Goal: Information Seeking & Learning: Learn about a topic

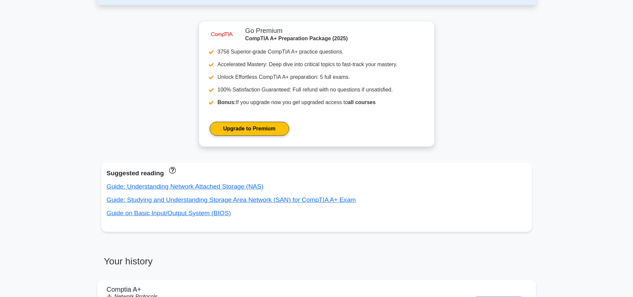
scroll to position [226, 0]
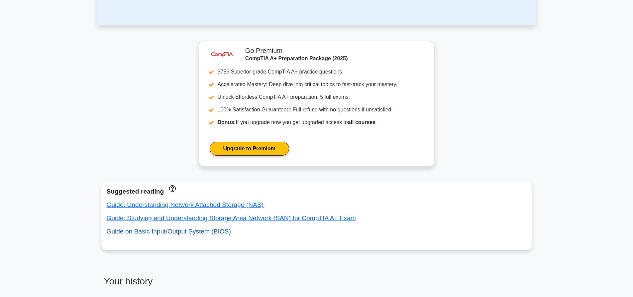
click at [182, 230] on link "Guide on Basic Input/Output System (BIOS)" at bounding box center [169, 231] width 124 height 7
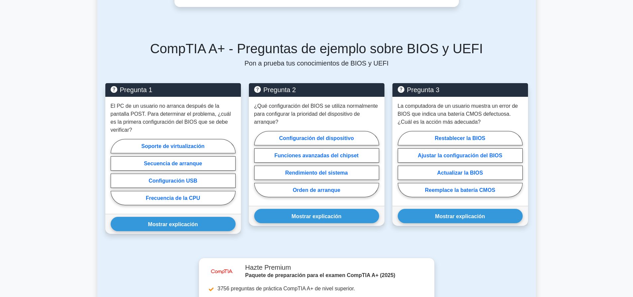
scroll to position [499, 0]
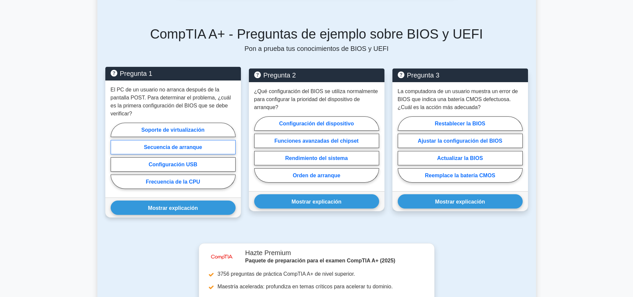
click at [181, 144] on font "Secuencia de arranque" at bounding box center [173, 147] width 58 height 6
click at [115, 155] on input "Secuencia de arranque" at bounding box center [113, 157] width 4 height 4
radio input "true"
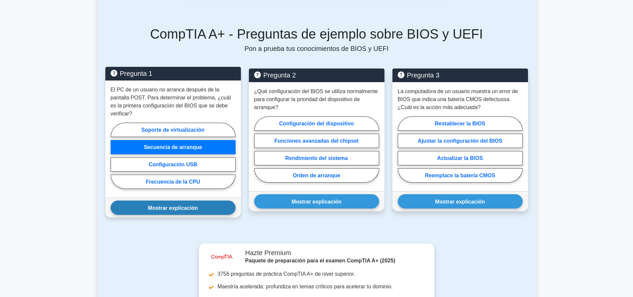
click at [194, 201] on button "Mostrar explicación" at bounding box center [173, 208] width 125 height 14
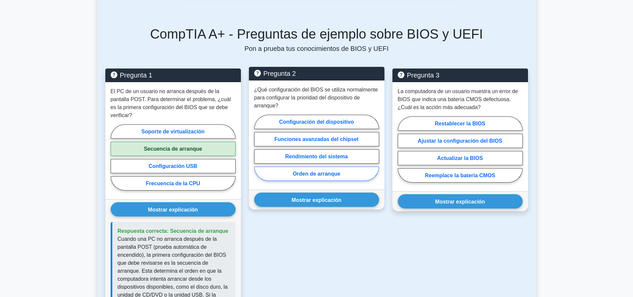
click at [342, 167] on label "Orden de arranque" at bounding box center [316, 174] width 125 height 14
click at [259, 152] on input "Orden de arranque" at bounding box center [256, 149] width 4 height 4
radio input "true"
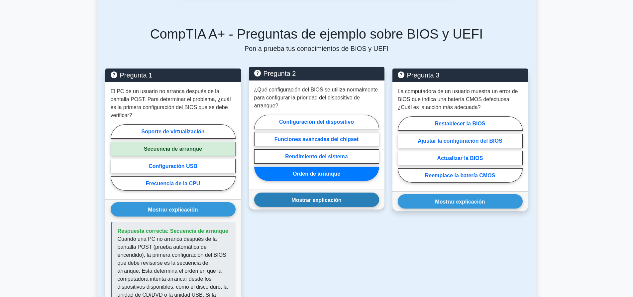
click at [341, 197] on font "Mostrar explicación" at bounding box center [317, 200] width 50 height 6
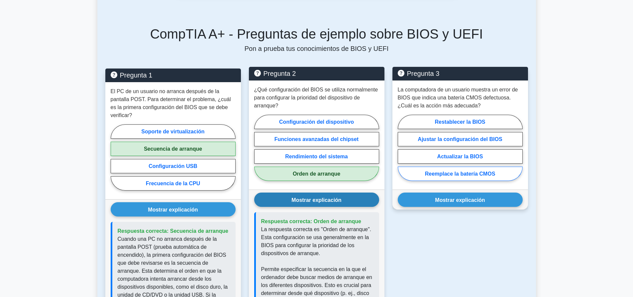
click at [474, 169] on label "Reemplace la batería CMOS" at bounding box center [460, 174] width 125 height 14
click at [402, 152] on input "Reemplace la batería CMOS" at bounding box center [400, 149] width 4 height 4
radio input "true"
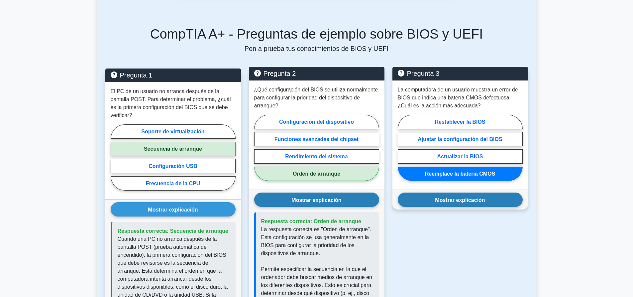
click at [473, 197] on font "Mostrar explicación" at bounding box center [460, 200] width 50 height 6
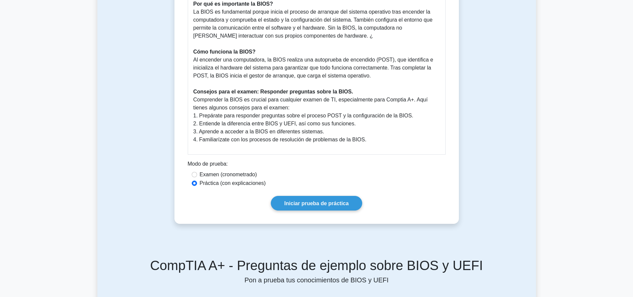
scroll to position [266, 0]
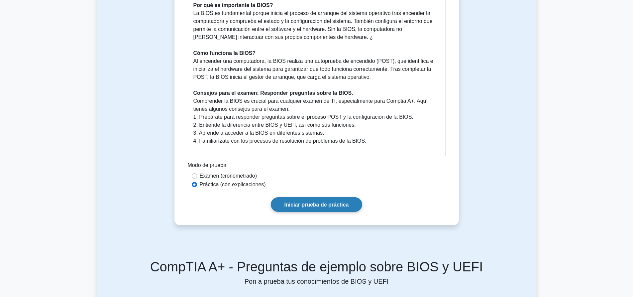
click at [300, 197] on link "Iniciar prueba de práctica" at bounding box center [317, 204] width 92 height 14
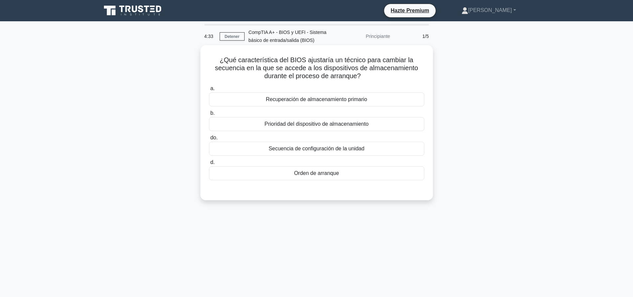
click at [330, 169] on div "Orden de arranque" at bounding box center [316, 173] width 215 height 14
click at [209, 165] on input "d. Orden de arranque" at bounding box center [209, 162] width 0 height 4
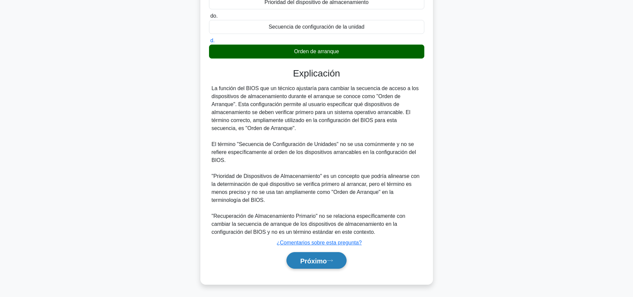
click at [305, 259] on font "Próximo" at bounding box center [313, 260] width 27 height 7
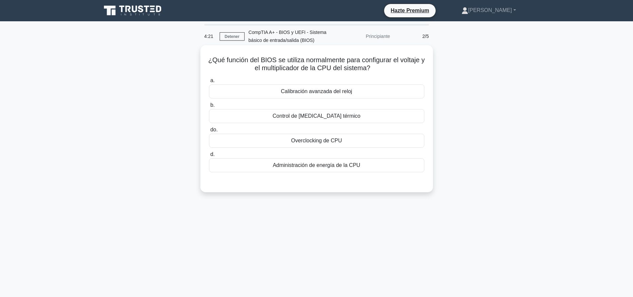
click at [323, 172] on div "Administración de energía de la CPU" at bounding box center [316, 165] width 215 height 14
click at [209, 157] on input "d. Administración de energía de la CPU" at bounding box center [209, 154] width 0 height 4
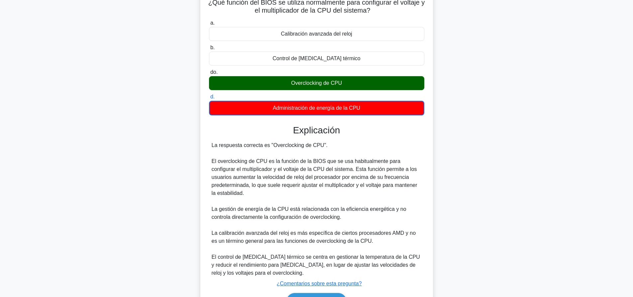
scroll to position [99, 0]
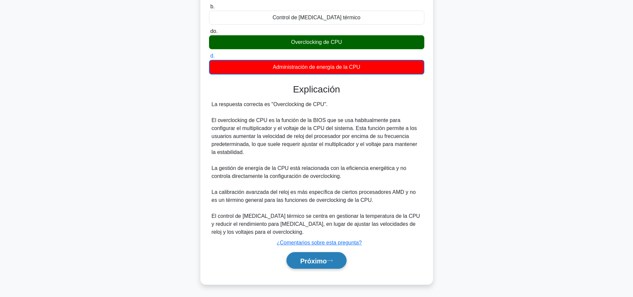
click at [324, 267] on button "Próximo" at bounding box center [317, 260] width 60 height 17
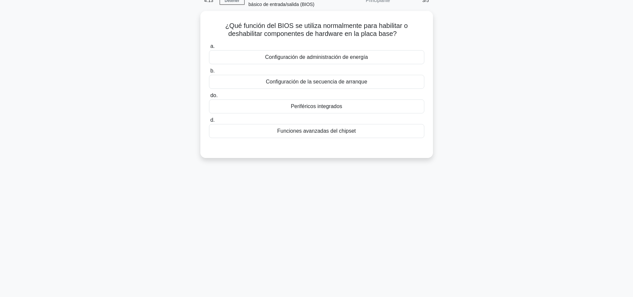
scroll to position [0, 0]
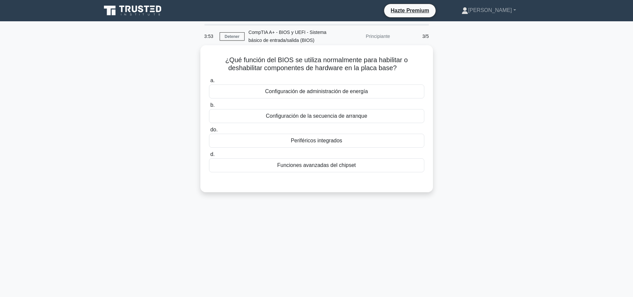
click at [348, 144] on div "Periféricos integrados" at bounding box center [316, 141] width 215 height 14
click at [209, 132] on input "do. Periféricos integrados" at bounding box center [209, 130] width 0 height 4
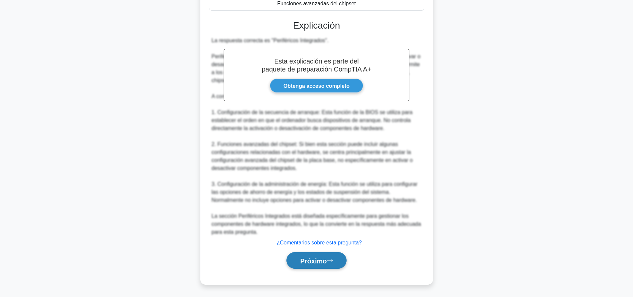
click at [324, 260] on font "Próximo" at bounding box center [313, 260] width 27 height 7
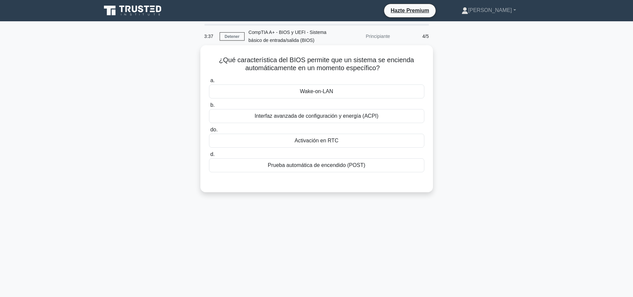
click at [337, 93] on div "Wake-on-LAN" at bounding box center [316, 91] width 215 height 14
click at [209, 83] on input "a. Wake-on-LAN" at bounding box center [209, 80] width 0 height 4
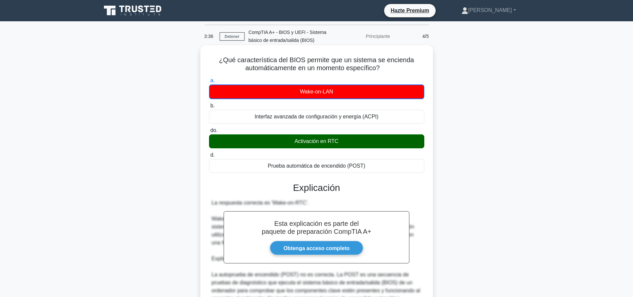
scroll to position [147, 0]
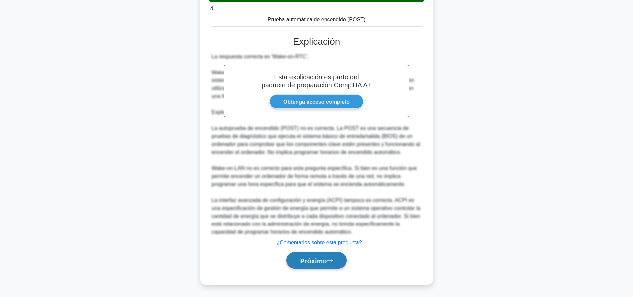
click at [319, 258] on font "Próximo" at bounding box center [313, 260] width 27 height 7
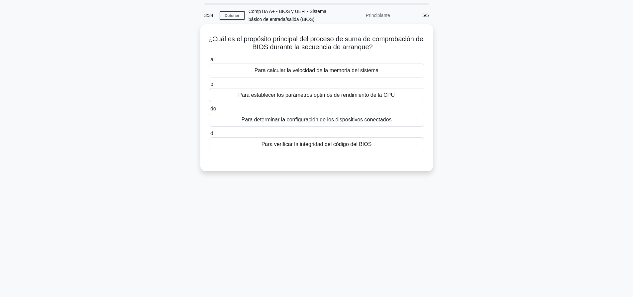
scroll to position [0, 0]
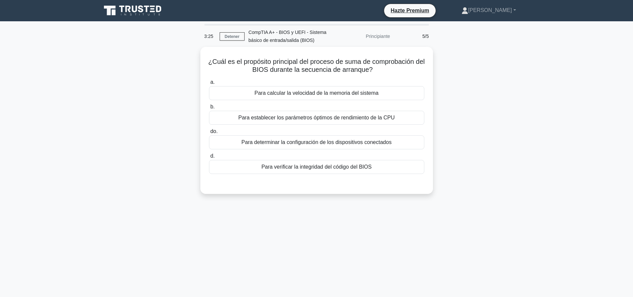
drag, startPoint x: 309, startPoint y: 142, endPoint x: 290, endPoint y: 219, distance: 79.2
click at [309, 145] on font "Para determinar la configuración de los dispositivos conectados" at bounding box center [317, 142] width 150 height 8
click at [209, 134] on input "do. Para determinar la configuración de los dispositivos conectados" at bounding box center [209, 131] width 0 height 4
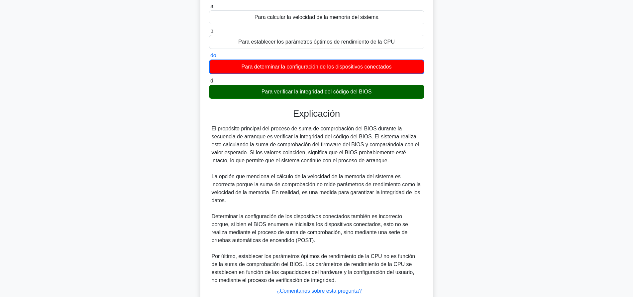
scroll to position [123, 0]
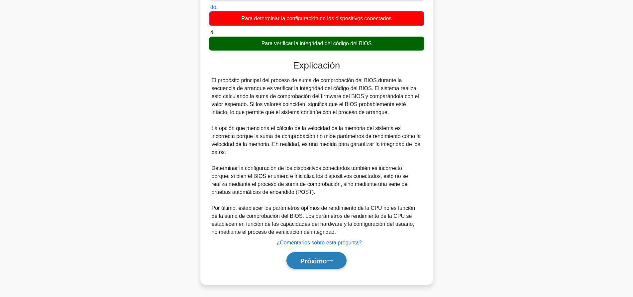
click at [334, 263] on button "Próximo" at bounding box center [317, 260] width 60 height 17
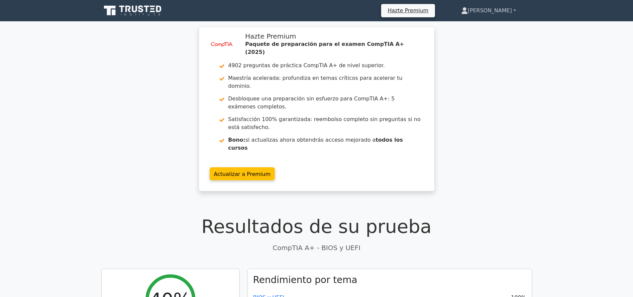
click at [513, 7] on link "Nicolás" at bounding box center [489, 10] width 87 height 13
click at [490, 26] on link "Perfil" at bounding box center [472, 26] width 53 height 11
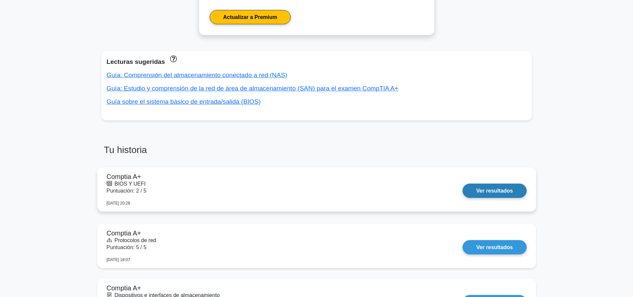
scroll to position [300, 0]
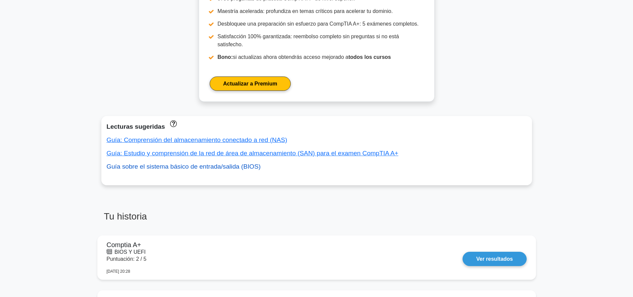
click at [224, 163] on font "Guía sobre el sistema básico de entrada/salida (BIOS)" at bounding box center [184, 166] width 154 height 7
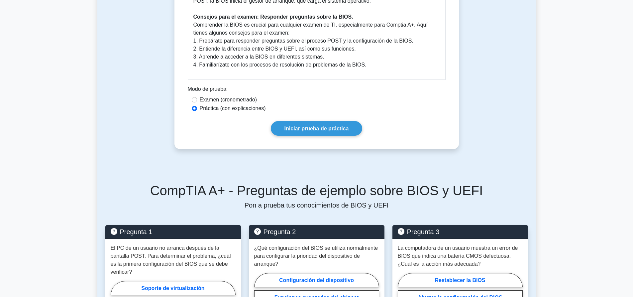
scroll to position [333, 0]
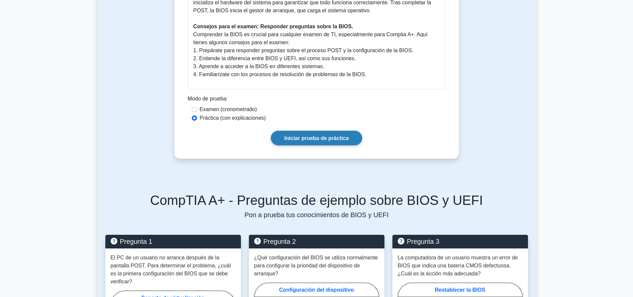
click at [322, 135] on font "Iniciar prueba de práctica" at bounding box center [317, 138] width 65 height 6
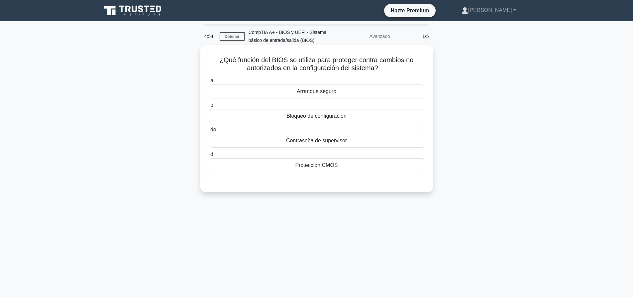
click at [339, 140] on font "Contraseña de supervisor" at bounding box center [316, 141] width 61 height 6
click at [209, 132] on input "do. Contraseña de supervisor" at bounding box center [209, 130] width 0 height 4
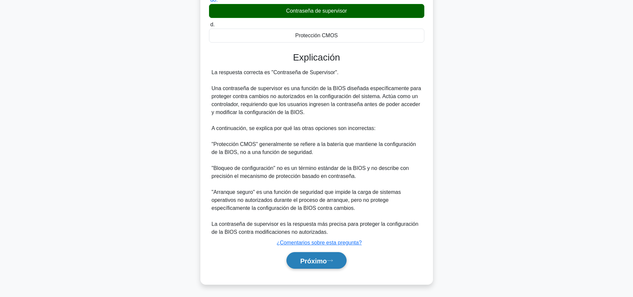
click at [327, 264] on font "Próximo" at bounding box center [313, 260] width 27 height 7
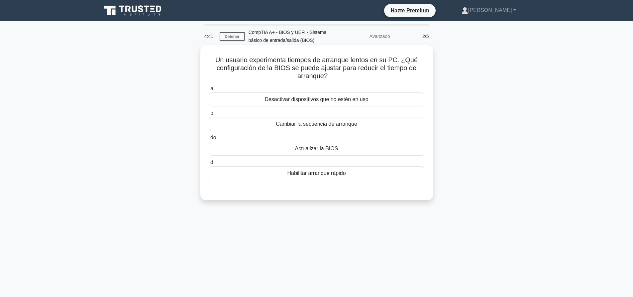
click at [312, 177] on font "Habilitar arranque rápido" at bounding box center [316, 173] width 59 height 8
click at [209, 165] on input "d. Habilitar arranque rápido" at bounding box center [209, 162] width 0 height 4
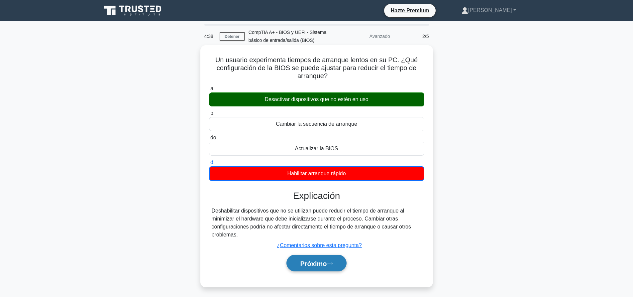
click at [312, 261] on font "Próximo" at bounding box center [313, 263] width 27 height 7
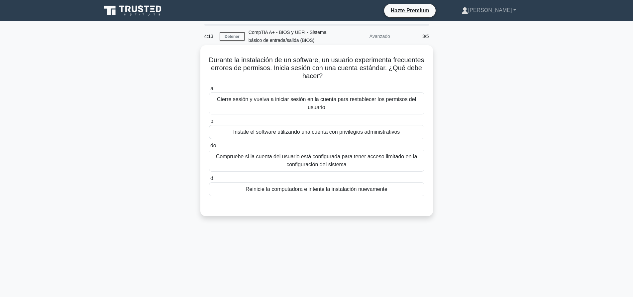
click at [326, 132] on font "Instale el software utilizando una cuenta con privilegios administrativos" at bounding box center [316, 132] width 167 height 6
click at [209, 123] on input "b. Instale el software utilizando una cuenta con privilegios administrativos" at bounding box center [209, 121] width 0 height 4
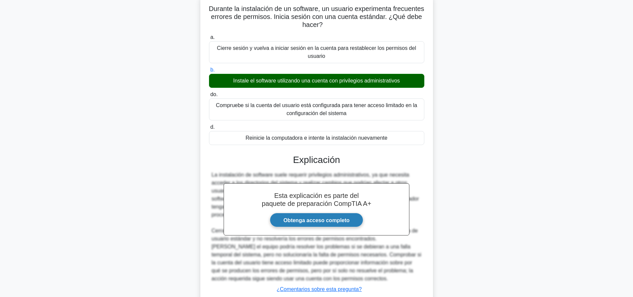
scroll to position [98, 0]
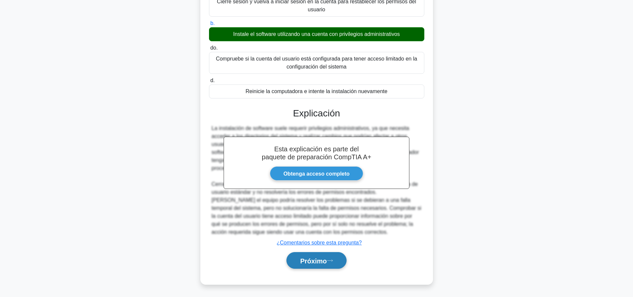
click at [324, 256] on button "Próximo" at bounding box center [317, 260] width 60 height 17
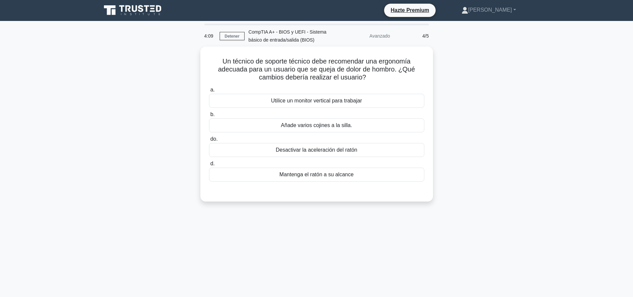
scroll to position [0, 0]
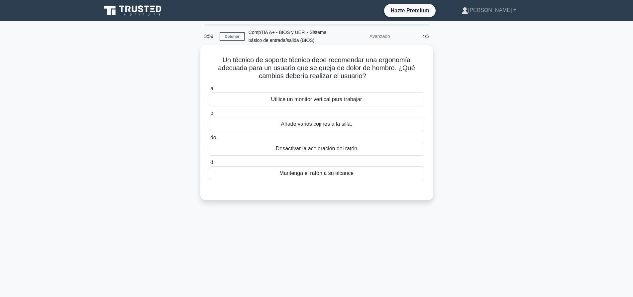
click at [313, 169] on div "Mantenga el ratón a su alcance" at bounding box center [316, 173] width 215 height 14
click at [209, 165] on input "d. Mantenga el ratón a su alcance" at bounding box center [209, 162] width 0 height 4
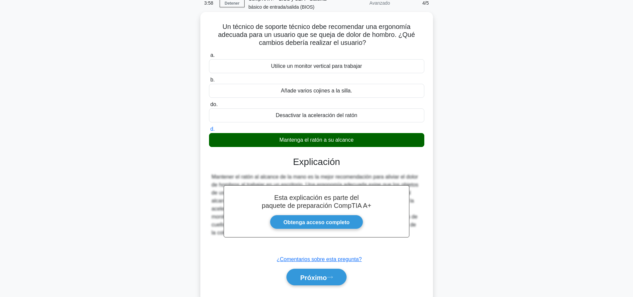
scroll to position [62, 0]
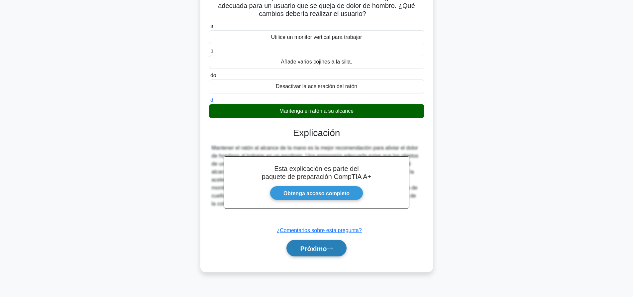
click at [318, 247] on font "Próximo" at bounding box center [313, 248] width 27 height 7
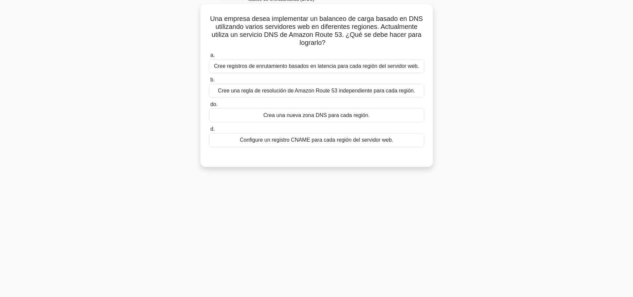
scroll to position [0, 0]
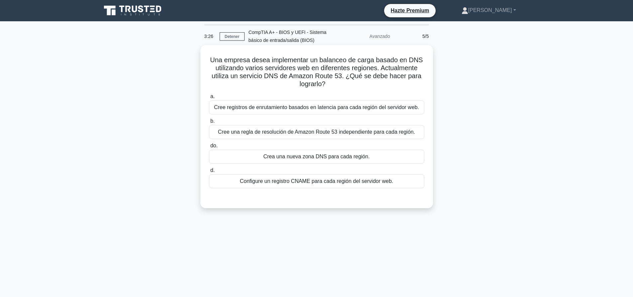
click at [307, 131] on font "Cree una regla de resolución de Amazon Route 53 independiente para cada región." at bounding box center [316, 132] width 197 height 6
click at [209, 123] on input "b. Cree una regla de resolución de Amazon Route 53 independiente para cada regi…" at bounding box center [209, 121] width 0 height 4
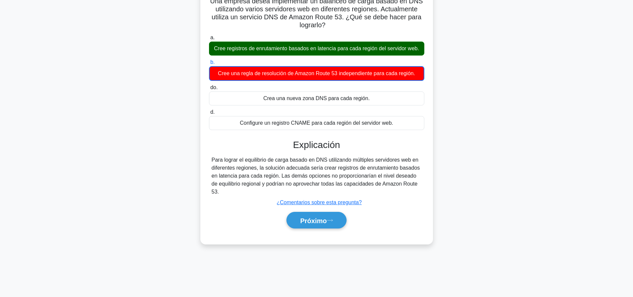
scroll to position [62, 0]
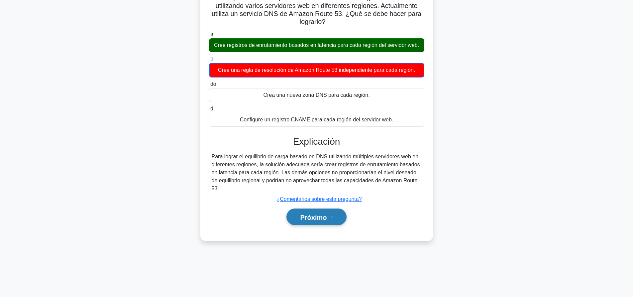
click at [323, 213] on font "Próximo" at bounding box center [313, 216] width 27 height 7
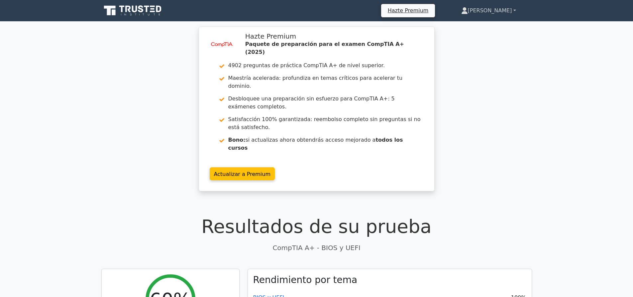
click at [518, 10] on link "[PERSON_NAME]" at bounding box center [489, 10] width 87 height 13
click at [498, 26] on link "Perfil" at bounding box center [472, 26] width 53 height 11
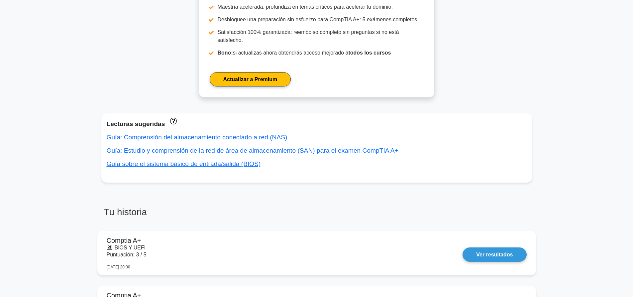
scroll to position [299, 0]
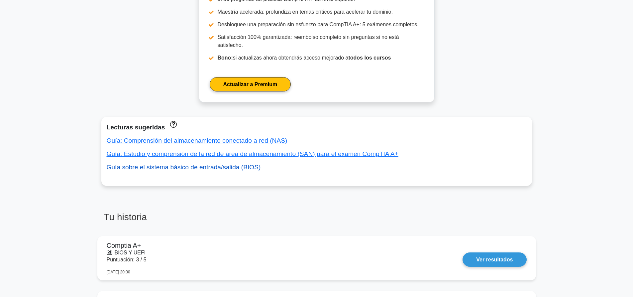
click at [242, 164] on font "Guía sobre el sistema básico de entrada/salida (BIOS)" at bounding box center [184, 167] width 154 height 7
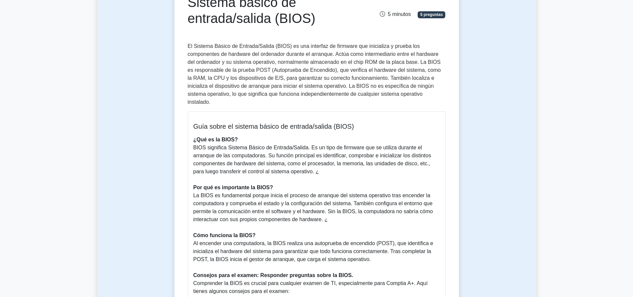
scroll to position [233, 0]
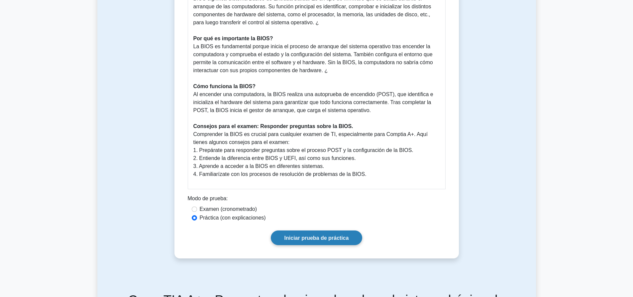
click at [301, 230] on link "Iniciar prueba de práctica" at bounding box center [317, 237] width 92 height 14
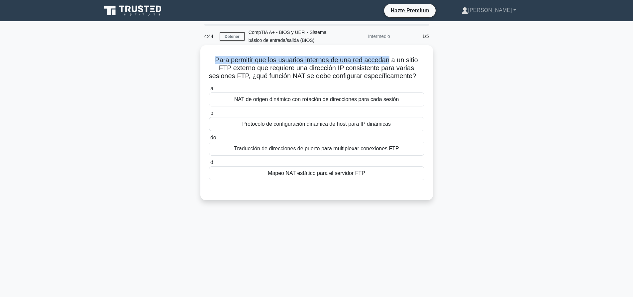
drag, startPoint x: 215, startPoint y: 60, endPoint x: 391, endPoint y: 57, distance: 176.3
click at [391, 57] on font "Para permitir que los usuarios internos de una red accedan a un sitio FTP exter…" at bounding box center [313, 67] width 209 height 23
click at [282, 127] on font "Protocolo de configuración dinámica de host para IP dinámicas" at bounding box center [316, 124] width 149 height 6
click at [209, 115] on input "b. Protocolo de configuración dinámica de host para IP dinámicas" at bounding box center [209, 113] width 0 height 4
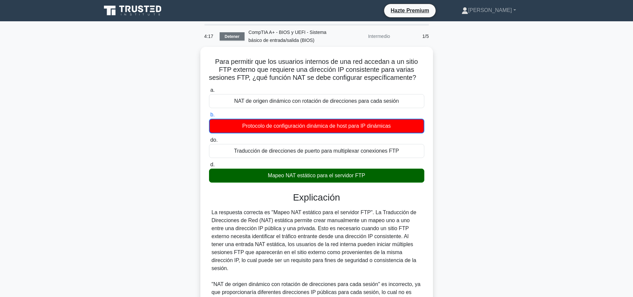
click at [223, 35] on link "Detener" at bounding box center [232, 36] width 25 height 8
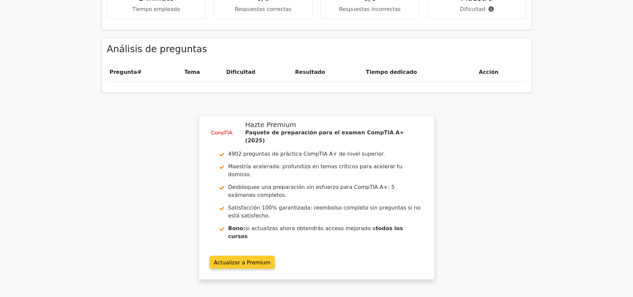
scroll to position [503, 0]
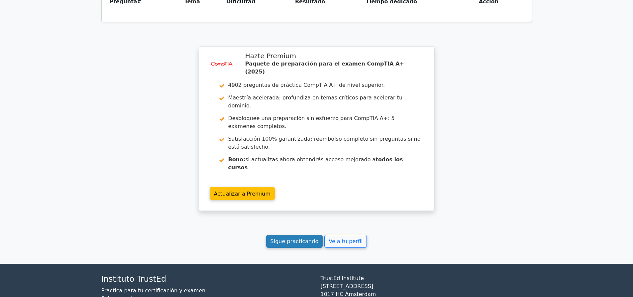
click at [306, 238] on font "Sigue practicando" at bounding box center [295, 241] width 48 height 6
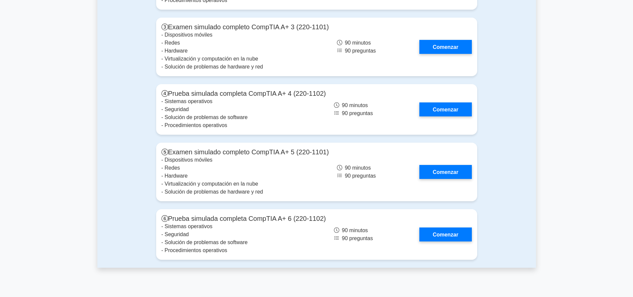
scroll to position [1962, 0]
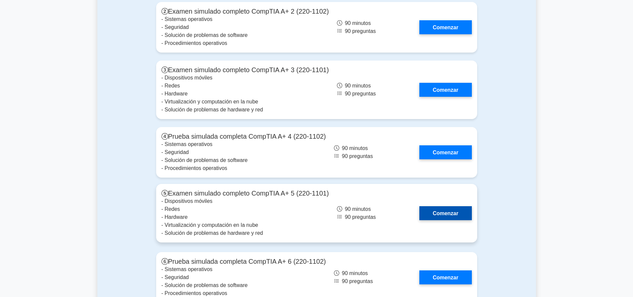
click at [456, 206] on link "Comenzar" at bounding box center [446, 213] width 52 height 14
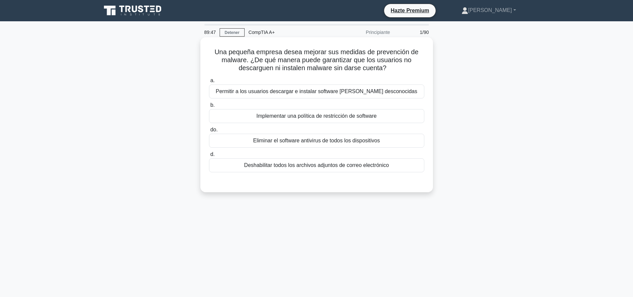
click at [377, 120] on font "Implementar una política de restricción de software" at bounding box center [317, 116] width 120 height 8
click at [209, 107] on input "b. Implementar una política de restricción de software" at bounding box center [209, 105] width 0 height 4
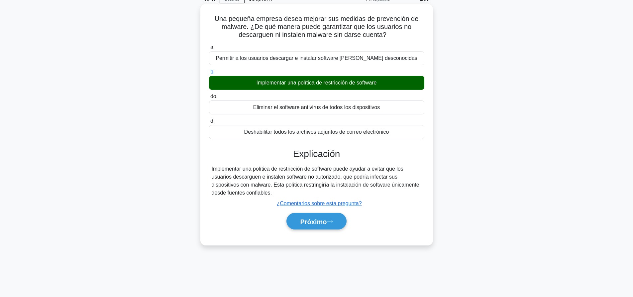
scroll to position [62, 0]
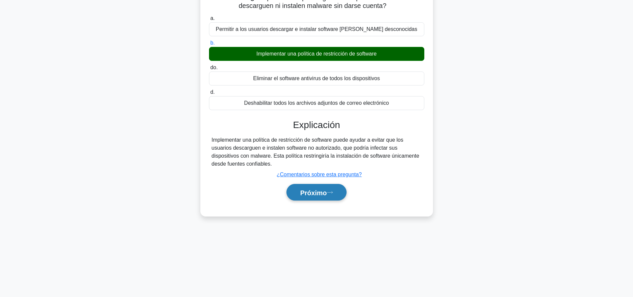
click at [322, 190] on font "Próximo" at bounding box center [313, 192] width 27 height 7
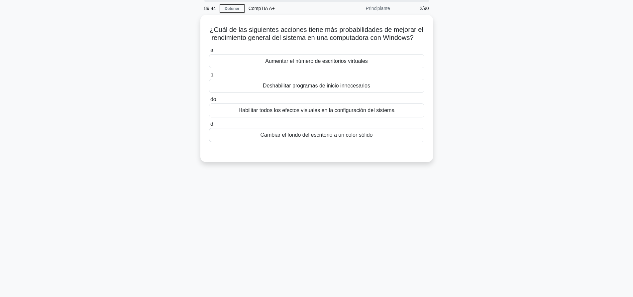
scroll to position [0, 0]
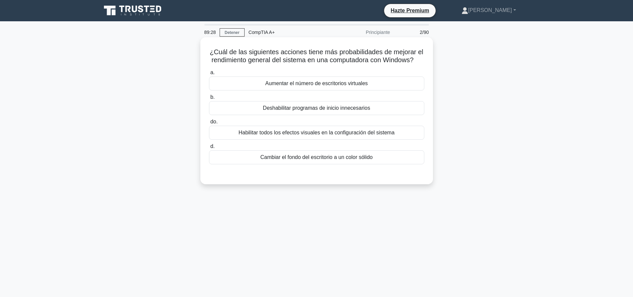
click at [338, 111] on font "Deshabilitar programas de inicio innecesarios" at bounding box center [316, 108] width 107 height 6
click at [209, 99] on input "b. Deshabilitar programas de inicio innecesarios" at bounding box center [209, 97] width 0 height 4
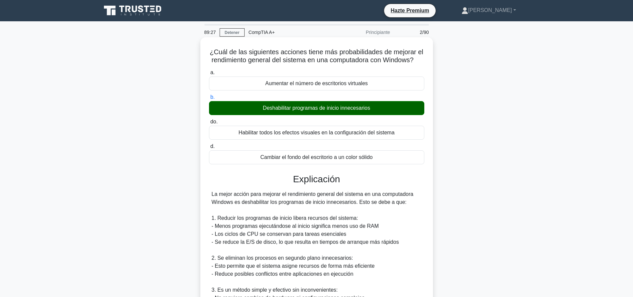
scroll to position [100, 0]
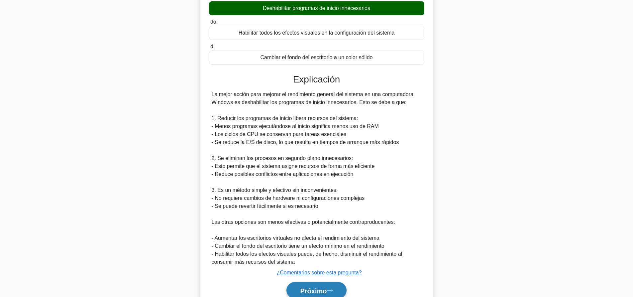
click at [318, 291] on button "Próximo" at bounding box center [317, 290] width 60 height 17
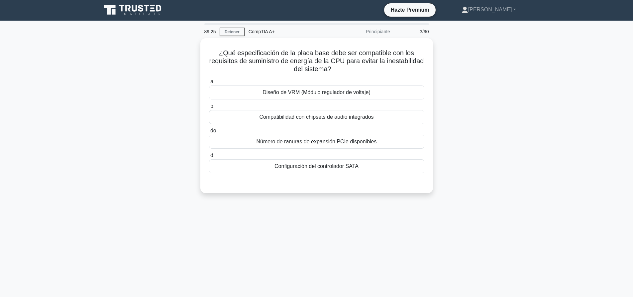
scroll to position [0, 0]
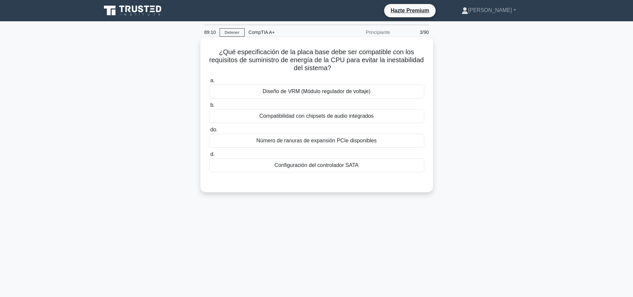
click at [322, 94] on font "Diseño de VRM (Módulo regulador de voltaje)" at bounding box center [317, 91] width 108 height 6
click at [209, 83] on input "a. Diseño de VRM (Módulo regulador de voltaje)" at bounding box center [209, 80] width 0 height 4
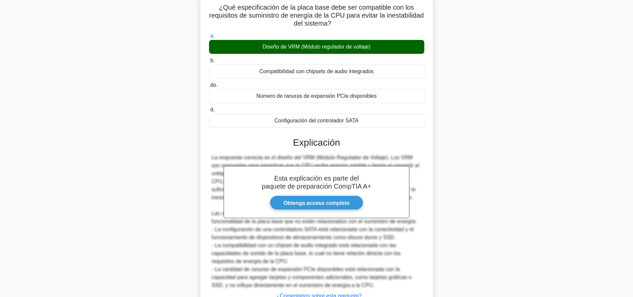
scroll to position [98, 0]
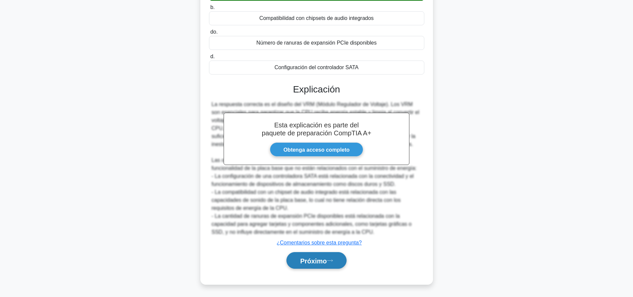
click at [330, 258] on button "Próximo" at bounding box center [317, 260] width 60 height 17
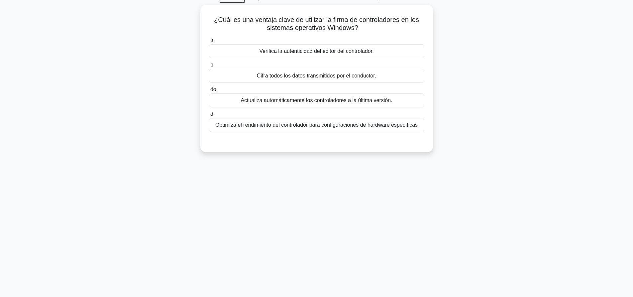
scroll to position [0, 0]
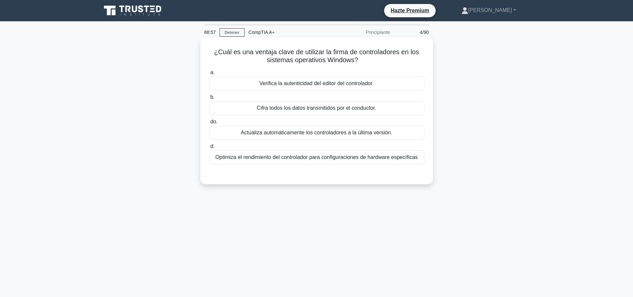
click at [368, 86] on font "Verifica la autenticidad del editor del controlador." at bounding box center [316, 83] width 114 height 6
click at [209, 75] on input "a. Verifica la autenticidad del editor del controlador." at bounding box center [209, 72] width 0 height 4
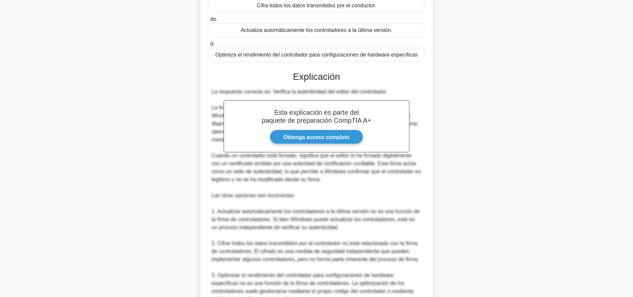
scroll to position [200, 0]
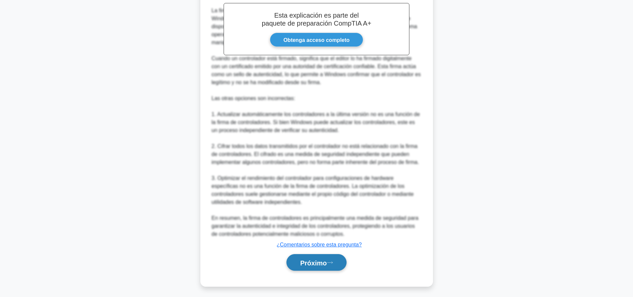
click at [320, 262] on font "Próximo" at bounding box center [313, 262] width 27 height 7
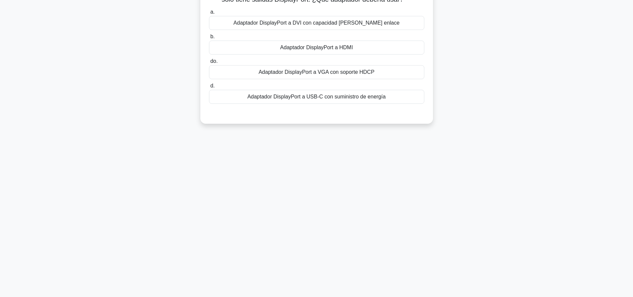
scroll to position [0, 0]
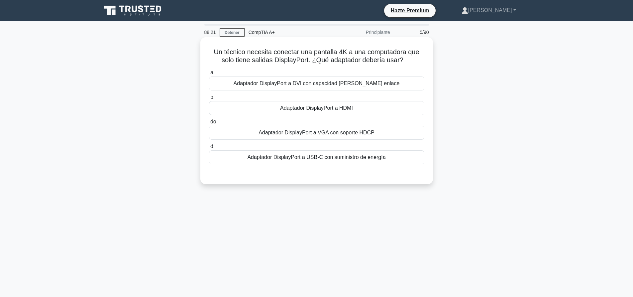
drag, startPoint x: 278, startPoint y: 84, endPoint x: 401, endPoint y: 156, distance: 142.2
click at [401, 156] on div "Un técnico necesita conectar una pantalla 4K a una computadora que solo tiene s…" at bounding box center [316, 111] width 227 height 142
copy div "Un técnico necesita conectar una pantalla 4K a una computadora que solo tiene s…"
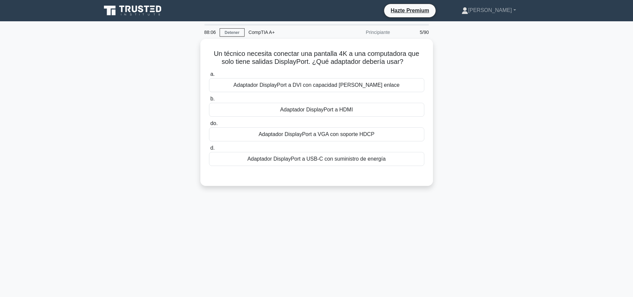
click at [522, 102] on div "Un técnico necesita conectar una pantalla 4K a una computadora que solo tiene s…" at bounding box center [316, 116] width 439 height 155
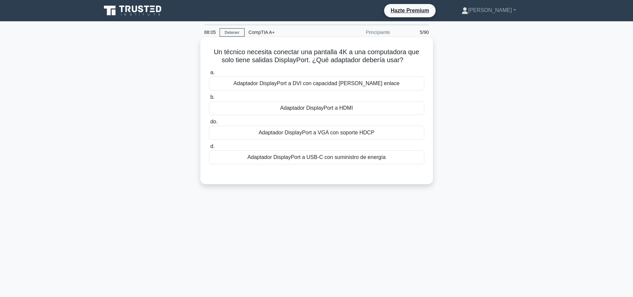
click at [366, 110] on div "Adaptador DisplayPort a HDMI" at bounding box center [316, 108] width 215 height 14
click at [209, 99] on input "b. Adaptador DisplayPort a HDMI" at bounding box center [209, 97] width 0 height 4
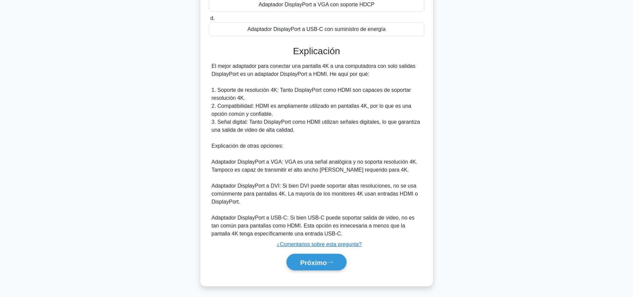
scroll to position [130, 0]
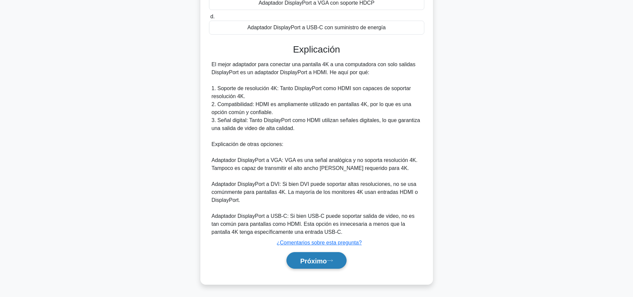
click at [332, 259] on icon at bounding box center [330, 261] width 6 height 4
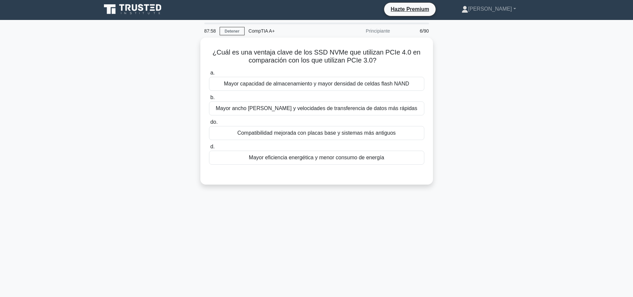
scroll to position [0, 0]
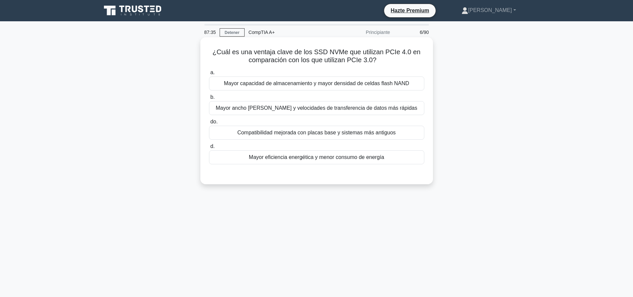
drag, startPoint x: 212, startPoint y: 53, endPoint x: 391, endPoint y: 160, distance: 208.6
click at [391, 160] on div "¿Cuál es una ventaja clave de los SSD NVMe que utilizan PCIe 4.0 en comparación…" at bounding box center [316, 111] width 227 height 142
copy div "¿Cuál es una ventaja clave de los SSD NVMe que utilizan PCIe 4.0 en comparación…"
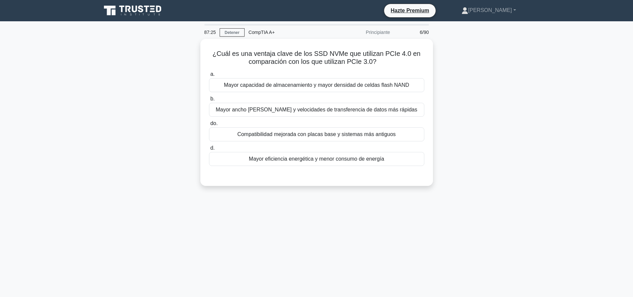
click at [541, 95] on main "87:25 Detener CompTIA A+ Principiante 6/90 ¿Cuál es una ventaja clave de los SS…" at bounding box center [316, 190] width 633 height 338
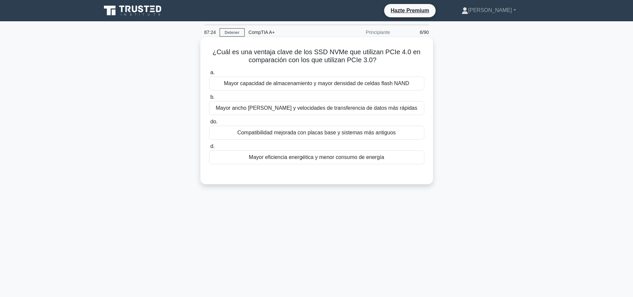
click at [416, 112] on div "Mayor ancho de banda y velocidades de transferencia de datos más rápidas" at bounding box center [316, 108] width 215 height 14
click at [209, 99] on input "b. Mayor ancho de banda y velocidades de transferencia de datos más rápidas" at bounding box center [209, 97] width 0 height 4
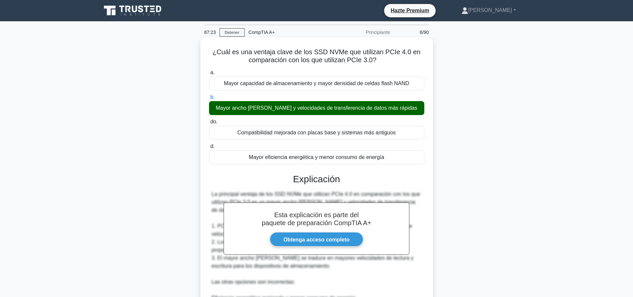
scroll to position [162, 0]
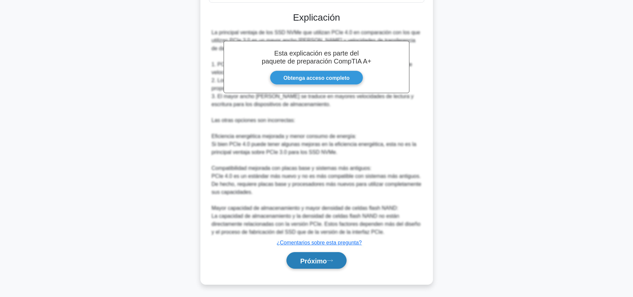
click at [318, 268] on button "Próximo" at bounding box center [317, 260] width 60 height 17
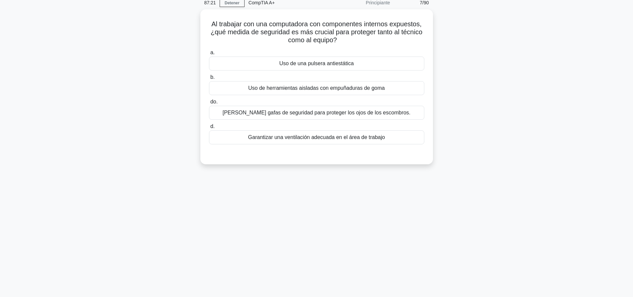
scroll to position [0, 0]
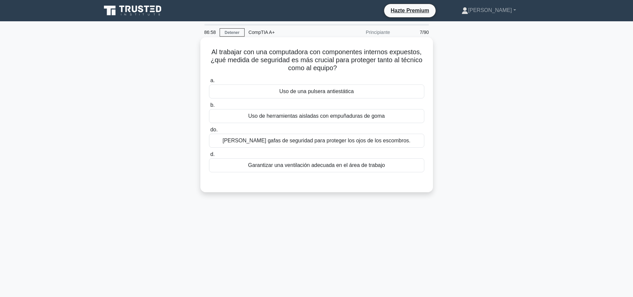
click at [350, 92] on font "Uso de una pulsera antiestática" at bounding box center [316, 91] width 74 height 6
click at [209, 83] on input "a. Uso de una pulsera antiestática" at bounding box center [209, 80] width 0 height 4
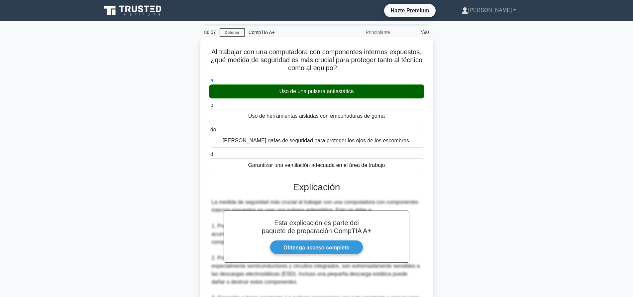
scroll to position [218, 0]
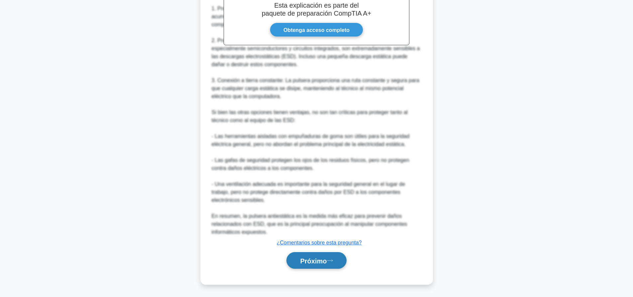
click at [312, 261] on font "Próximo" at bounding box center [313, 260] width 27 height 7
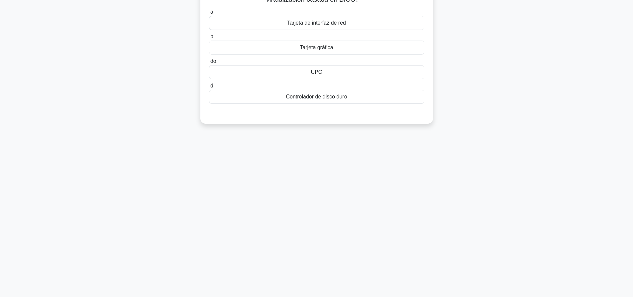
scroll to position [0, 0]
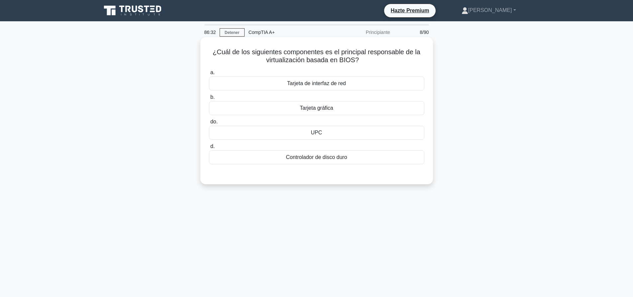
drag, startPoint x: 271, startPoint y: 106, endPoint x: 270, endPoint y: 110, distance: 3.9
click at [270, 108] on div "Tarjeta gráfica" at bounding box center [316, 108] width 215 height 14
click at [209, 99] on input "b. Tarjeta gráfica" at bounding box center [209, 97] width 0 height 4
click at [334, 131] on div "CPU" at bounding box center [316, 133] width 215 height 14
click at [209, 124] on input "c. CPU" at bounding box center [209, 122] width 0 height 4
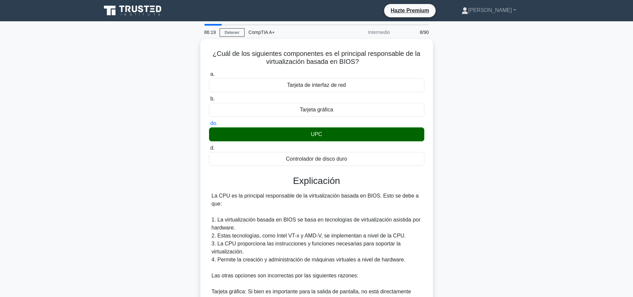
click at [509, 88] on div "¿Cuál de los siguientes componentes es el principal responsable de la virtualiz…" at bounding box center [316, 235] width 439 height 393
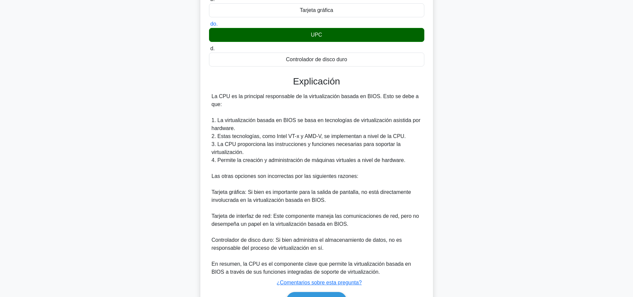
scroll to position [138, 0]
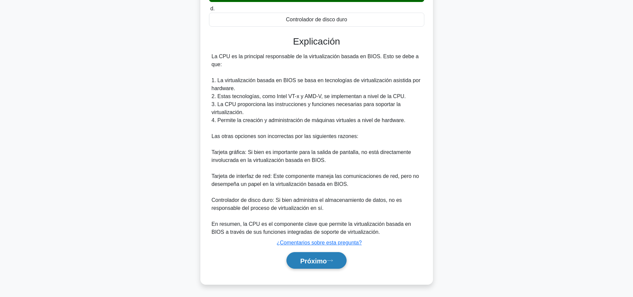
click at [333, 267] on button "Próximo" at bounding box center [317, 260] width 60 height 17
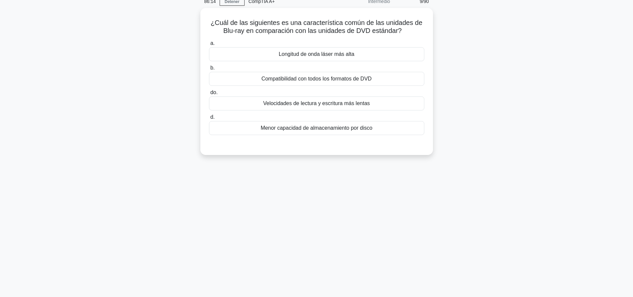
scroll to position [0, 0]
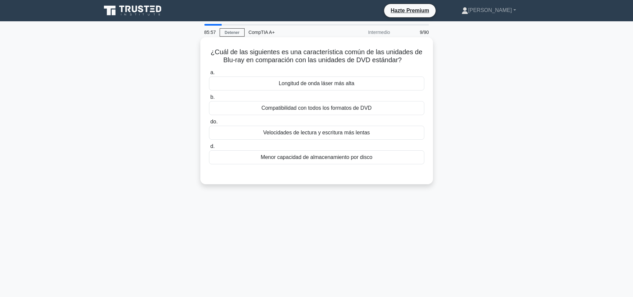
click at [368, 134] on font "Velocidades de lectura y escritura más lentas" at bounding box center [316, 133] width 107 height 6
click at [209, 124] on input "do. Velocidades de lectura y escritura más lentas" at bounding box center [209, 122] width 0 height 4
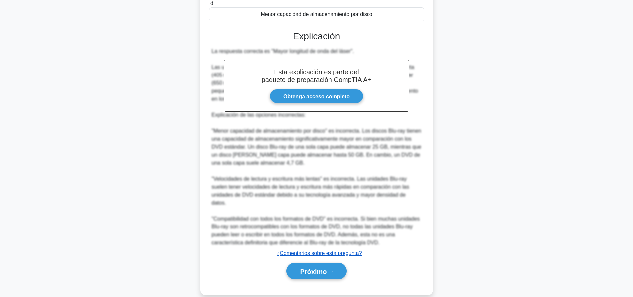
scroll to position [147, 0]
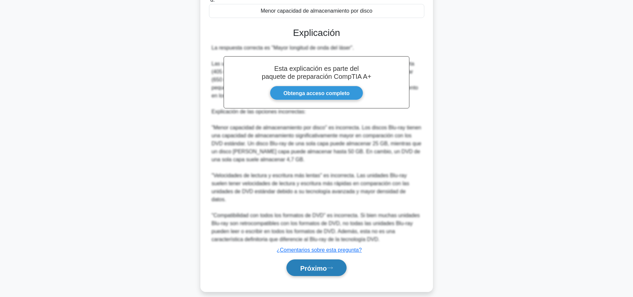
click at [327, 264] on font "Próximo" at bounding box center [313, 267] width 27 height 7
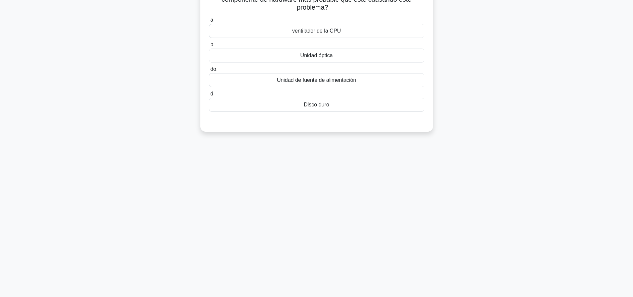
scroll to position [0, 0]
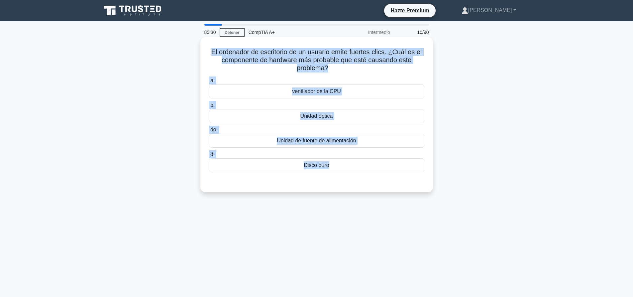
drag, startPoint x: 209, startPoint y: 53, endPoint x: 341, endPoint y: 178, distance: 182.1
click at [341, 178] on div "El ordenador de escritorio de un usuario emite fuertes clics. ¿Cuál es el compo…" at bounding box center [316, 115] width 227 height 150
copy div "El ordenador de escritorio de un usuario emite fuertes clics. ¿Cuál es el compo…"
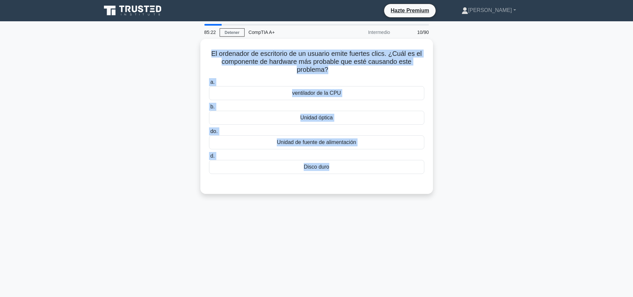
drag, startPoint x: 580, startPoint y: 117, endPoint x: 510, endPoint y: 116, distance: 69.5
click at [580, 117] on main "85:22 Detener CompTIA A+ Intermedio 10/90 El ordenador de escritorio de un usua…" at bounding box center [316, 190] width 633 height 338
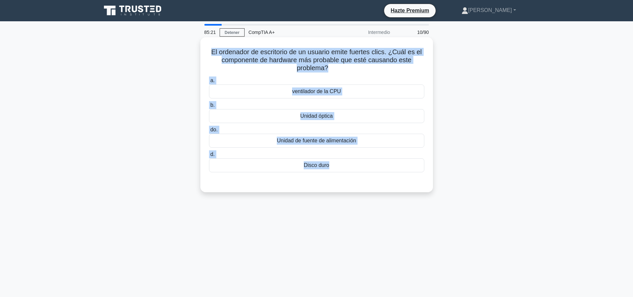
click at [378, 164] on div "Disco duro" at bounding box center [316, 165] width 215 height 14
click at [209, 157] on input "d. Disco duro" at bounding box center [209, 154] width 0 height 4
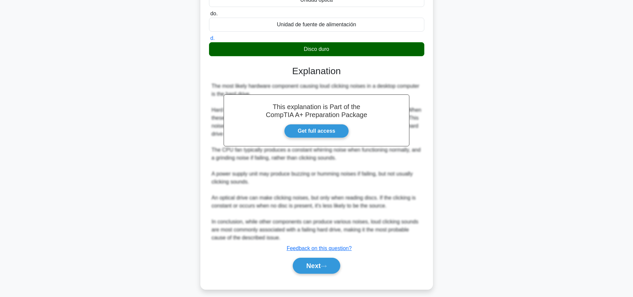
scroll to position [121, 0]
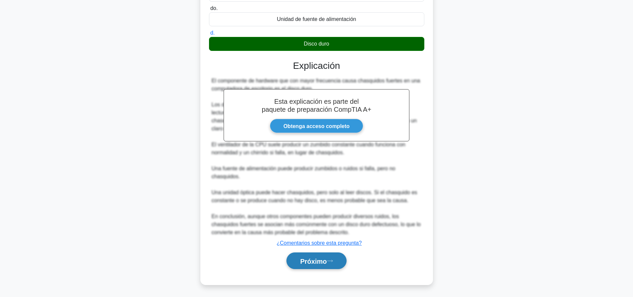
click at [322, 268] on button "Próximo" at bounding box center [317, 260] width 60 height 17
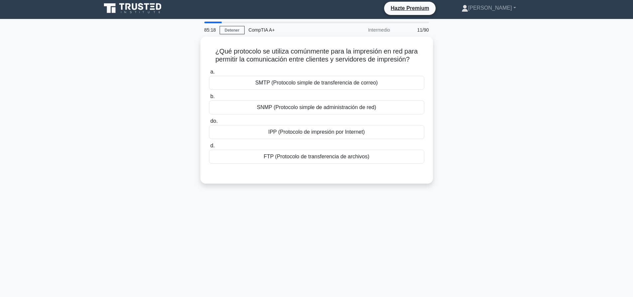
scroll to position [0, 0]
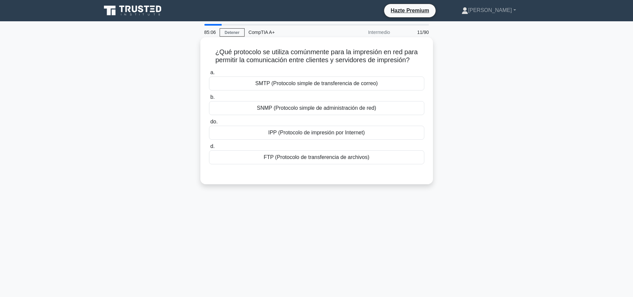
click at [273, 135] on font "IPP (Protocolo de impresión por Internet)" at bounding box center [316, 133] width 97 height 6
click at [209, 124] on input "do. IPP (Protocolo de impresión por Internet)" at bounding box center [209, 122] width 0 height 4
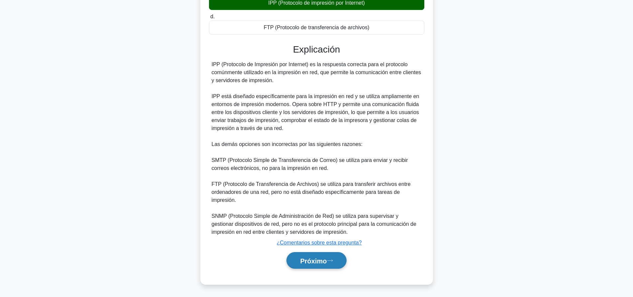
click at [311, 265] on button "Próximo" at bounding box center [317, 260] width 60 height 17
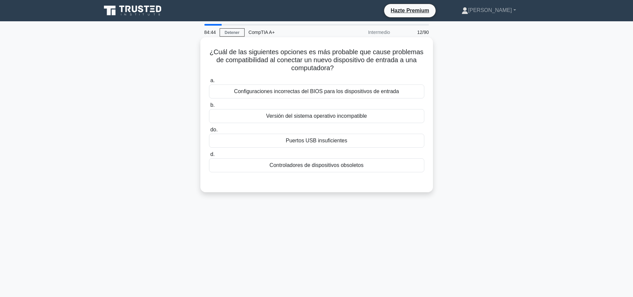
click at [307, 162] on font "Controladores de dispositivos obsoletos" at bounding box center [317, 165] width 94 height 6
click at [209, 157] on input "d. Controladores de dispositivos obsoletos" at bounding box center [209, 154] width 0 height 4
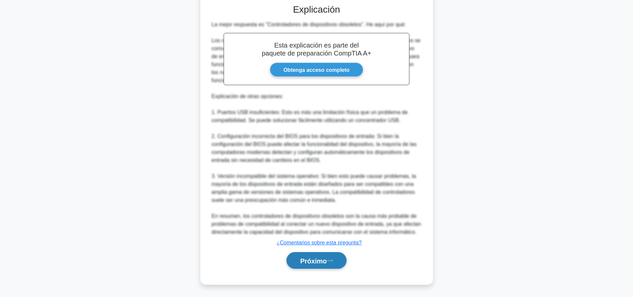
click at [326, 256] on button "Próximo" at bounding box center [317, 260] width 60 height 17
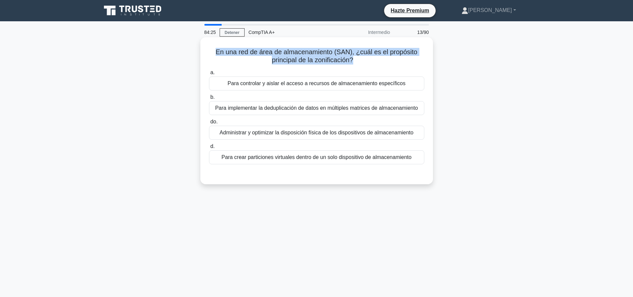
drag, startPoint x: 352, startPoint y: 61, endPoint x: 216, endPoint y: 47, distance: 137.4
click at [216, 47] on div "En una red de área de almacenamiento (SAN), ¿cuál es el propósito principal de …" at bounding box center [316, 111] width 227 height 142
copy font "En una red de área de almacenamiento (SAN), ¿cuál es el propósito principal de …"
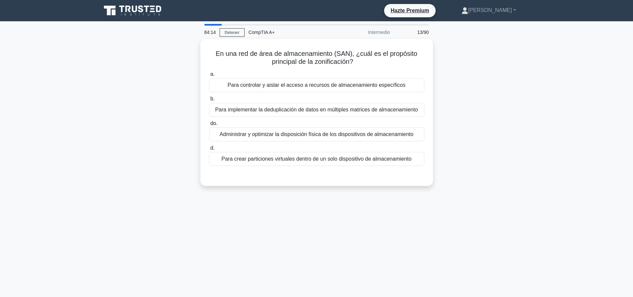
click at [498, 106] on div "En una red de área de almacenamiento (SAN), ¿cuál es el propósito principal de …" at bounding box center [316, 116] width 439 height 155
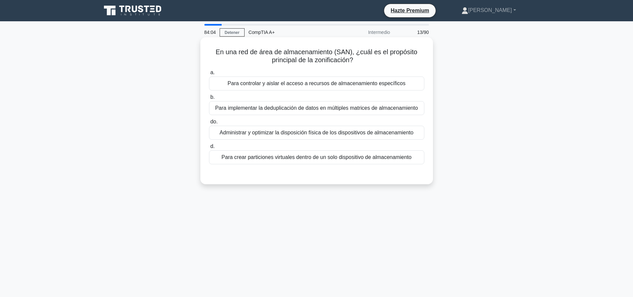
click at [301, 85] on font "Para controlar y aislar el acceso a recursos de almacenamiento específicos" at bounding box center [317, 83] width 178 height 6
click at [209, 75] on input "a. Para controlar y aislar el acceso a recursos de almacenamiento específicos" at bounding box center [209, 72] width 0 height 4
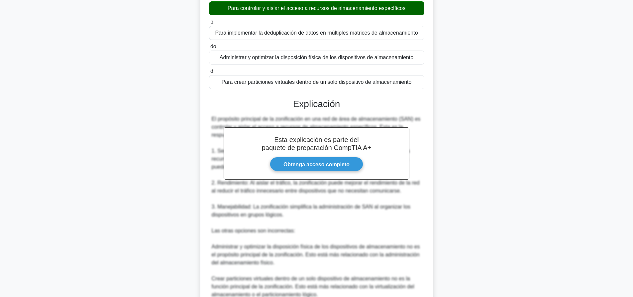
scroll to position [166, 0]
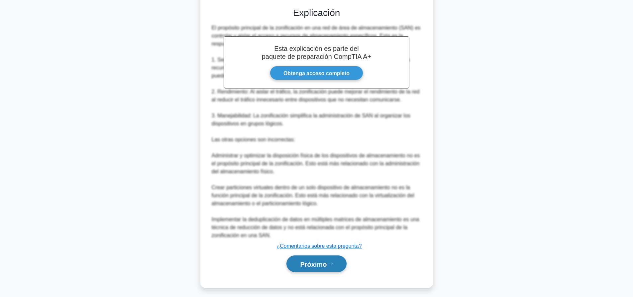
click at [317, 264] on font "Próximo" at bounding box center [313, 263] width 27 height 7
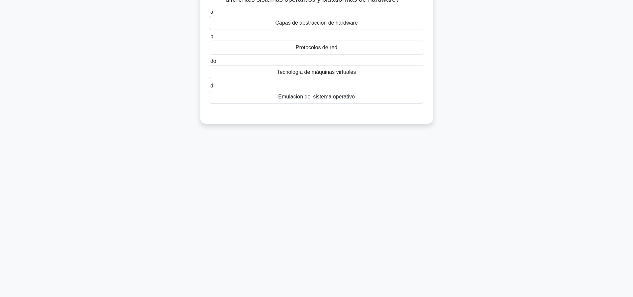
scroll to position [0, 0]
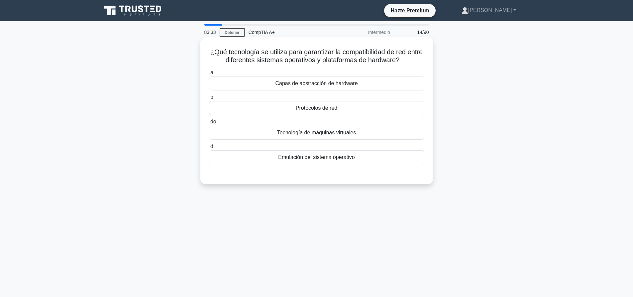
click at [300, 109] on font "Protocolos de red" at bounding box center [317, 108] width 42 height 6
click at [209, 99] on input "b. Protocolos de red" at bounding box center [209, 97] width 0 height 4
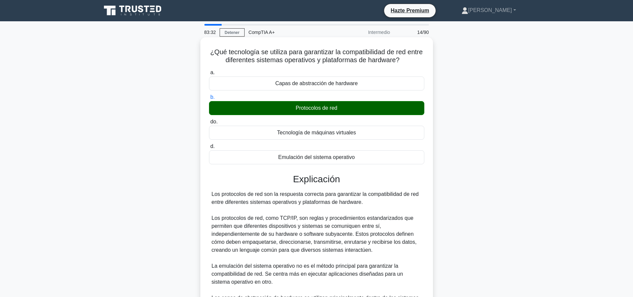
scroll to position [114, 0]
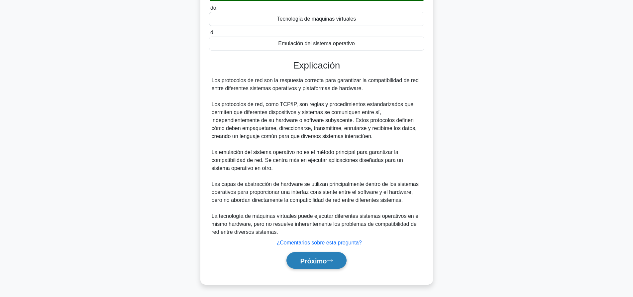
click at [308, 258] on font "Próximo" at bounding box center [313, 260] width 27 height 7
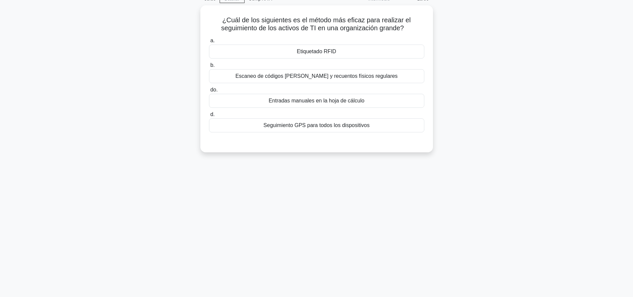
scroll to position [0, 0]
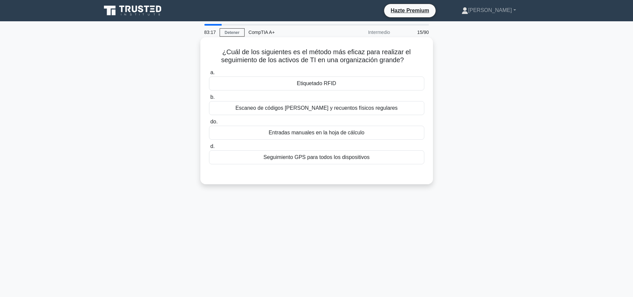
click at [296, 79] on div "Etiquetado RFID" at bounding box center [316, 83] width 215 height 14
click at [209, 75] on input "a. Etiquetado RFID" at bounding box center [209, 72] width 0 height 4
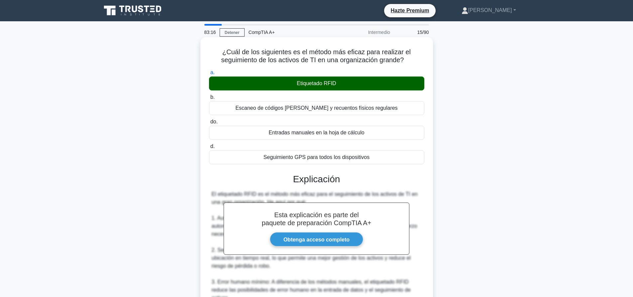
scroll to position [202, 0]
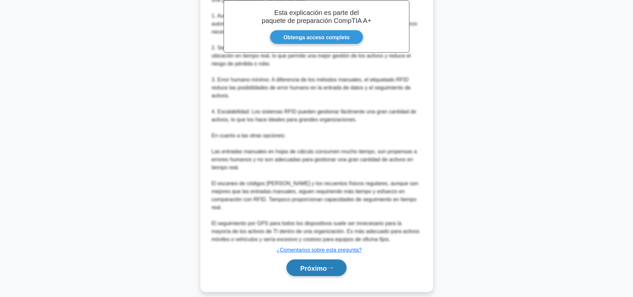
click at [333, 266] on icon at bounding box center [330, 268] width 6 height 4
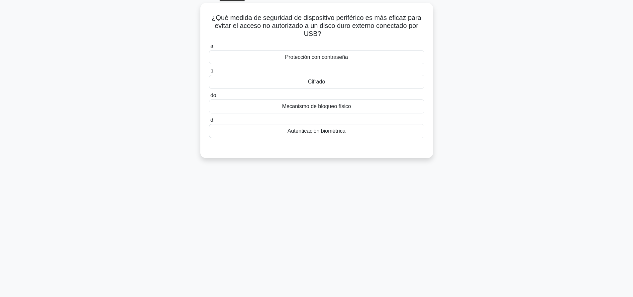
scroll to position [0, 0]
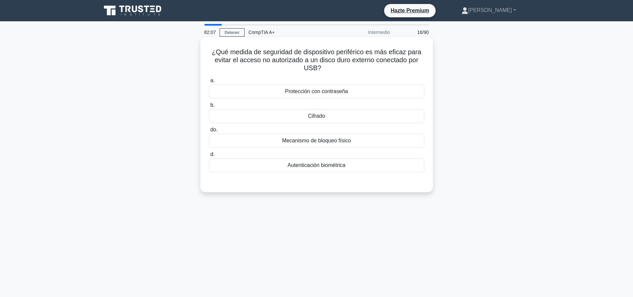
click at [298, 119] on div "Cifrado" at bounding box center [316, 116] width 215 height 14
click at [209, 107] on input "b. Cifrado" at bounding box center [209, 105] width 0 height 4
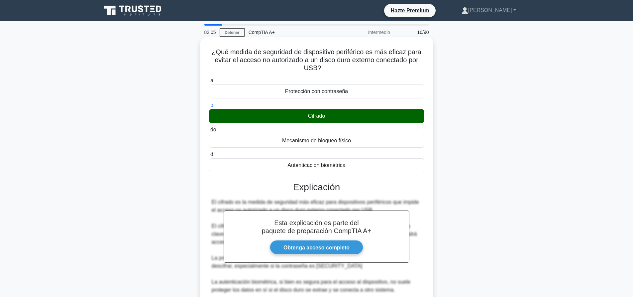
scroll to position [106, 0]
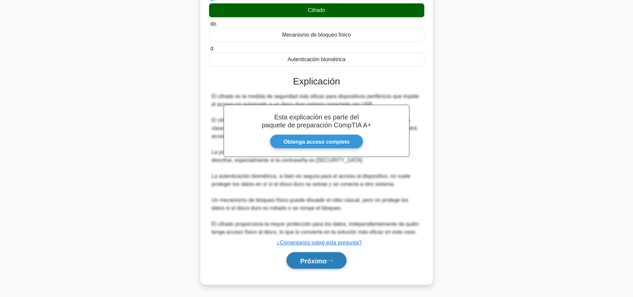
click at [306, 258] on font "Próximo" at bounding box center [313, 260] width 27 height 7
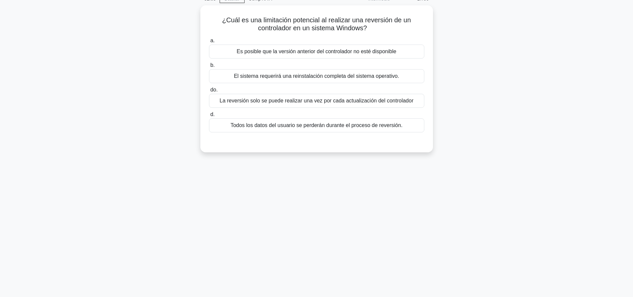
scroll to position [0, 0]
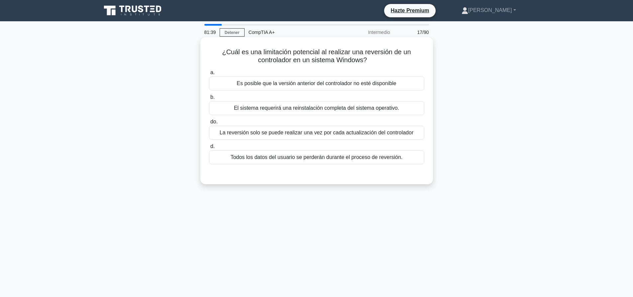
click at [316, 85] on font "Es posible que la versión anterior del controlador no esté disponible" at bounding box center [317, 83] width 160 height 6
click at [209, 75] on input "a. Es posible que la versión anterior del controlador no esté disponible" at bounding box center [209, 72] width 0 height 4
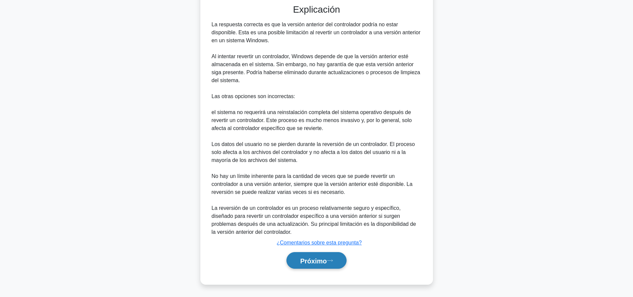
click at [319, 264] on button "Próximo" at bounding box center [317, 260] width 60 height 17
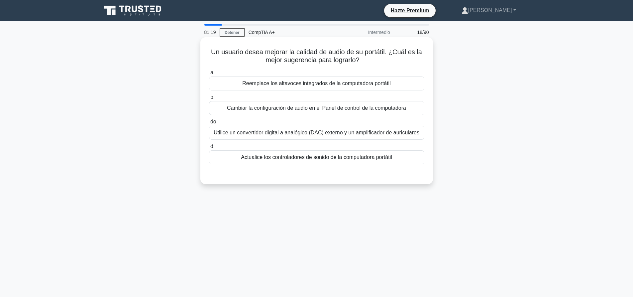
click at [355, 138] on div "Utilice un convertidor digital a analógico (DAC) externo y un amplificador de a…" at bounding box center [316, 133] width 215 height 14
click at [209, 124] on input "do. Utilice un convertidor digital a analógico (DAC) externo y un amplificador …" at bounding box center [209, 122] width 0 height 4
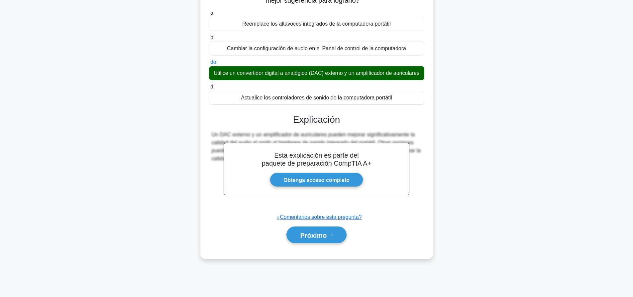
scroll to position [62, 0]
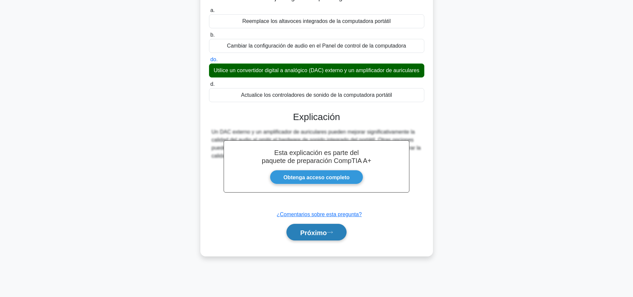
click at [311, 236] on font "Próximo" at bounding box center [313, 232] width 27 height 7
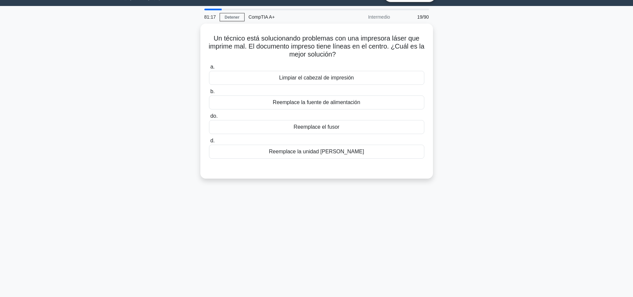
scroll to position [0, 0]
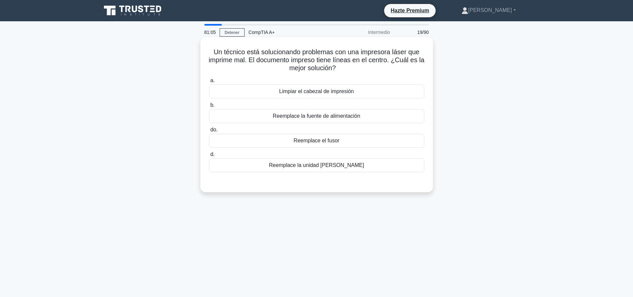
click at [348, 89] on font "Limpiar el cabezal de impresión" at bounding box center [316, 91] width 75 height 6
click at [209, 83] on input "a. Limpiar el cabezal de impresión" at bounding box center [209, 80] width 0 height 4
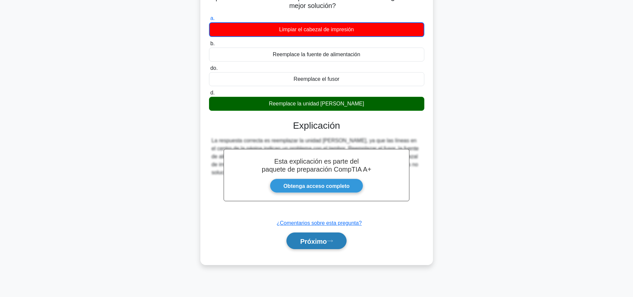
click at [315, 242] on font "Próximo" at bounding box center [313, 240] width 27 height 7
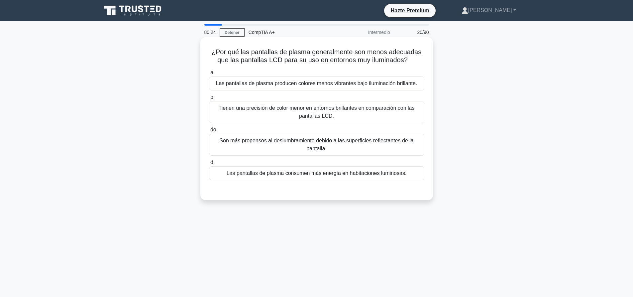
drag, startPoint x: 211, startPoint y: 53, endPoint x: 405, endPoint y: 175, distance: 228.3
click at [405, 175] on div "¿Por qué las pantallas de plasma generalmente son menos adecuadas que las panta…" at bounding box center [316, 119] width 227 height 158
copy div "¿Por qué las pantallas de plasma generalmente son menos adecuadas que las panta…"
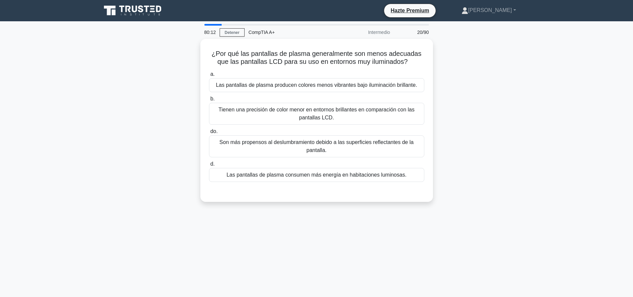
click at [454, 198] on div "¿Por qué las pantallas de plasma generalmente son menos adecuadas que las panta…" at bounding box center [316, 124] width 439 height 171
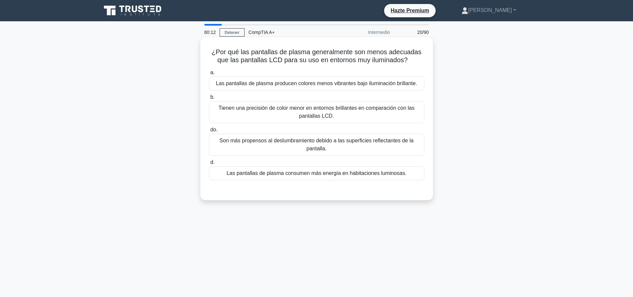
click at [402, 174] on font "Las pantallas de plasma consumen más energía en habitaciones luminosas." at bounding box center [317, 173] width 180 height 6
click at [209, 165] on input "d. Las pantallas de plasma consumen más energía en habitaciones luminosas." at bounding box center [209, 162] width 0 height 4
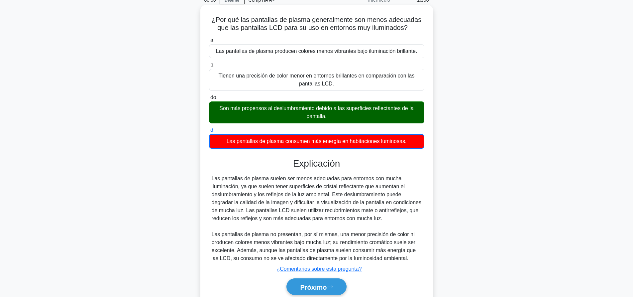
scroll to position [62, 0]
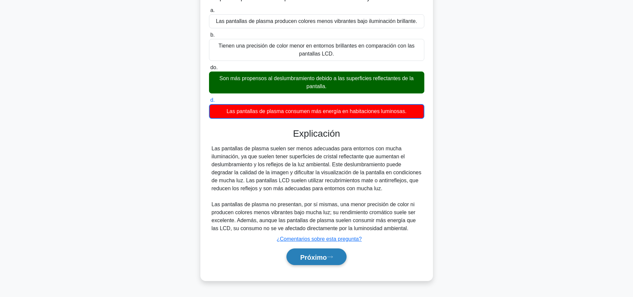
click at [308, 258] on font "Próximo" at bounding box center [313, 256] width 27 height 7
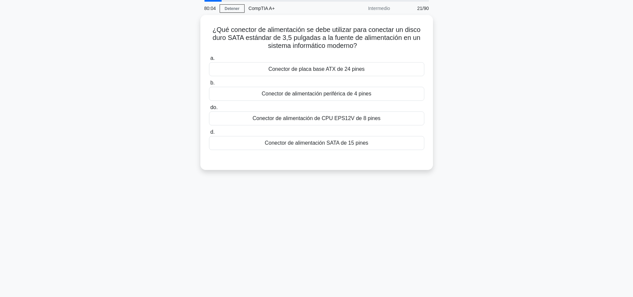
scroll to position [0, 0]
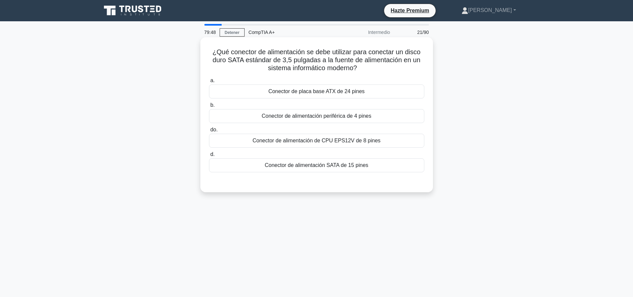
click at [343, 168] on font "Conector de alimentación SATA de 15 pines" at bounding box center [317, 165] width 104 height 6
click at [209, 157] on input "d. Conector de alimentación SATA de 15 pines" at bounding box center [209, 154] width 0 height 4
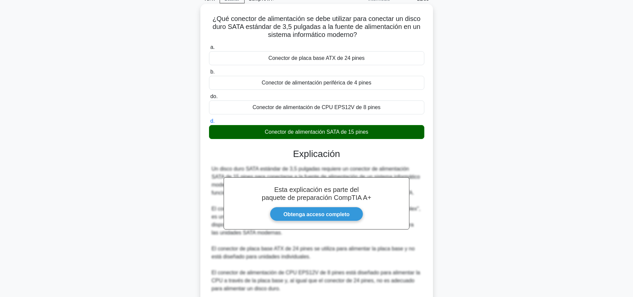
scroll to position [90, 0]
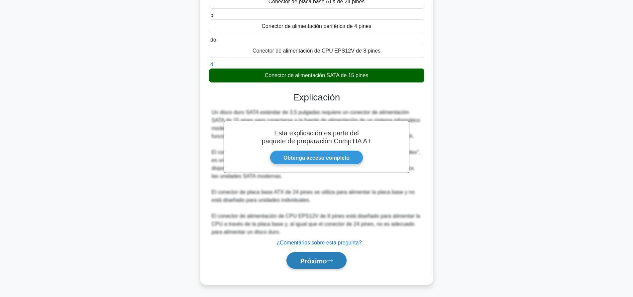
click at [327, 262] on font "Próximo" at bounding box center [313, 260] width 27 height 7
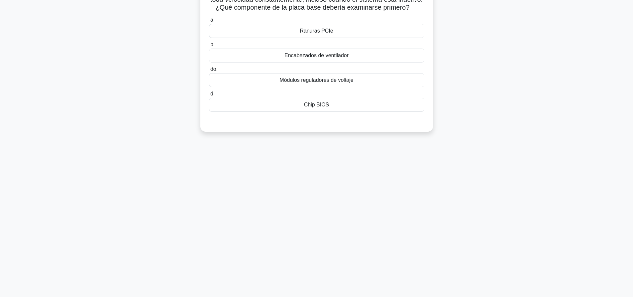
scroll to position [0, 0]
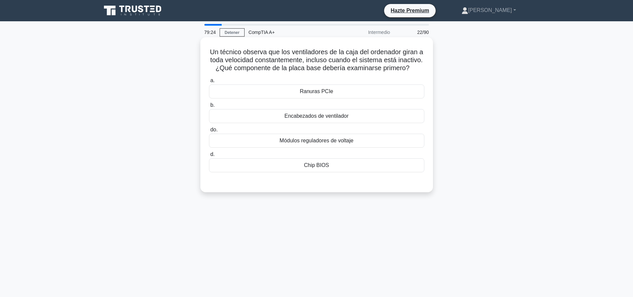
click at [337, 120] on font "Encabezados de ventilador" at bounding box center [317, 116] width 64 height 8
click at [209, 107] on input "b. Encabezados de ventilador" at bounding box center [209, 105] width 0 height 4
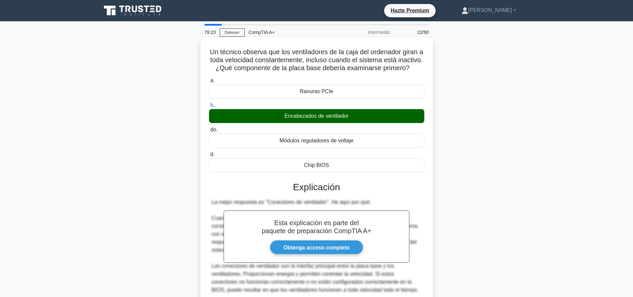
scroll to position [166, 0]
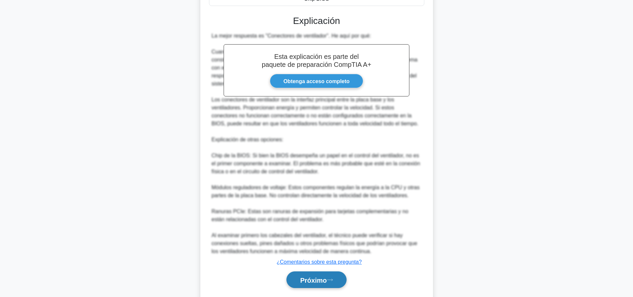
click at [331, 282] on icon at bounding box center [330, 280] width 6 height 4
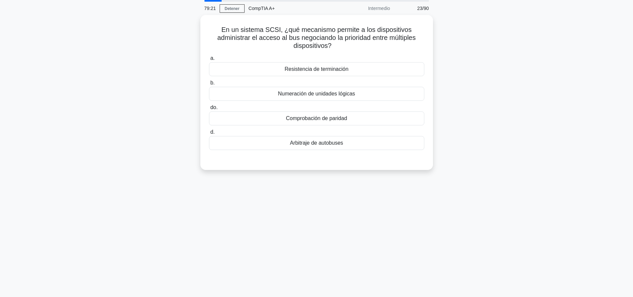
scroll to position [0, 0]
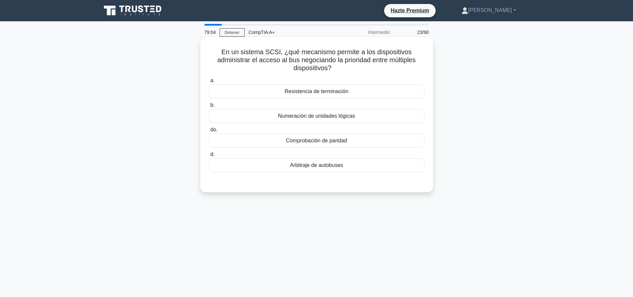
click at [316, 166] on font "Arbitraje de autobuses" at bounding box center [316, 165] width 53 height 6
click at [209, 157] on input "d. Arbitraje de autobuses" at bounding box center [209, 154] width 0 height 4
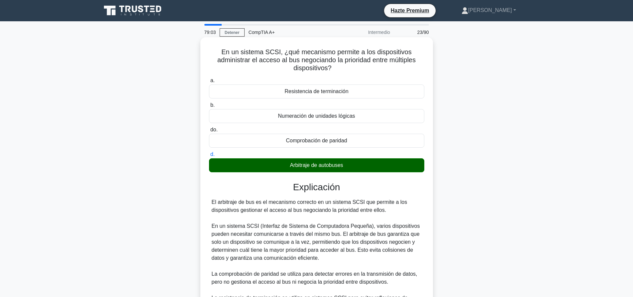
scroll to position [130, 0]
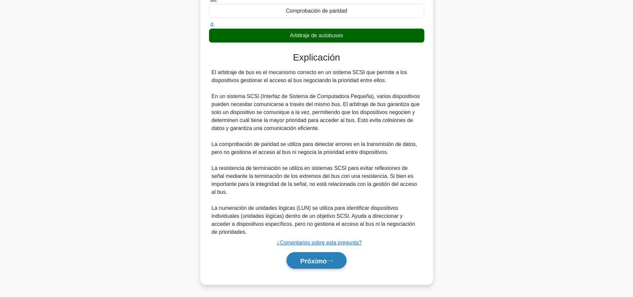
click at [339, 262] on button "Próximo" at bounding box center [317, 260] width 60 height 17
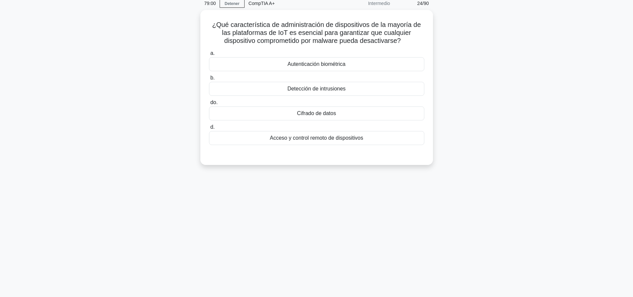
scroll to position [0, 0]
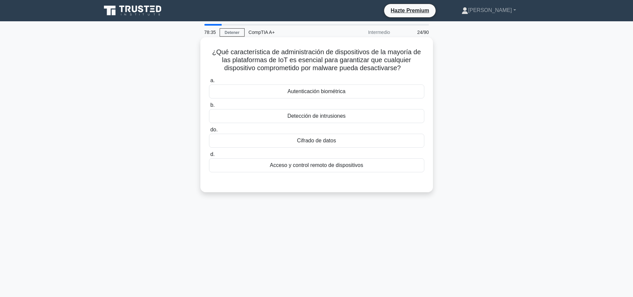
click at [326, 161] on div "Acceso y control remoto de dispositivos" at bounding box center [316, 165] width 215 height 14
click at [209, 157] on input "d. Acceso y control remoto de dispositivos" at bounding box center [209, 154] width 0 height 4
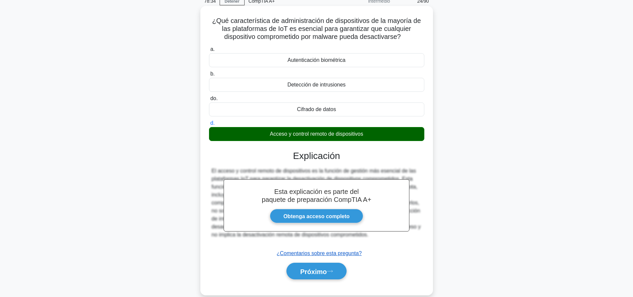
scroll to position [62, 0]
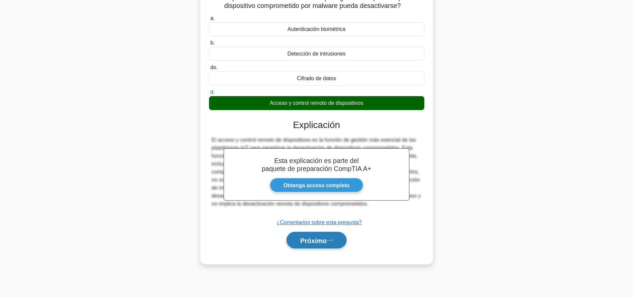
click at [320, 239] on font "Próximo" at bounding box center [313, 240] width 27 height 7
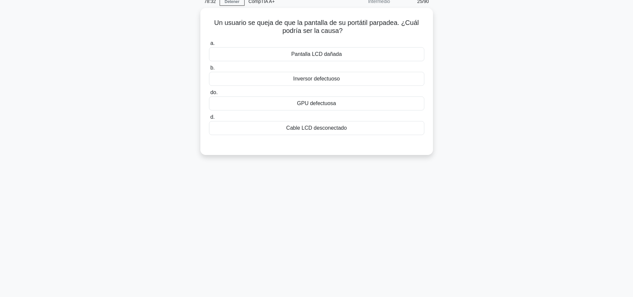
scroll to position [0, 0]
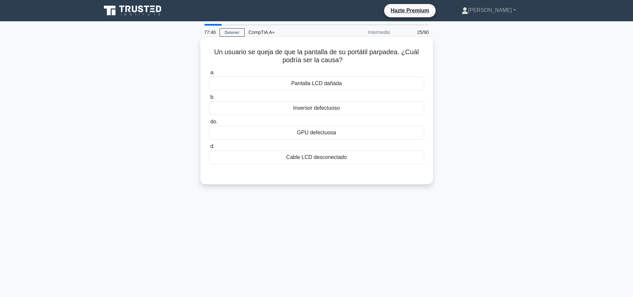
click at [306, 134] on font "GPU defectuosa" at bounding box center [316, 133] width 39 height 6
click at [209, 124] on input "do. GPU defectuosa" at bounding box center [209, 122] width 0 height 4
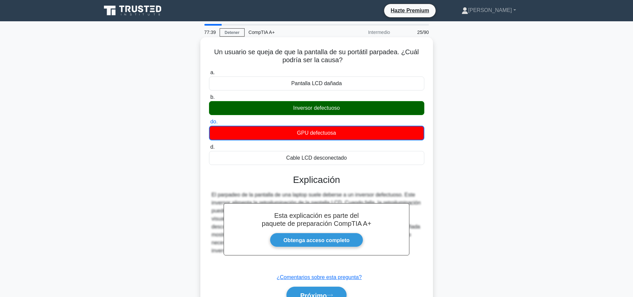
scroll to position [62, 0]
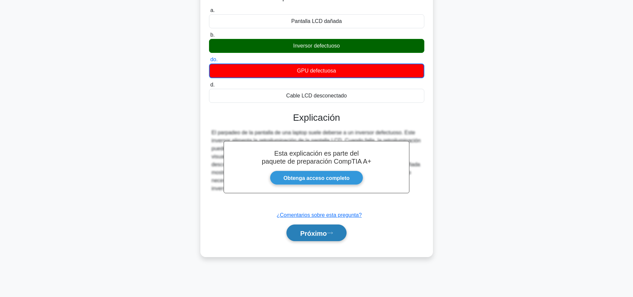
click at [311, 235] on font "Próximo" at bounding box center [313, 232] width 27 height 7
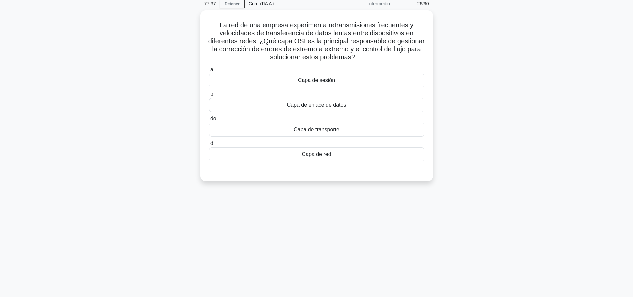
scroll to position [0, 0]
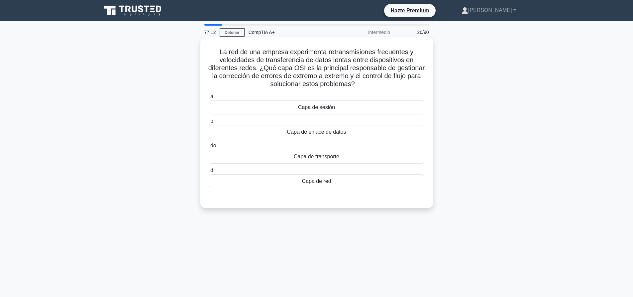
click at [319, 154] on font "Capa de transporte" at bounding box center [317, 157] width 46 height 6
click at [209, 148] on input "do. Capa de transporte" at bounding box center [209, 146] width 0 height 4
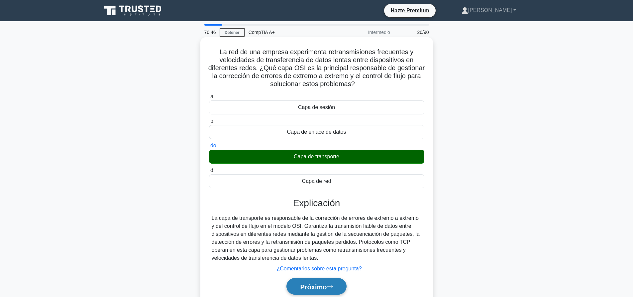
click at [339, 283] on button "Próximo" at bounding box center [317, 286] width 60 height 17
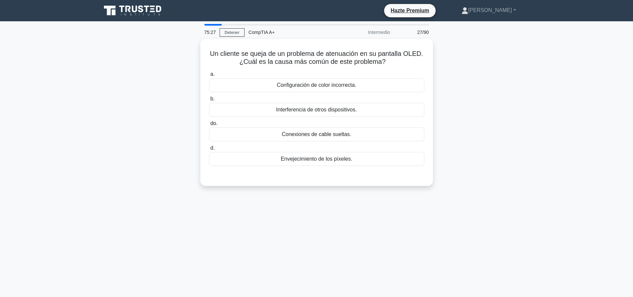
click at [563, 63] on main "75:27 Detener CompTIA A+ Intermedio 27/90 Un cliente se queja de un problema de…" at bounding box center [316, 190] width 633 height 338
drag, startPoint x: 228, startPoint y: 56, endPoint x: 392, endPoint y: 159, distance: 193.2
click at [392, 159] on div "Un cliente se queja de un problema de atenuación en su pantalla OLED. ¿Cuál es …" at bounding box center [316, 111] width 227 height 142
copy div "Un cliente se queja de un problema de atenuación en su pantalla OLED. ¿Cuál es …"
drag, startPoint x: 538, startPoint y: 186, endPoint x: 387, endPoint y: 156, distance: 154.2
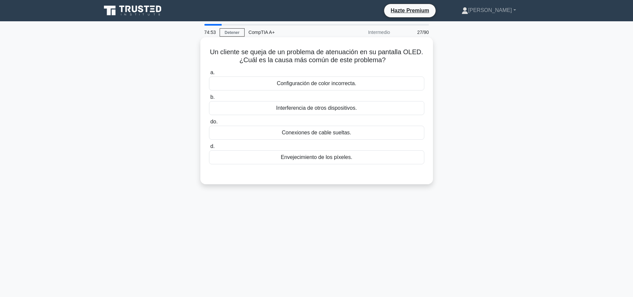
click at [536, 186] on main "74:53 Detener CompTIA A+ Intermedio 27/90 Un cliente se queja de un problema de…" at bounding box center [316, 190] width 633 height 338
click at [371, 157] on div "Envejecimiento de los píxeles." at bounding box center [316, 157] width 215 height 14
click at [209, 149] on input "d. Envejecimiento de los píxeles." at bounding box center [209, 146] width 0 height 4
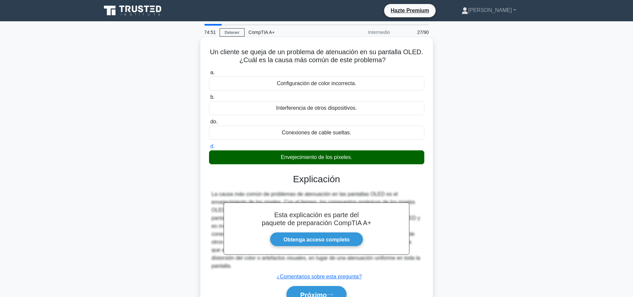
scroll to position [62, 0]
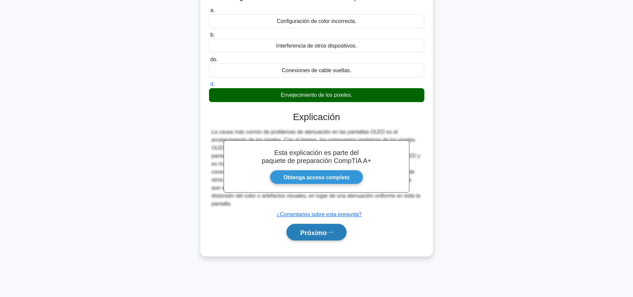
click at [319, 240] on button "Próximo" at bounding box center [317, 232] width 60 height 17
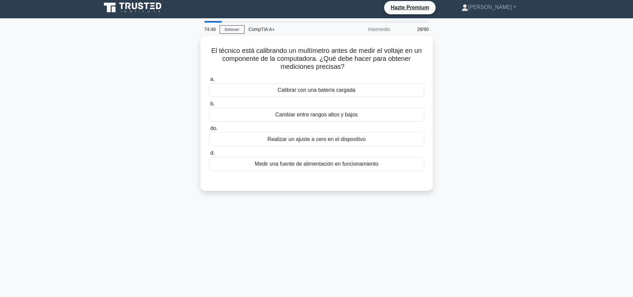
scroll to position [0, 0]
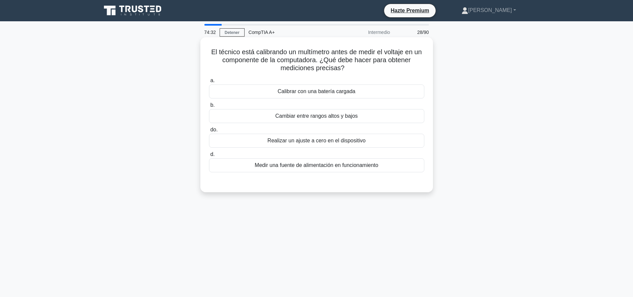
click at [347, 94] on font "Calibrar con una batería cargada" at bounding box center [317, 91] width 78 height 6
click at [209, 83] on input "a. Calibrar con una batería cargada" at bounding box center [209, 80] width 0 height 4
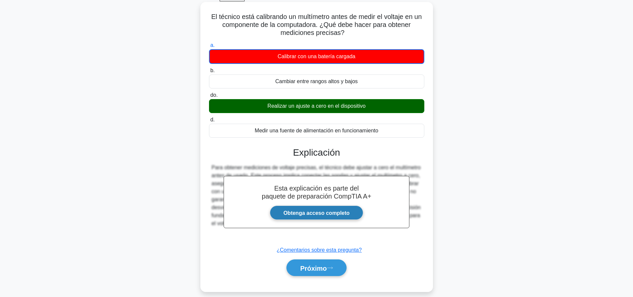
scroll to position [62, 0]
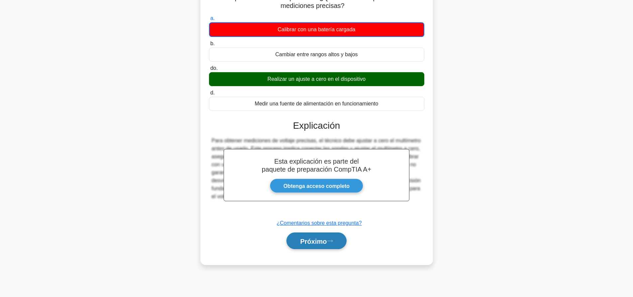
click at [339, 236] on button "Próximo" at bounding box center [317, 240] width 60 height 17
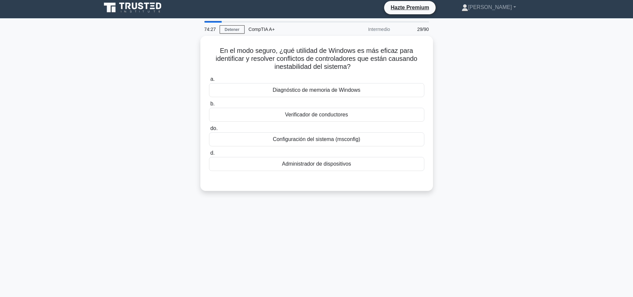
scroll to position [0, 0]
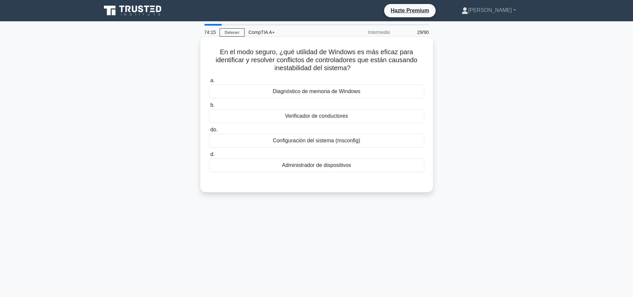
click at [314, 164] on font "Administrador de dispositivos" at bounding box center [316, 165] width 69 height 6
click at [209, 157] on input "d. Administrador de dispositivos" at bounding box center [209, 154] width 0 height 4
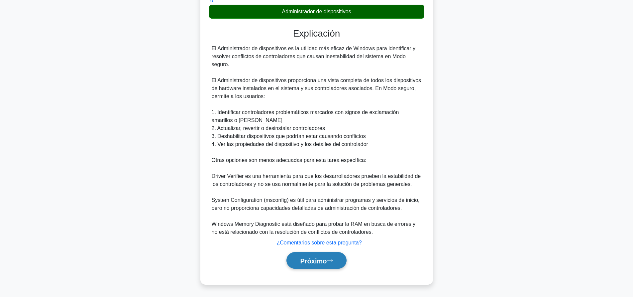
click at [303, 262] on font "Próximo" at bounding box center [313, 260] width 27 height 7
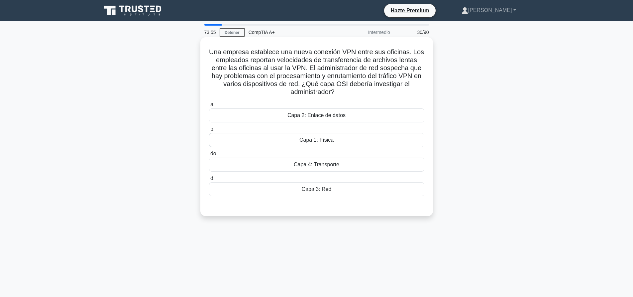
click at [303, 163] on font "Capa 4: Transporte" at bounding box center [317, 165] width 46 height 6
click at [209, 156] on input "do. Capa 4: Transporte" at bounding box center [209, 154] width 0 height 4
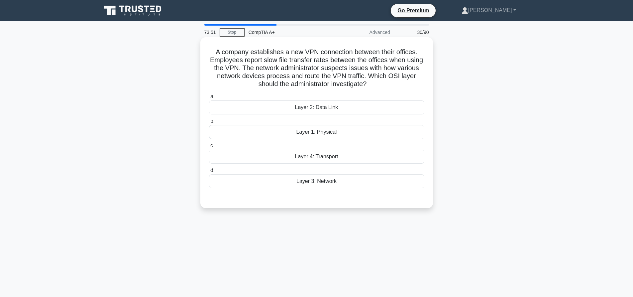
click at [304, 182] on div "Layer 3: Network" at bounding box center [316, 181] width 215 height 14
click at [209, 173] on input "d. Layer 3: Network" at bounding box center [209, 170] width 0 height 4
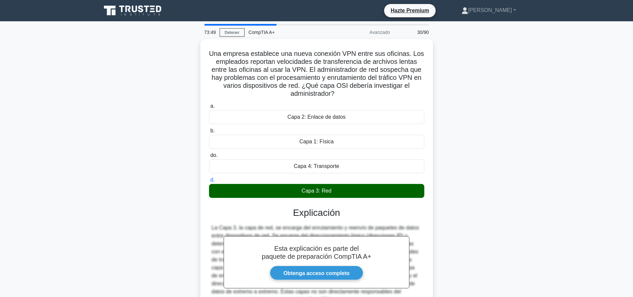
click at [486, 102] on div "Una empresa establece una nueva conexión VPN entre sus oficinas. Los empleados …" at bounding box center [316, 199] width 439 height 321
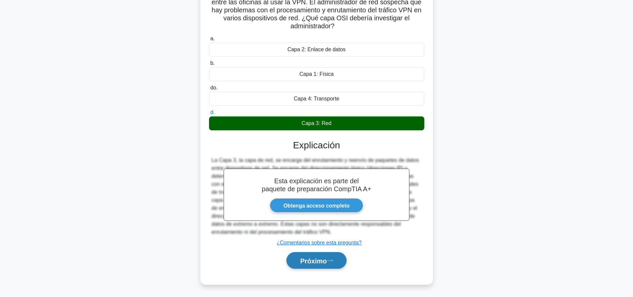
click at [335, 257] on button "Próximo" at bounding box center [317, 260] width 60 height 17
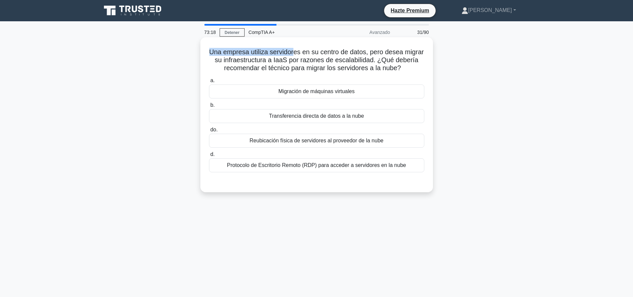
drag, startPoint x: 217, startPoint y: 48, endPoint x: 359, endPoint y: 52, distance: 142.7
click at [332, 50] on h5 "Una empresa utiliza servidores en su centro de datos, pero desea migrar su infr…" at bounding box center [316, 60] width 217 height 25
click at [363, 52] on font "Una empresa utiliza servidores en su centro de datos, pero desea migrar su infr…" at bounding box center [316, 59] width 215 height 23
drag, startPoint x: 397, startPoint y: 60, endPoint x: 301, endPoint y: 58, distance: 96.5
click at [301, 58] on font "Una empresa utiliza servidores en su centro de datos, pero desea migrar su infr…" at bounding box center [316, 59] width 215 height 23
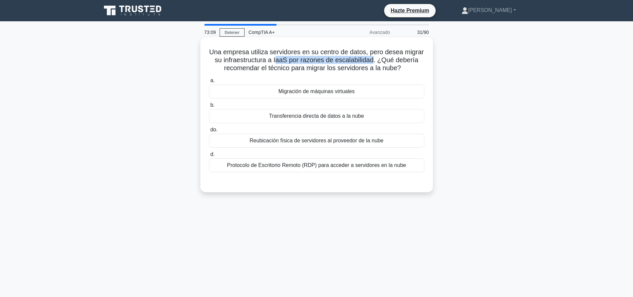
click at [301, 58] on font "Una empresa utiliza servidores en su centro de datos, pero desea migrar su infr…" at bounding box center [316, 59] width 215 height 23
click at [292, 165] on font "Protocolo de Escritorio Remoto (RDP) para acceder a servidores en la nube" at bounding box center [316, 165] width 179 height 6
click at [209, 157] on input "d. Protocolo de Escritorio Remoto (RDP) para acceder a servidores en la nube" at bounding box center [209, 154] width 0 height 4
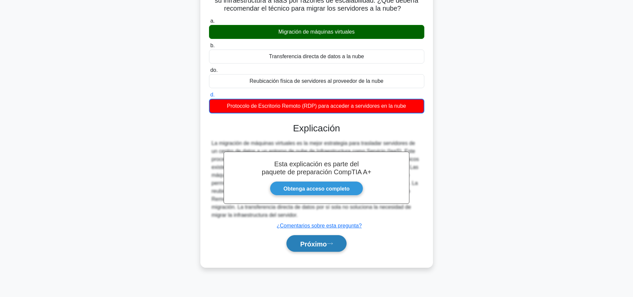
scroll to position [62, 0]
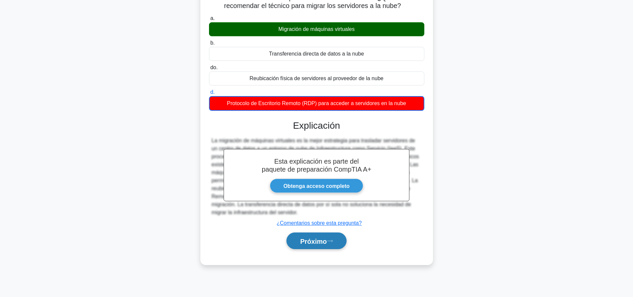
click at [306, 244] on font "Próximo" at bounding box center [313, 240] width 27 height 7
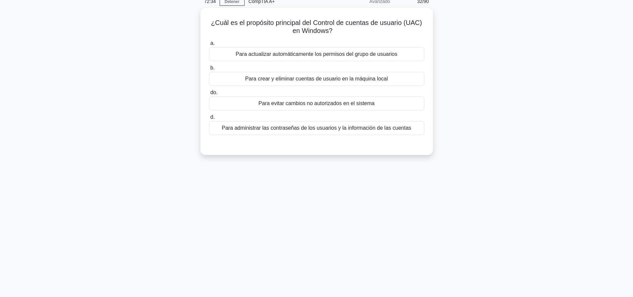
scroll to position [0, 0]
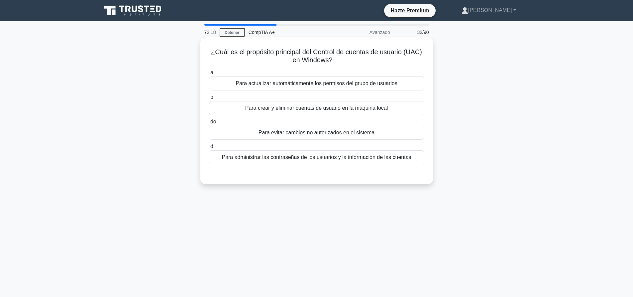
click at [311, 111] on font "Para crear y eliminar cuentas de usuario en la máquina local" at bounding box center [316, 108] width 143 height 6
click at [209, 99] on input "b. Para crear y eliminar cuentas de usuario en la máquina local" at bounding box center [209, 97] width 0 height 4
click at [373, 139] on div "To prevent unauthorized changes to the system" at bounding box center [316, 133] width 215 height 14
click at [209, 124] on input "c. To prevent unauthorized changes to the system" at bounding box center [209, 122] width 0 height 4
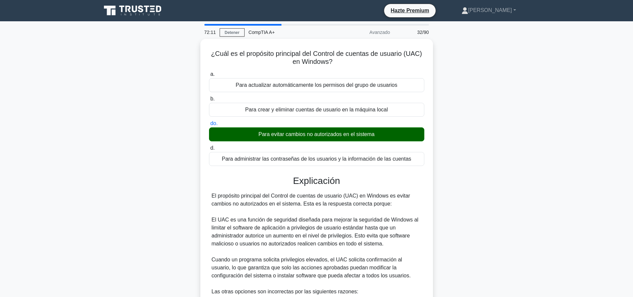
click at [487, 120] on div "¿Cuál es el propósito principal del Control de cuentas de usuario (UAC) en Wind…" at bounding box center [316, 259] width 439 height 441
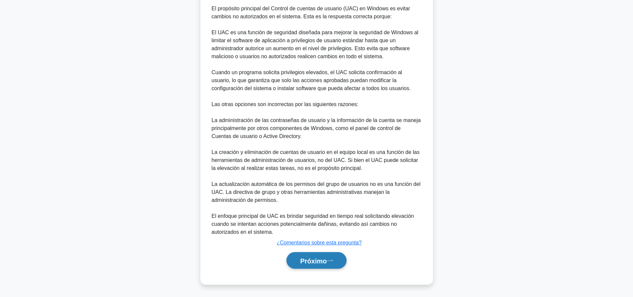
click at [344, 266] on button "Próximo" at bounding box center [317, 260] width 60 height 17
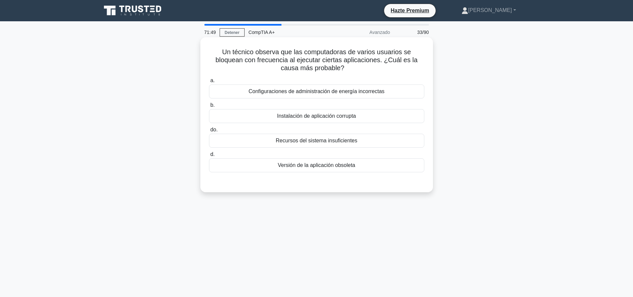
click at [376, 144] on div "Recursos del sistema insuficientes" at bounding box center [316, 141] width 215 height 14
click at [209, 132] on input "do. Recursos del sistema insuficientes" at bounding box center [209, 130] width 0 height 4
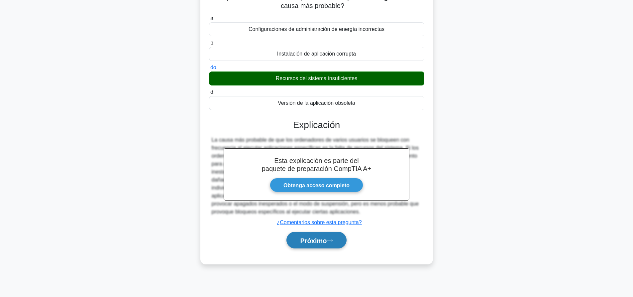
click at [320, 245] on button "Próximo" at bounding box center [317, 240] width 60 height 17
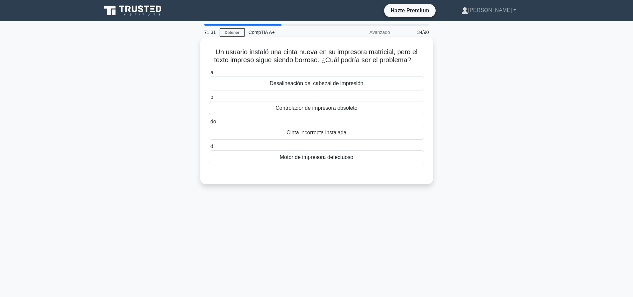
click at [314, 83] on font "Desalineación del cabezal de impresión" at bounding box center [317, 83] width 94 height 6
click at [209, 75] on input "a. Desalineación del cabezal de impresión" at bounding box center [209, 72] width 0 height 4
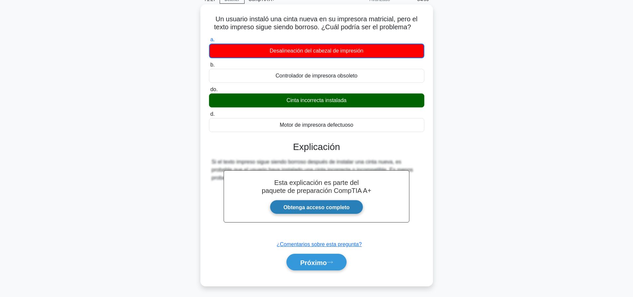
scroll to position [62, 0]
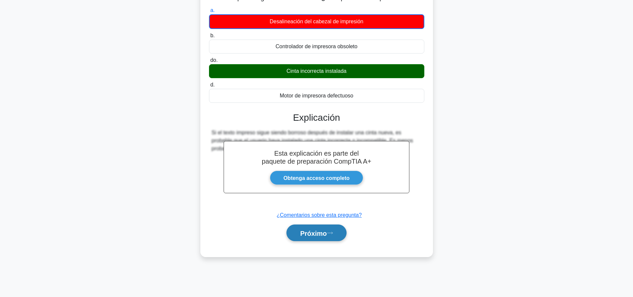
click at [317, 229] on button "Próximo" at bounding box center [317, 232] width 60 height 17
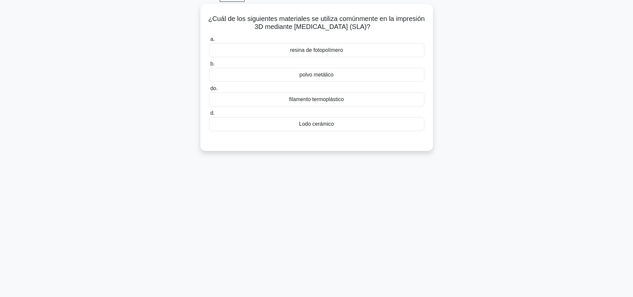
scroll to position [0, 0]
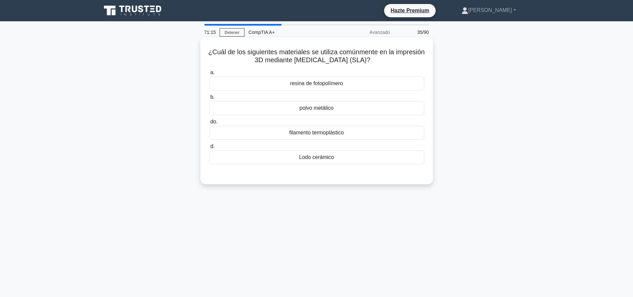
click at [296, 137] on div "filamento termoplástico" at bounding box center [316, 133] width 215 height 14
click at [209, 124] on input "do. filamento termoplástico" at bounding box center [209, 122] width 0 height 4
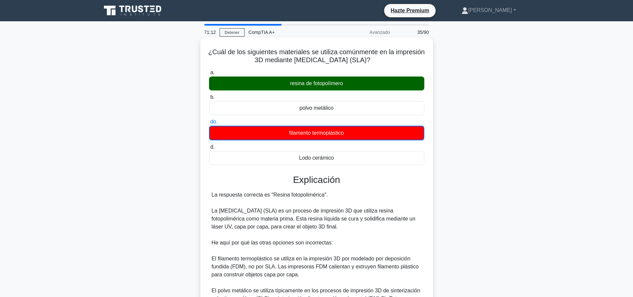
scroll to position [131, 0]
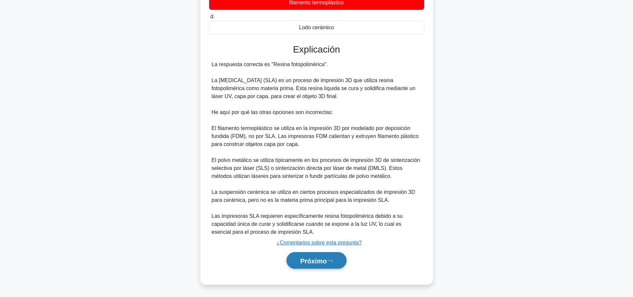
click at [327, 261] on font "Próximo" at bounding box center [313, 260] width 27 height 7
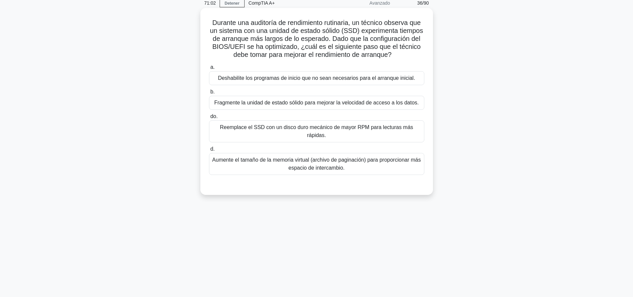
scroll to position [0, 0]
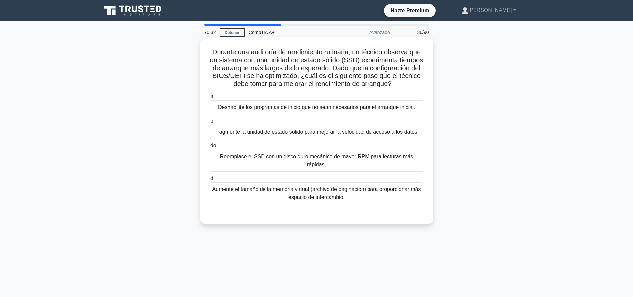
click at [322, 110] on font "Deshabilite los programas de inicio que no sean necesarios para el arranque ini…" at bounding box center [316, 107] width 197 height 6
click at [209, 99] on input "a. Deshabilite los programas de inicio que no sean necesarios para el arranque …" at bounding box center [209, 96] width 0 height 4
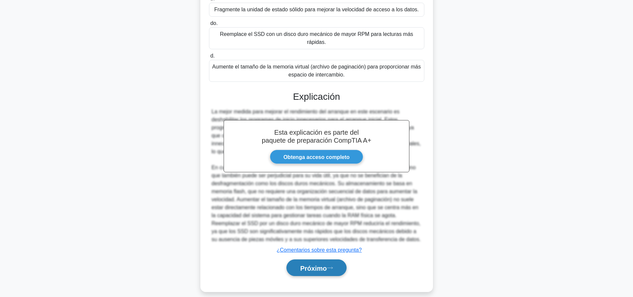
click at [334, 264] on button "Próximo" at bounding box center [317, 267] width 60 height 17
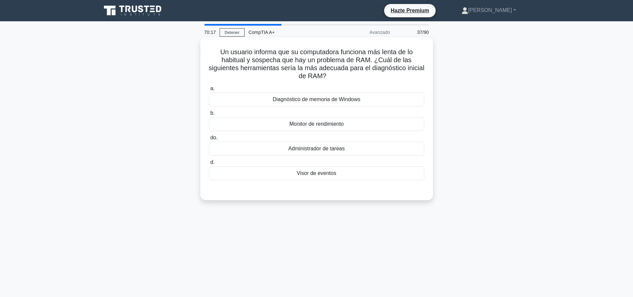
click at [322, 104] on div "Diagnóstico de memoria de Windows" at bounding box center [316, 99] width 215 height 14
click at [209, 91] on input "a. Diagnóstico de memoria de Windows" at bounding box center [209, 88] width 0 height 4
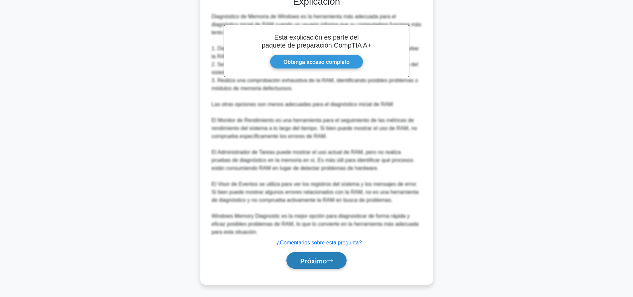
click at [325, 262] on font "Próximo" at bounding box center [313, 260] width 27 height 7
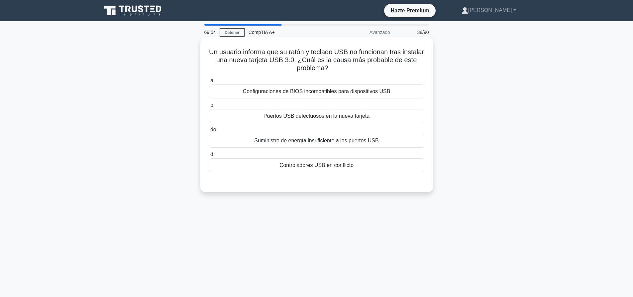
click at [273, 116] on font "Puertos USB defectuosos en la nueva tarjeta" at bounding box center [317, 116] width 106 height 6
click at [209, 107] on input "b. Puertos USB defectuosos en la nueva tarjeta" at bounding box center [209, 105] width 0 height 4
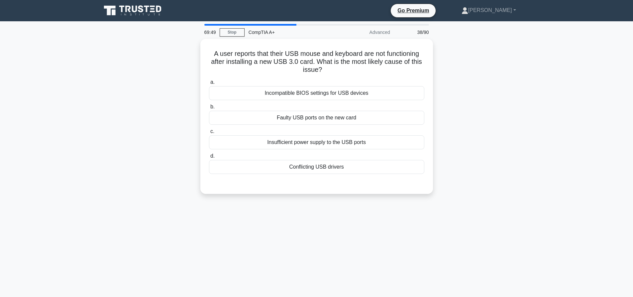
click at [487, 191] on div "A user reports that their USB mouse and keyboard are not functioning after inst…" at bounding box center [316, 120] width 439 height 163
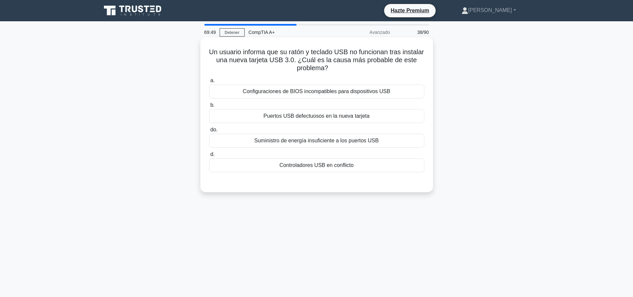
click at [348, 166] on font "Controladores USB en conflicto" at bounding box center [317, 165] width 74 height 6
click at [209, 157] on input "d. Controladores USB en conflicto" at bounding box center [209, 154] width 0 height 4
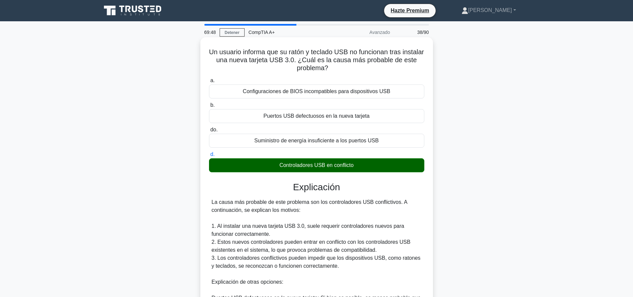
scroll to position [170, 0]
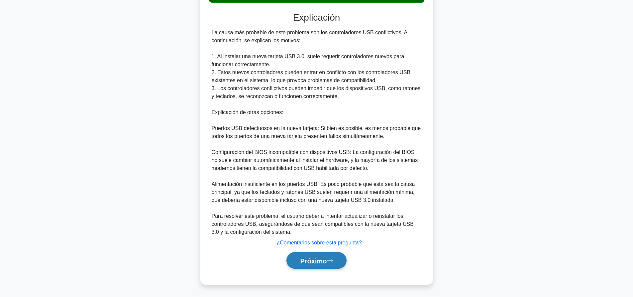
click at [339, 257] on button "Próximo" at bounding box center [317, 260] width 60 height 17
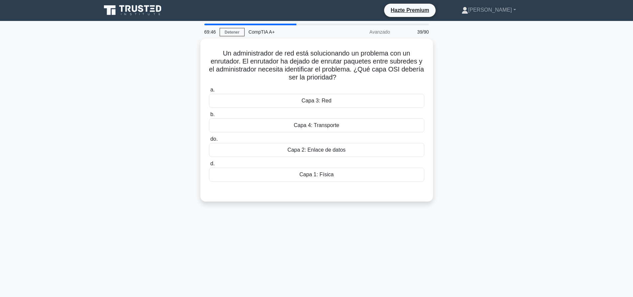
scroll to position [0, 0]
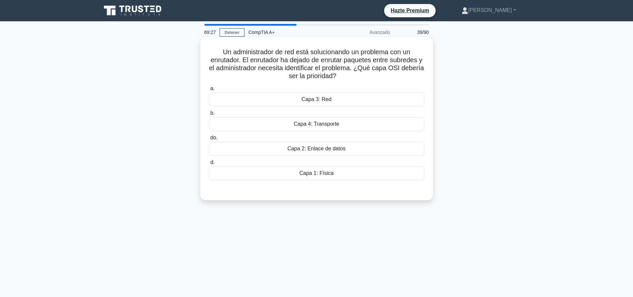
drag, startPoint x: 314, startPoint y: 121, endPoint x: 329, endPoint y: 180, distance: 60.6
click at [314, 122] on font "Capa 4: Transporte" at bounding box center [317, 124] width 46 height 6
click at [209, 115] on input "b. Capa 4: Transporte" at bounding box center [209, 113] width 0 height 4
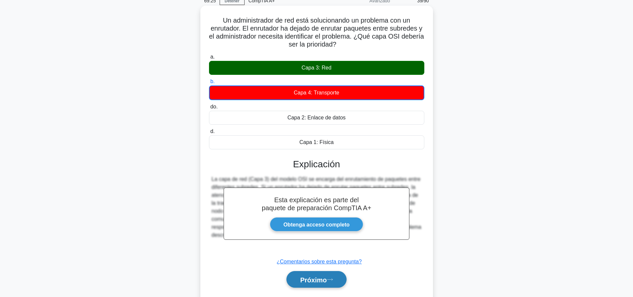
scroll to position [62, 0]
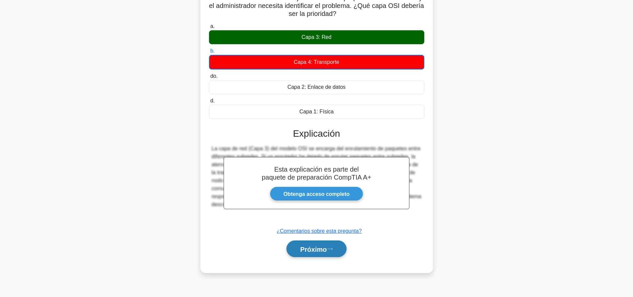
click at [324, 248] on font "Próximo" at bounding box center [313, 248] width 27 height 7
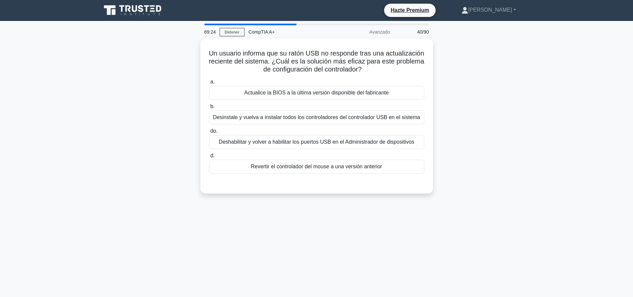
scroll to position [0, 0]
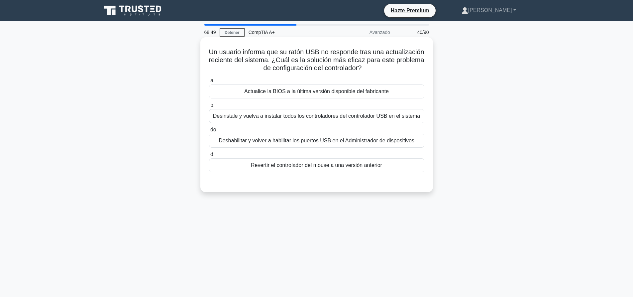
click at [313, 167] on font "Revertir el controlador del mouse a una versión anterior" at bounding box center [316, 165] width 131 height 6
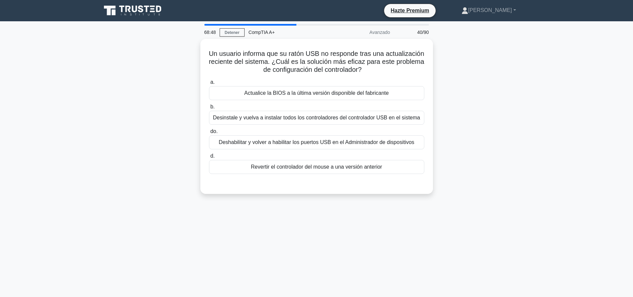
click at [299, 199] on div "Un usuario informa que su ratón USB no responde tras una actualización reciente…" at bounding box center [316, 120] width 439 height 163
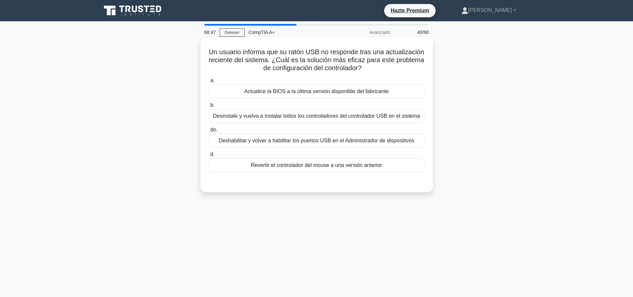
click at [311, 171] on div "Revertir el controlador del mouse a una versión anterior" at bounding box center [316, 165] width 215 height 14
click at [209, 157] on input "d. Revertir el controlador del mouse a una versión anterior" at bounding box center [209, 154] width 0 height 4
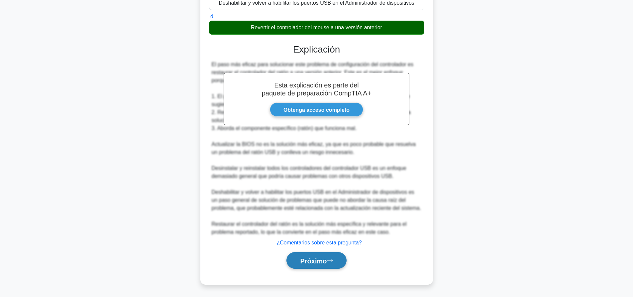
click at [333, 260] on icon at bounding box center [330, 261] width 6 height 4
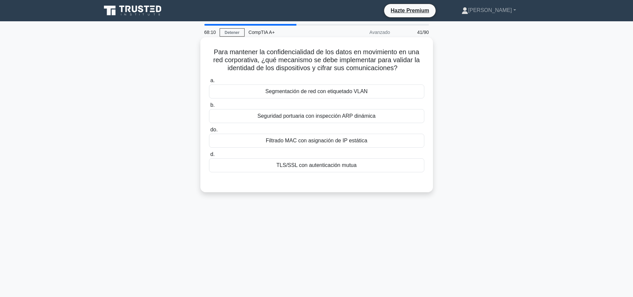
click at [313, 117] on font "Seguridad portuaria con inspección ARP dinámica" at bounding box center [317, 116] width 118 height 6
click at [209, 107] on input "b. Seguridad portuaria con inspección ARP dinámica" at bounding box center [209, 105] width 0 height 4
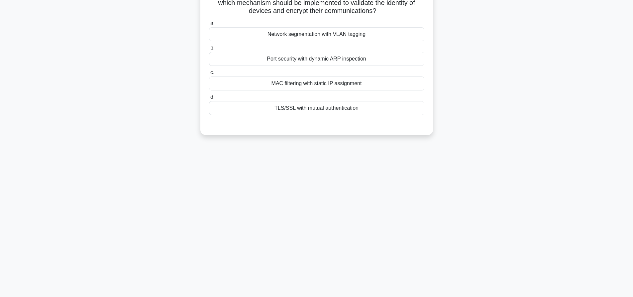
scroll to position [62, 0]
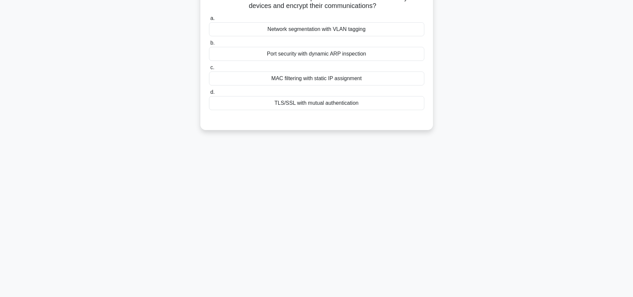
click at [335, 99] on div "TLS/SSL with mutual authentication" at bounding box center [316, 103] width 215 height 14
click at [209, 94] on input "d. TLS/SSL with mutual authentication" at bounding box center [209, 92] width 0 height 4
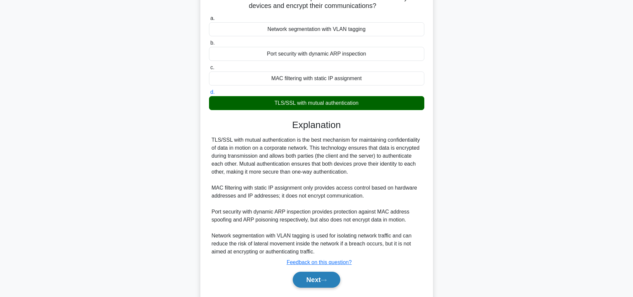
click at [331, 280] on button "Next" at bounding box center [317, 280] width 48 height 16
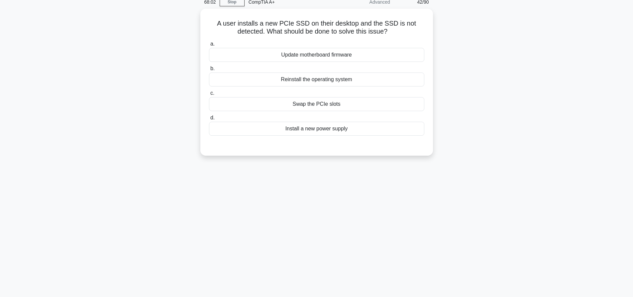
scroll to position [0, 0]
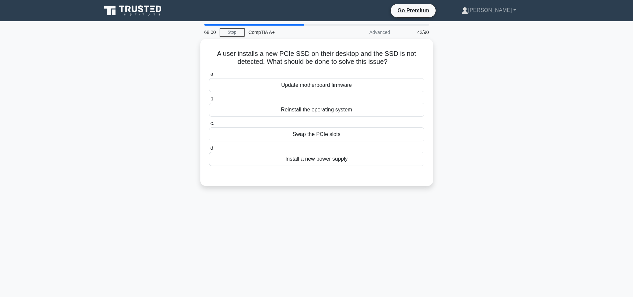
click at [520, 116] on div "A user installs a new PCIe SSD on their desktop and the SSD is not detected. Wh…" at bounding box center [316, 116] width 439 height 155
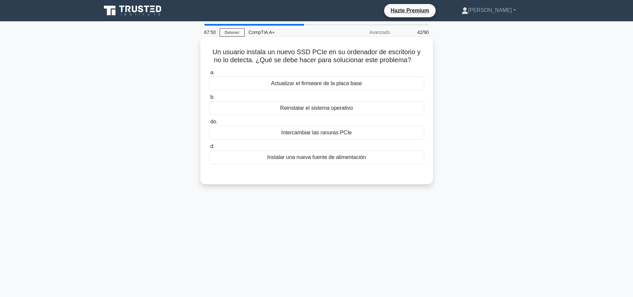
click at [336, 135] on font "Intercambiar las ranuras PCIe" at bounding box center [316, 133] width 71 height 6
click at [209, 124] on input "do. Intercambiar las ranuras PCIe" at bounding box center [209, 122] width 0 height 4
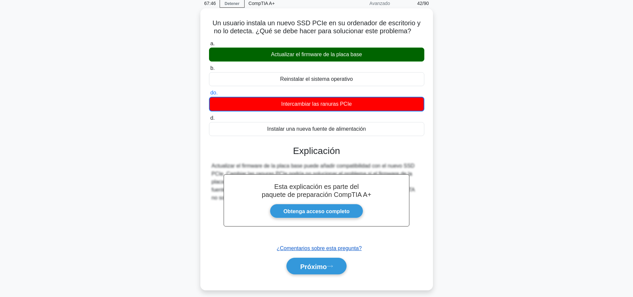
scroll to position [62, 0]
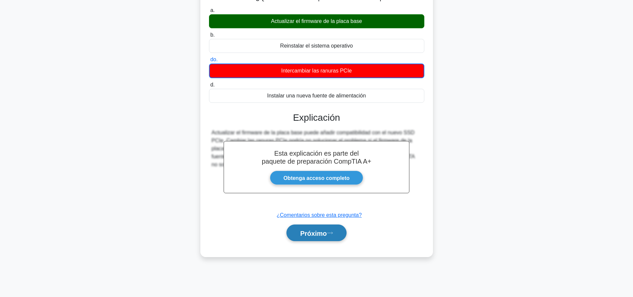
click at [323, 228] on button "Próximo" at bounding box center [317, 232] width 60 height 17
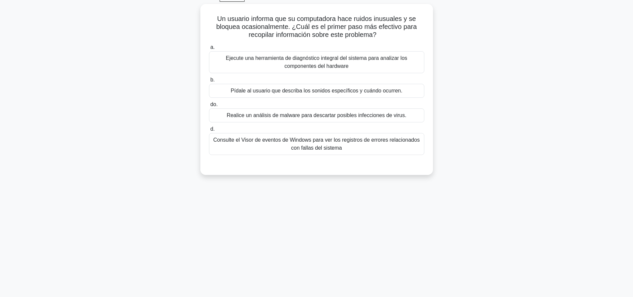
scroll to position [0, 0]
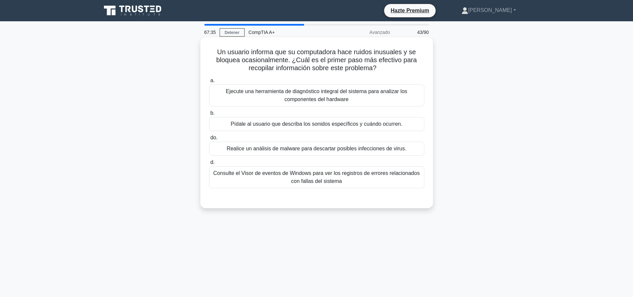
click at [267, 177] on font "Consulte el Visor de eventos de Windows para ver los registros de errores relac…" at bounding box center [316, 177] width 209 height 16
click at [209, 165] on input "d. Consulte el Visor de eventos de Windows para ver los registros de errores re…" at bounding box center [209, 162] width 0 height 4
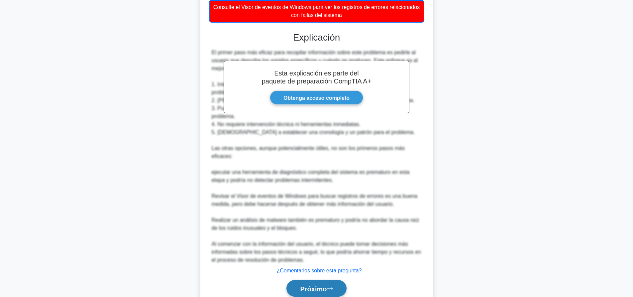
click at [323, 289] on font "Próximo" at bounding box center [313, 288] width 27 height 7
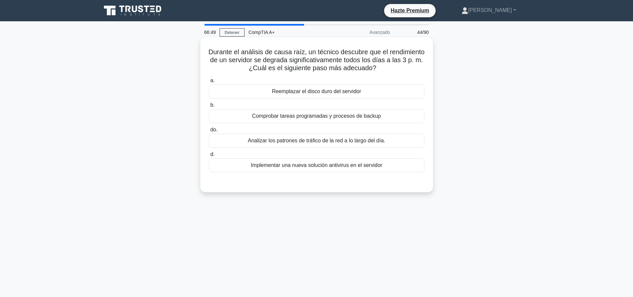
click at [283, 145] on font "Analizar los patrones de tráfico de la red a lo largo del día." at bounding box center [317, 141] width 138 height 8
click at [209, 132] on input "do. Analizar los patrones de tráfico de la red a lo largo del día." at bounding box center [209, 130] width 0 height 4
click at [334, 122] on div "Check scheduled tasks and backup processes" at bounding box center [316, 116] width 215 height 14
click at [209, 107] on input "b. Check scheduled tasks and backup processes" at bounding box center [209, 105] width 0 height 4
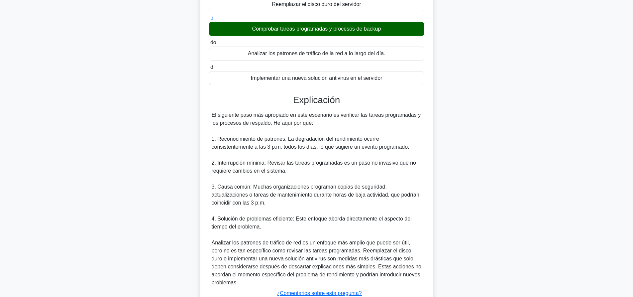
scroll to position [138, 0]
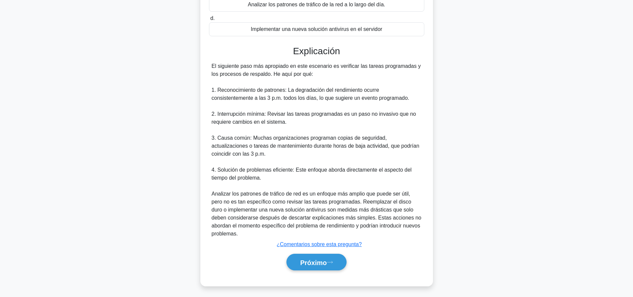
click at [477, 122] on div "Durante el análisis de causa raíz, un técnico descubre que el rendimiento de un…" at bounding box center [316, 97] width 439 height 393
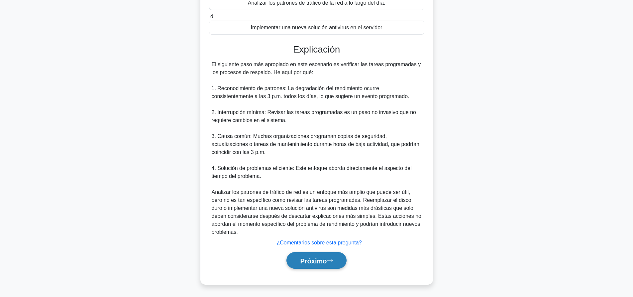
click at [329, 255] on button "Próximo" at bounding box center [317, 260] width 60 height 17
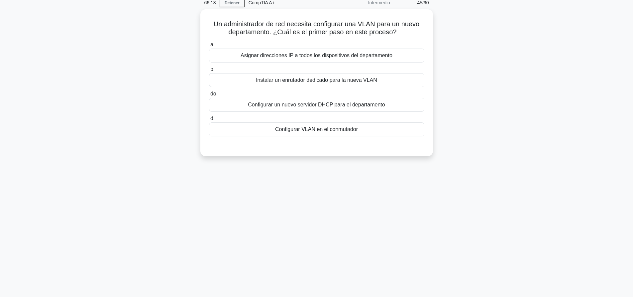
scroll to position [0, 0]
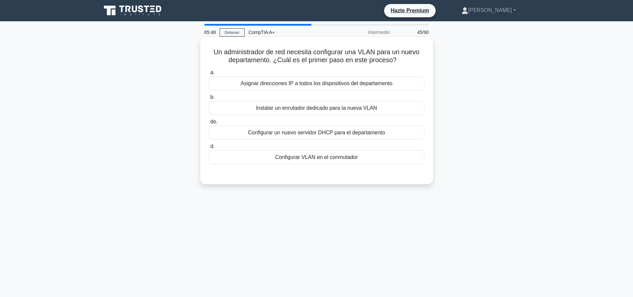
click at [276, 111] on font "Instalar un enrutador dedicado para la nueva VLAN" at bounding box center [316, 108] width 121 height 6
click at [209, 99] on input "b. Instalar un enrutador dedicado para la nueva VLAN" at bounding box center [209, 97] width 0 height 4
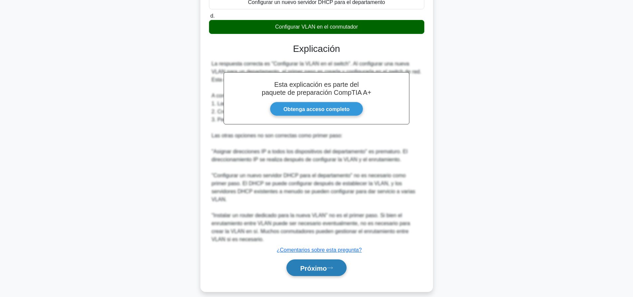
click at [320, 264] on font "Próximo" at bounding box center [313, 267] width 27 height 7
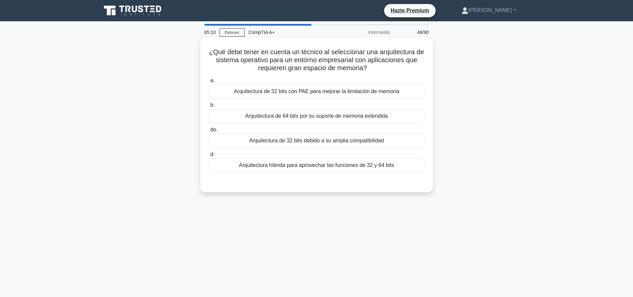
click at [267, 117] on font "Arquitectura de 64 bits por su soporte de memoria extendida" at bounding box center [316, 116] width 143 height 6
click at [209, 107] on input "b. Arquitectura de 64 bits por su soporte de memoria extendida" at bounding box center [209, 105] width 0 height 4
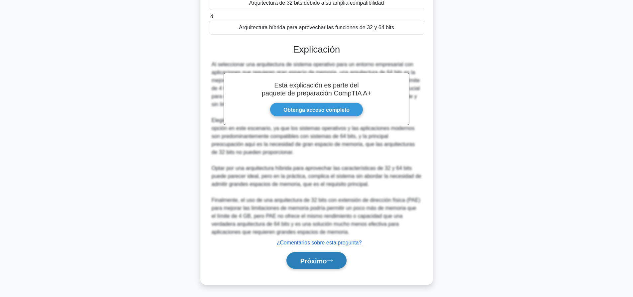
click at [322, 257] on font "Próximo" at bounding box center [313, 260] width 27 height 7
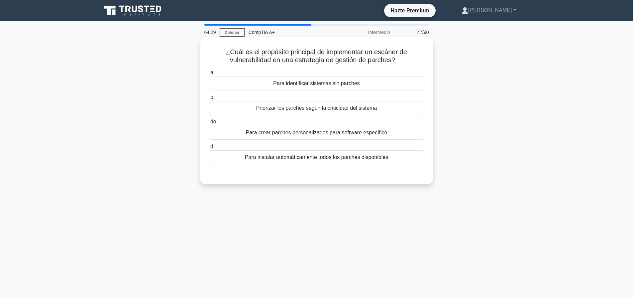
click at [300, 109] on font "Priorizar los parches según la criticidad del sistema" at bounding box center [316, 108] width 121 height 6
click at [209, 99] on input "b. Priorizar los parches según la criticidad del sistema" at bounding box center [209, 97] width 0 height 4
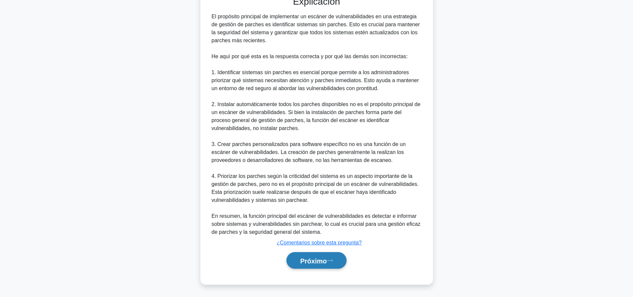
click at [312, 261] on font "Próximo" at bounding box center [313, 260] width 27 height 7
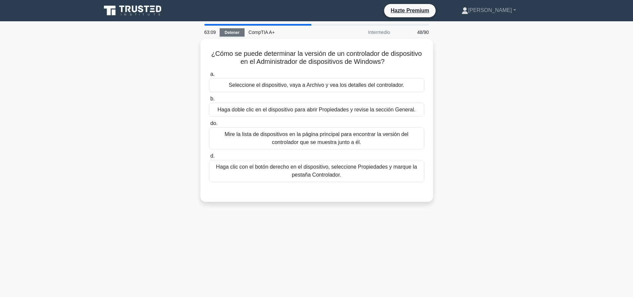
click at [234, 29] on link "Detener" at bounding box center [232, 32] width 25 height 8
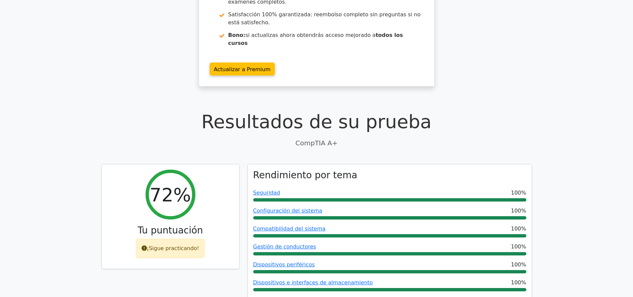
scroll to position [166, 0]
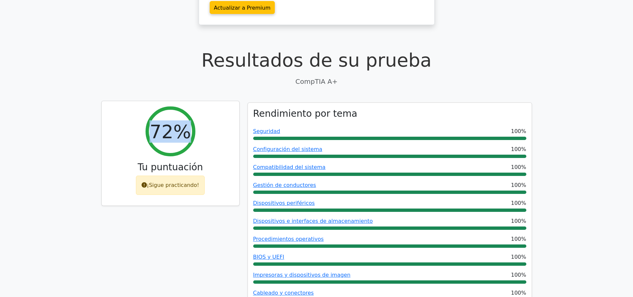
drag, startPoint x: 156, startPoint y: 110, endPoint x: 250, endPoint y: 170, distance: 111.9
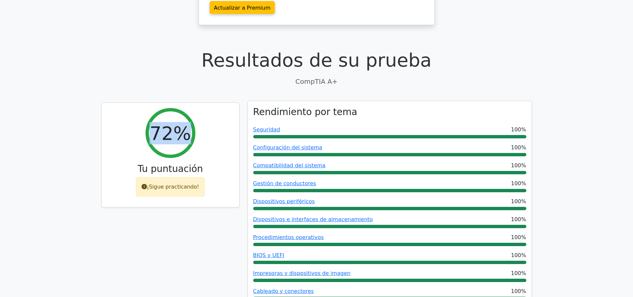
click at [184, 122] on font "72%" at bounding box center [170, 133] width 41 height 22
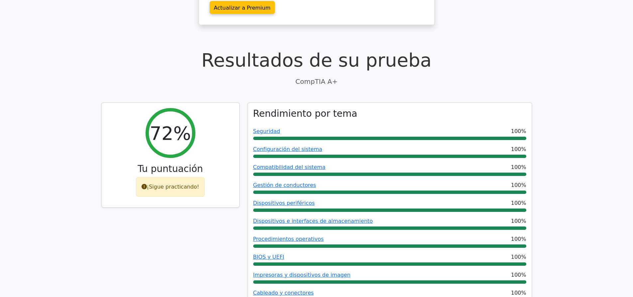
drag, startPoint x: 250, startPoint y: 170, endPoint x: 234, endPoint y: 186, distance: 22.3
click at [249, 171] on div "Rendimiento por tema Seguridad 100% Configuración del sistema 100% Compatibilid…" at bounding box center [390, 288] width 284 height 371
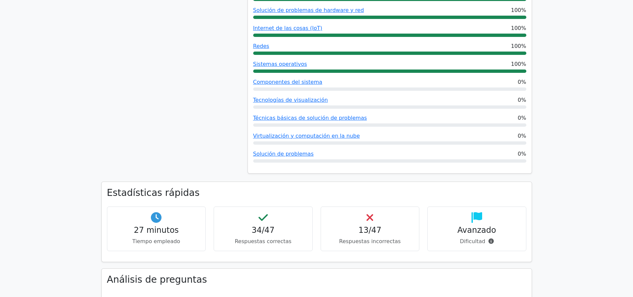
scroll to position [466, 0]
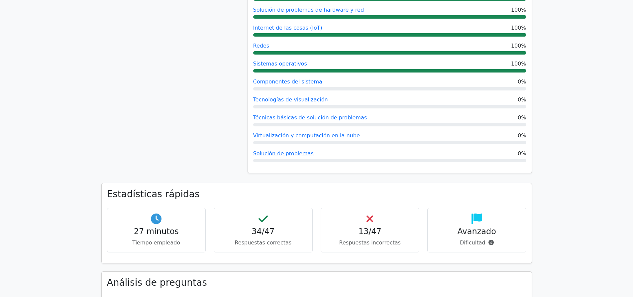
drag, startPoint x: 575, startPoint y: 79, endPoint x: 410, endPoint y: 1, distance: 182.4
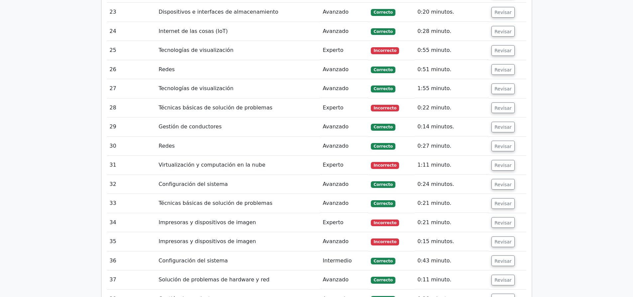
scroll to position [1430, 0]
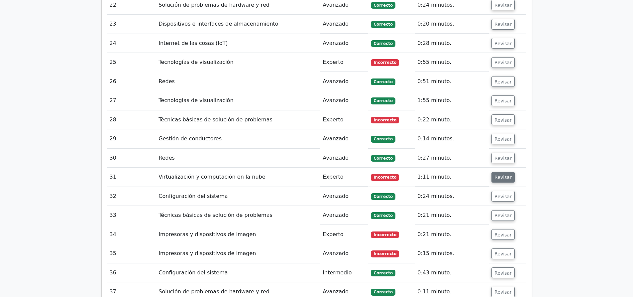
click at [500, 175] on font "Revisar" at bounding box center [503, 177] width 17 height 5
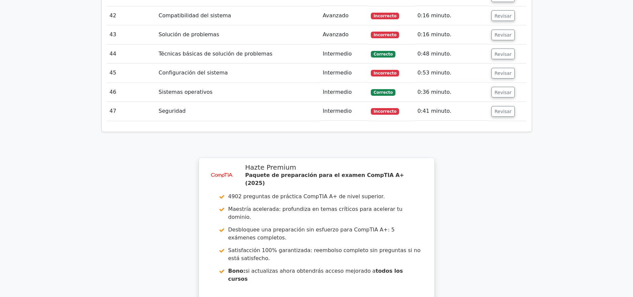
scroll to position [2179, 0]
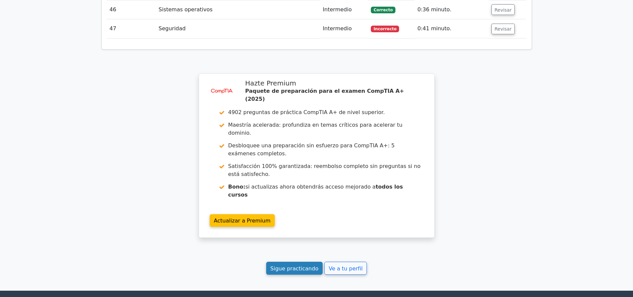
click at [304, 265] on font "Sigue practicando" at bounding box center [295, 268] width 48 height 6
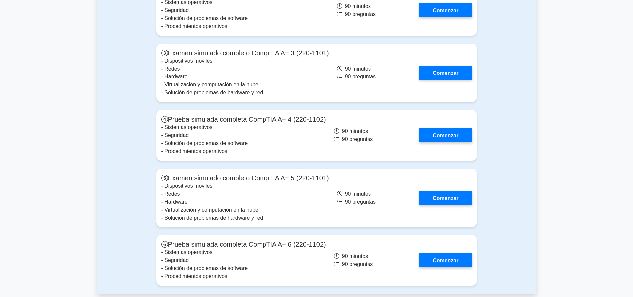
scroll to position [1820, 0]
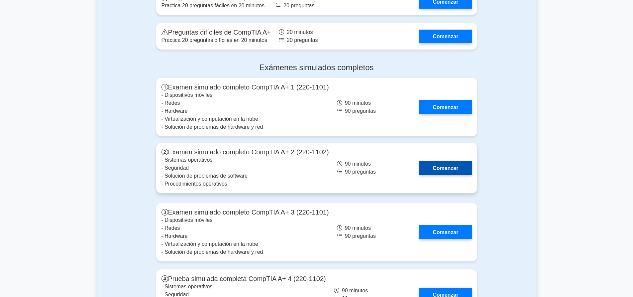
click at [452, 161] on link "Comenzar" at bounding box center [446, 168] width 52 height 14
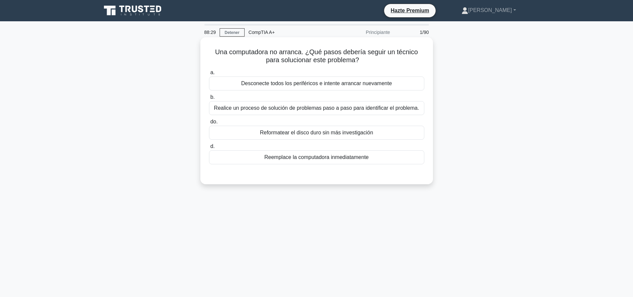
click at [323, 106] on font "Realice un proceso de solución de problemas paso a paso para identificar el pro…" at bounding box center [316, 108] width 205 height 6
click at [209, 99] on input "b. Realice un proceso de solución de problemas paso a paso para identificar el …" at bounding box center [209, 97] width 0 height 4
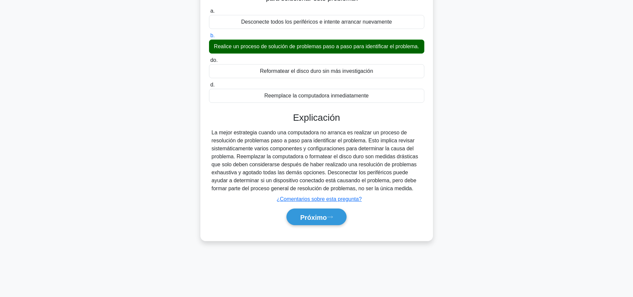
scroll to position [62, 0]
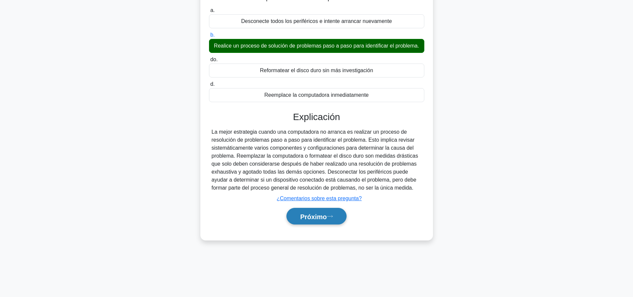
click at [323, 218] on font "Próximo" at bounding box center [313, 216] width 27 height 7
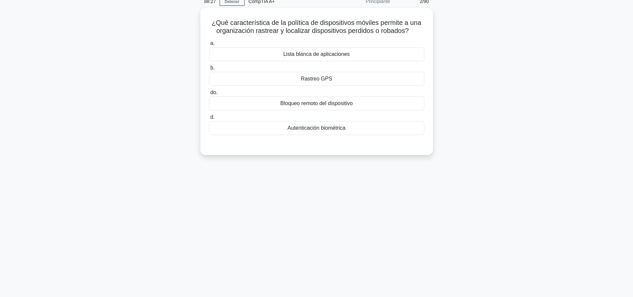
scroll to position [0, 0]
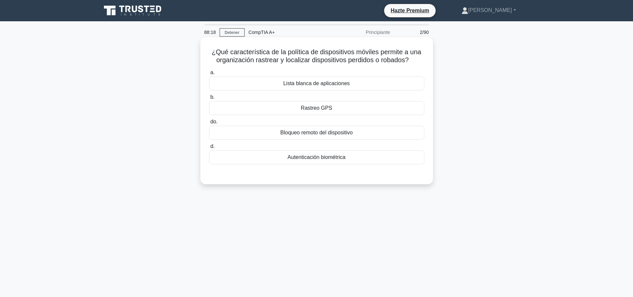
click at [306, 111] on font "Rastreo GPS" at bounding box center [316, 108] width 31 height 6
click at [209, 99] on input "b. Rastreo GPS" at bounding box center [209, 97] width 0 height 4
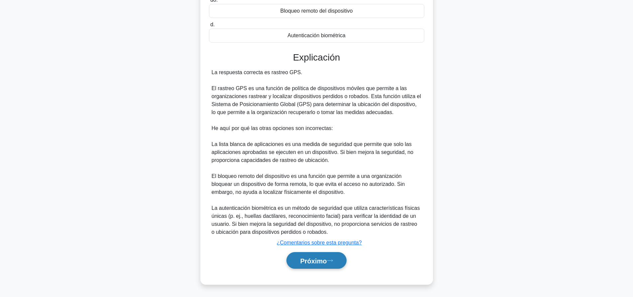
click at [317, 268] on button "Próximo" at bounding box center [317, 260] width 60 height 17
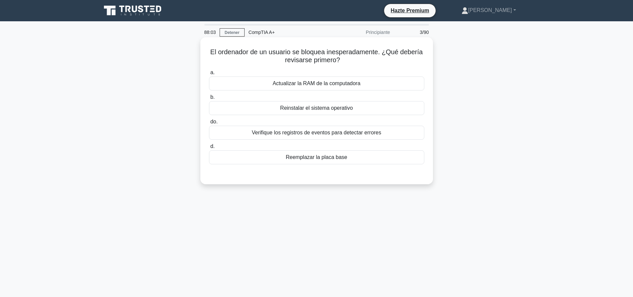
click at [329, 135] on font "Verifique los registros de eventos para detectar errores" at bounding box center [317, 133] width 130 height 6
click at [209, 124] on input "do. Verifique los registros de eventos para detectar errores" at bounding box center [209, 122] width 0 height 4
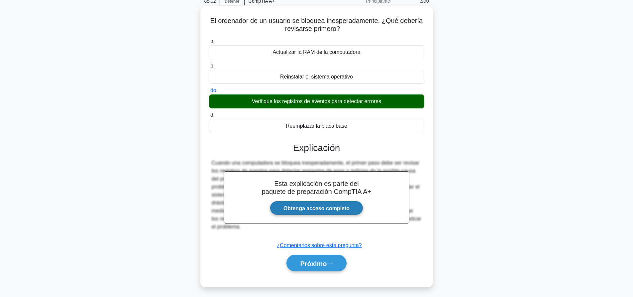
scroll to position [62, 0]
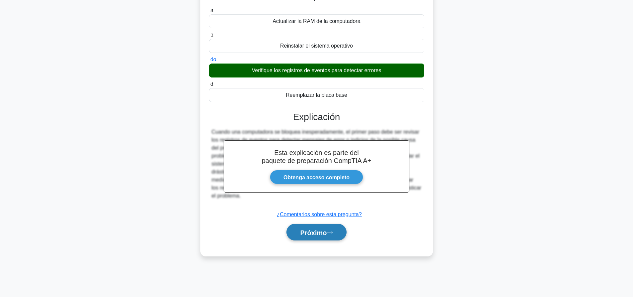
click at [327, 231] on font "Próximo" at bounding box center [313, 232] width 27 height 7
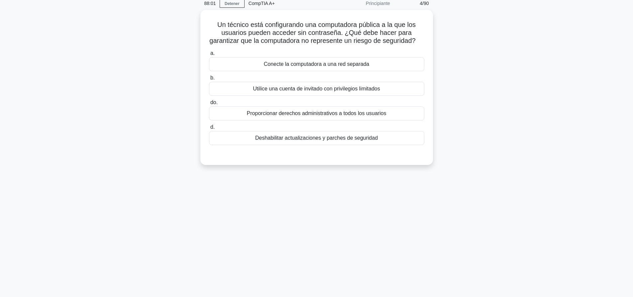
scroll to position [0, 0]
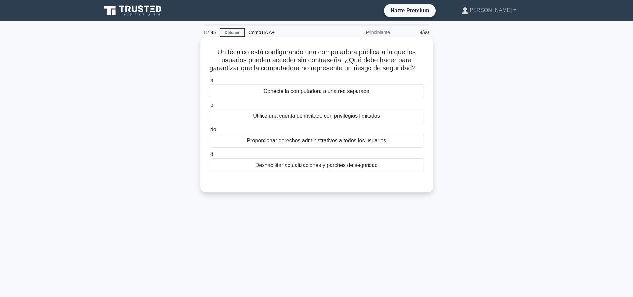
click at [357, 119] on font "Utilice una cuenta de invitado con privilegios limitados" at bounding box center [316, 116] width 127 height 6
click at [209, 107] on input "b. Utilice una cuenta de invitado con privilegios limitados" at bounding box center [209, 105] width 0 height 4
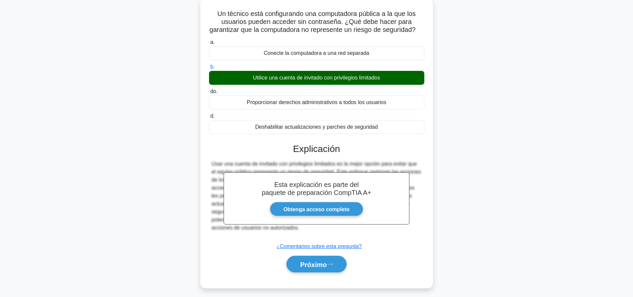
scroll to position [62, 0]
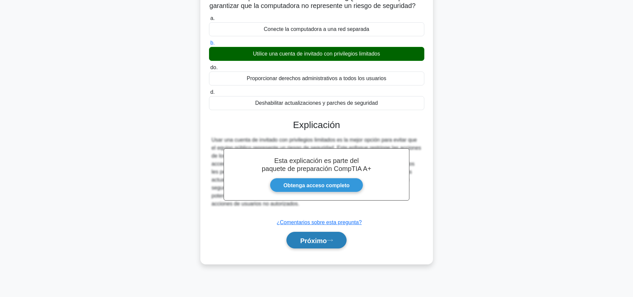
click at [313, 244] on button "Próximo" at bounding box center [317, 240] width 60 height 17
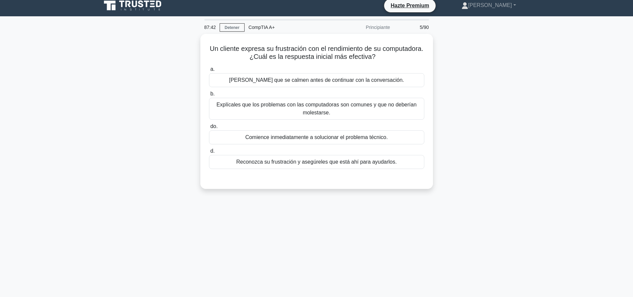
scroll to position [0, 0]
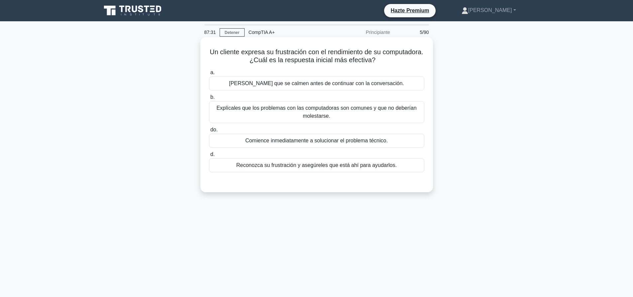
click at [317, 163] on font "Reconozca su frustración y asegúreles que está ahí para ayudarlos." at bounding box center [316, 165] width 161 height 6
click at [209, 157] on input "d. Reconozca su frustración y asegúreles que está ahí para ayudarlos." at bounding box center [209, 154] width 0 height 4
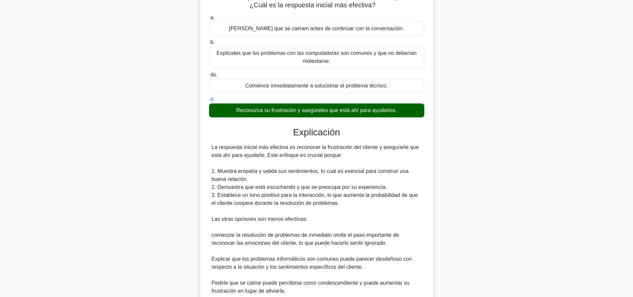
scroll to position [133, 0]
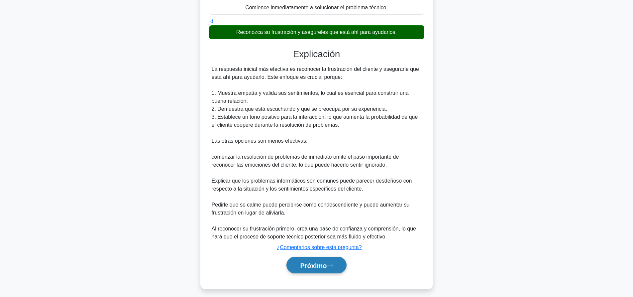
click at [325, 269] on font "Próximo" at bounding box center [313, 265] width 27 height 7
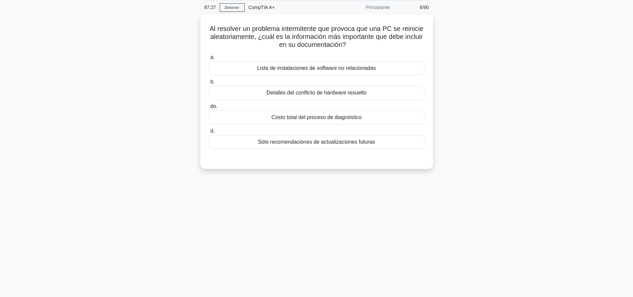
scroll to position [0, 0]
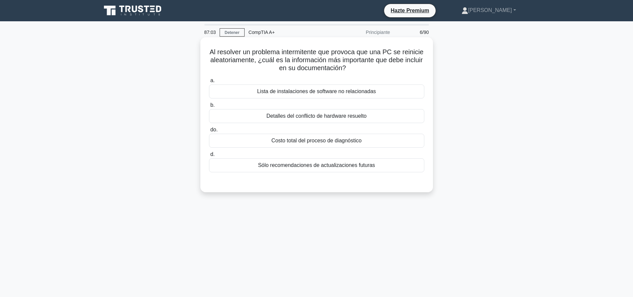
click at [316, 114] on font "Detalles del conflicto de hardware resuelto" at bounding box center [317, 116] width 100 height 6
click at [209, 107] on input "b. Detalles del conflicto de hardware resuelto" at bounding box center [209, 105] width 0 height 4
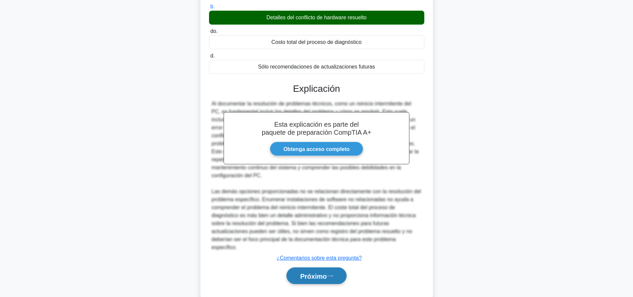
click at [326, 272] on font "Próximo" at bounding box center [313, 275] width 27 height 7
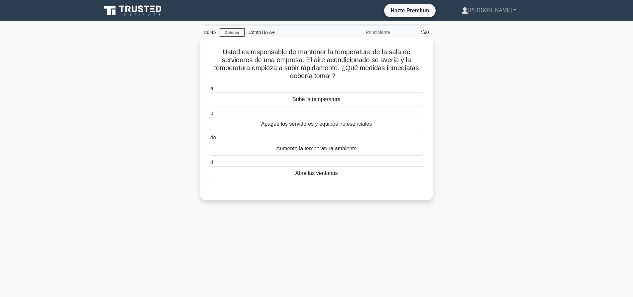
click at [324, 175] on font "Abre las ventanas" at bounding box center [316, 173] width 43 height 6
click at [209, 165] on input "d. Abre las ventanas" at bounding box center [209, 162] width 0 height 4
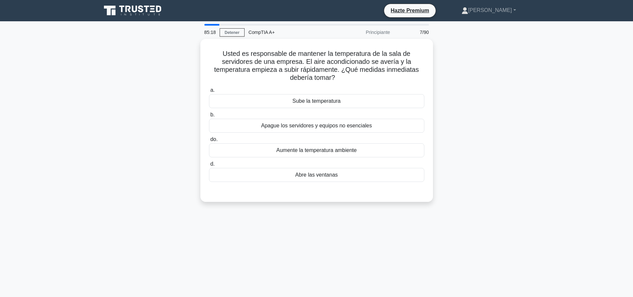
drag, startPoint x: 498, startPoint y: 126, endPoint x: 494, endPoint y: 127, distance: 4.2
click at [498, 126] on div "Usted es responsable de mantener la temperatura de la sala de servidores de una…" at bounding box center [316, 124] width 439 height 171
click at [373, 130] on div "Apague los servidores y equipos no esenciales" at bounding box center [316, 124] width 215 height 14
click at [209, 115] on input "b. Apague los servidores y equipos no esenciales" at bounding box center [209, 113] width 0 height 4
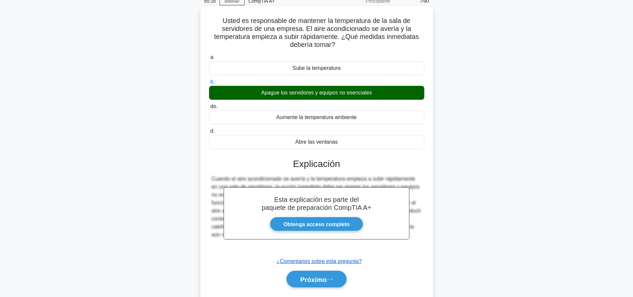
scroll to position [62, 0]
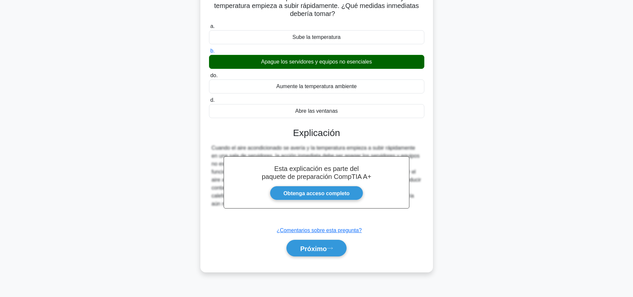
click at [321, 257] on div "Próximo" at bounding box center [316, 248] width 215 height 22
click at [325, 253] on button "Próximo" at bounding box center [317, 248] width 60 height 17
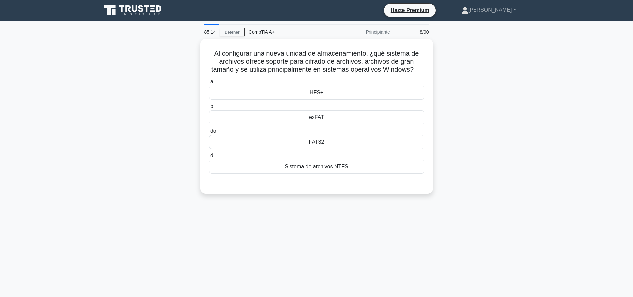
scroll to position [0, 0]
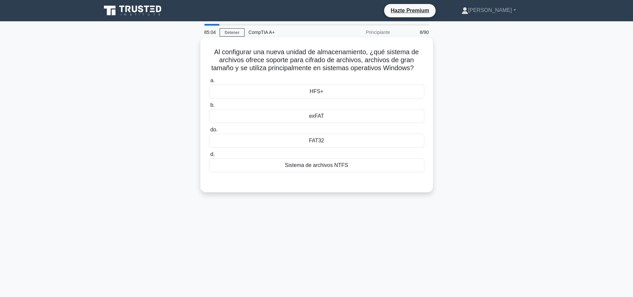
click at [318, 165] on font "Sistema de archivos NTFS" at bounding box center [316, 165] width 63 height 8
click at [209, 157] on input "d. Sistema de archivos NTFS" at bounding box center [209, 154] width 0 height 4
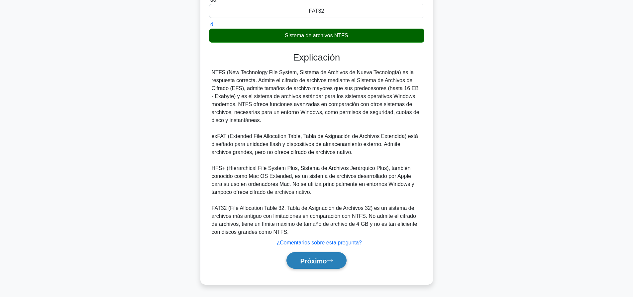
click at [324, 266] on button "Próximo" at bounding box center [317, 260] width 60 height 17
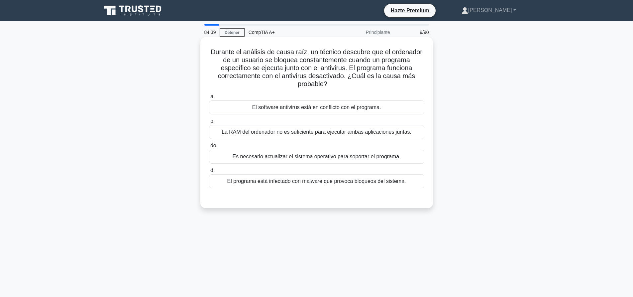
click at [378, 182] on font "El programa está infectado con malware que provoca bloqueos del sistema." at bounding box center [316, 181] width 179 height 6
click at [209, 173] on input "d. El programa está infectado con malware que provoca bloqueos del sistema." at bounding box center [209, 170] width 0 height 4
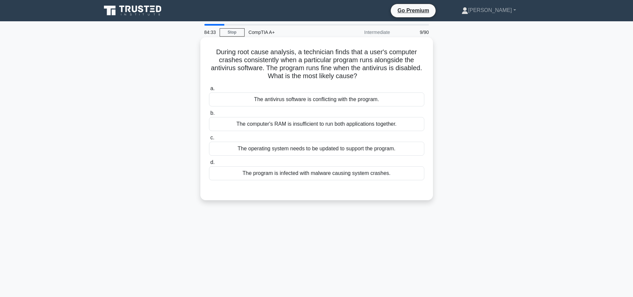
click at [284, 99] on div "The antivirus software is conflicting with the program." at bounding box center [316, 99] width 215 height 14
click at [209, 91] on input "a. The antivirus software is conflicting with the program." at bounding box center [209, 88] width 0 height 4
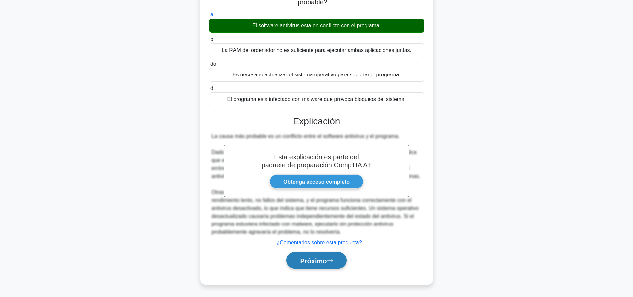
click at [309, 266] on button "Próximo" at bounding box center [317, 260] width 60 height 17
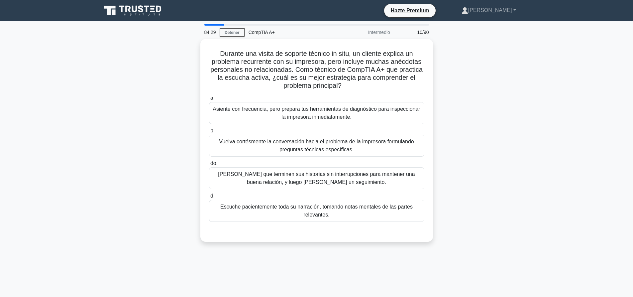
click at [494, 205] on div "Durante una visita de soporte técnico in situ, un cliente explica un problema r…" at bounding box center [316, 144] width 439 height 211
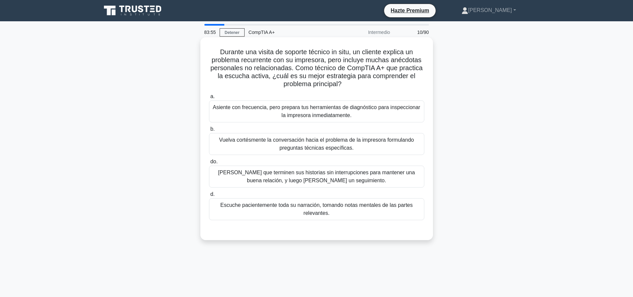
click at [367, 141] on font "Vuelva cortésmente la conversación hacia el problema de la impresora formulando…" at bounding box center [316, 144] width 195 height 14
click at [209, 131] on input "b. Vuelva cortésmente la conversación hacia el problema de la impresora formula…" at bounding box center [209, 129] width 0 height 4
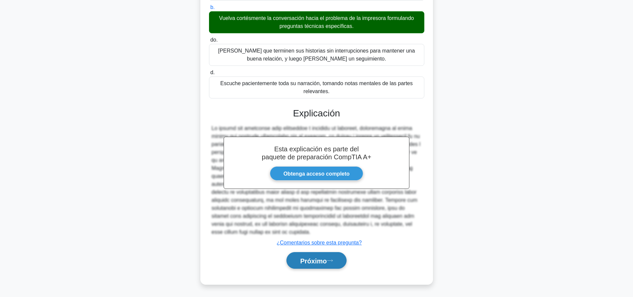
click at [330, 260] on icon at bounding box center [330, 261] width 6 height 4
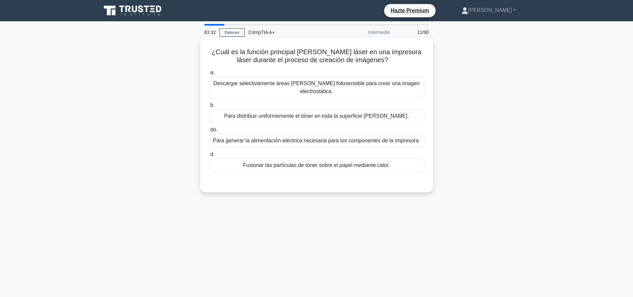
click at [340, 91] on font "Descargar selectivamente áreas [PERSON_NAME] fotosensible para crear una imagen…" at bounding box center [316, 87] width 209 height 16
click at [209, 75] on input "a. Descargar selectivamente áreas [PERSON_NAME] fotosensible para crear una ima…" at bounding box center [209, 72] width 0 height 4
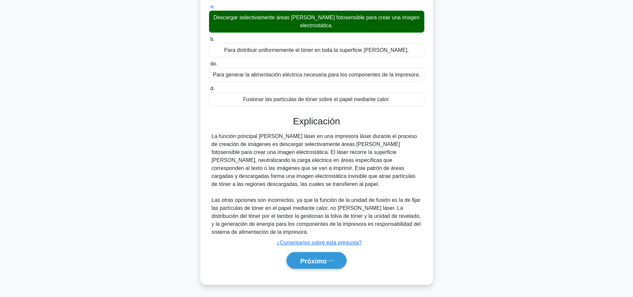
scroll to position [67, 0]
click at [337, 258] on button "Próximo" at bounding box center [317, 260] width 60 height 17
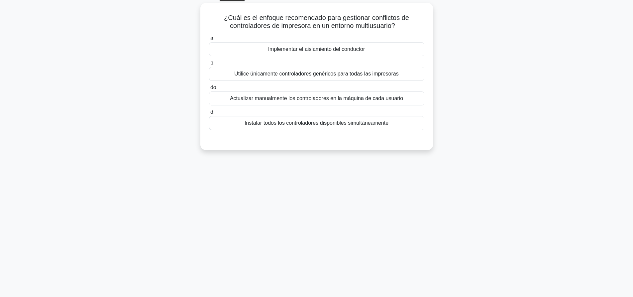
scroll to position [0, 0]
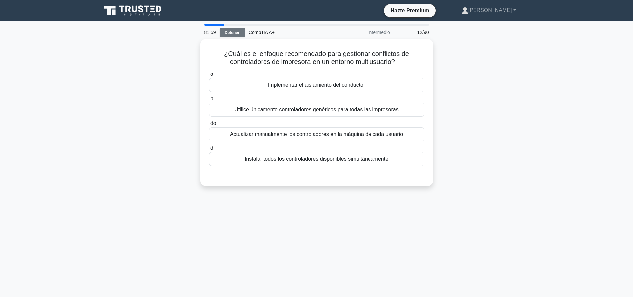
click at [226, 34] on font "Detener" at bounding box center [232, 32] width 15 height 5
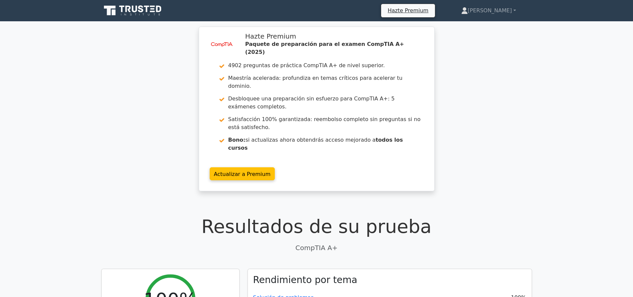
click at [500, 17] on ul "Hazte Premium [PERSON_NAME] Profile Settings" at bounding box center [456, 11] width 151 height 14
click at [502, 10] on font "[PERSON_NAME]" at bounding box center [490, 10] width 44 height 6
click at [496, 27] on link "Perfil" at bounding box center [472, 26] width 53 height 11
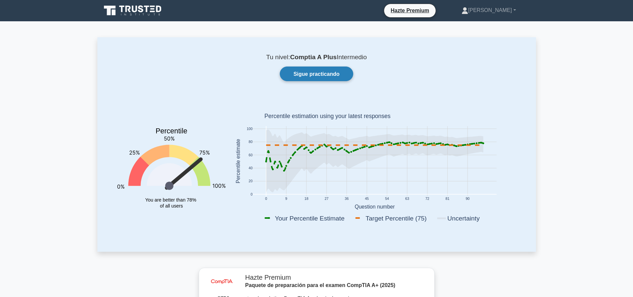
click at [332, 75] on font "Sigue practicando" at bounding box center [317, 74] width 46 height 6
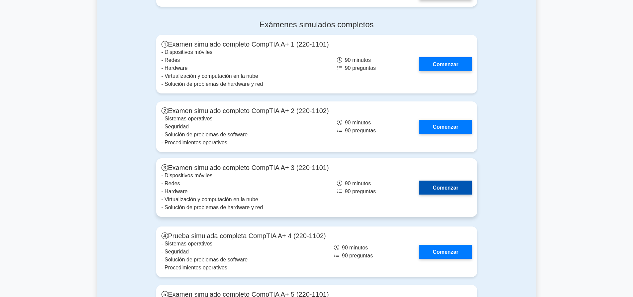
scroll to position [1862, 0]
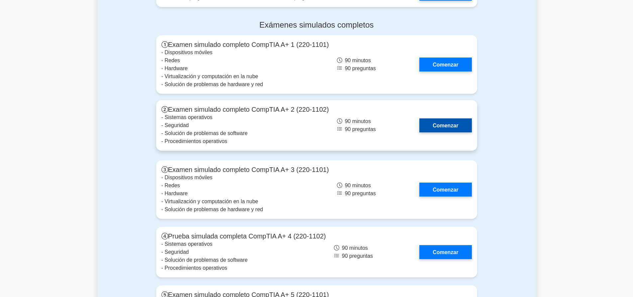
click at [439, 118] on link "Comenzar" at bounding box center [446, 125] width 52 height 14
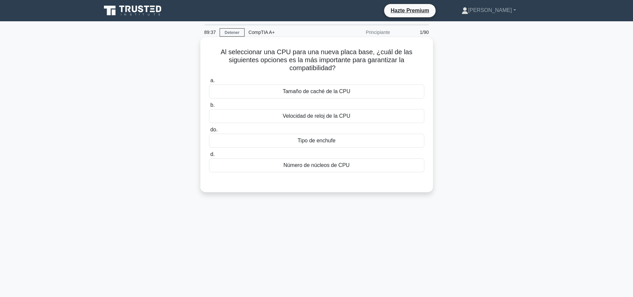
click at [300, 140] on font "Tipo de enchufe" at bounding box center [317, 141] width 38 height 6
click at [209, 132] on input "do. Tipo de enchufe" at bounding box center [209, 130] width 0 height 4
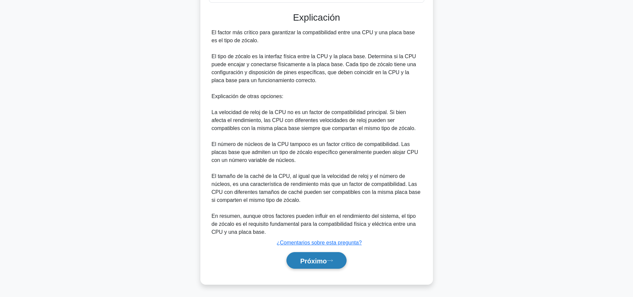
click at [322, 268] on button "Próximo" at bounding box center [317, 260] width 60 height 17
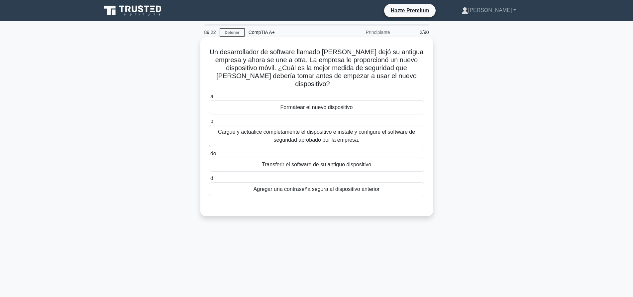
click at [347, 129] on font "Cargue y actualice completamente el dispositivo e instale y configure el softwa…" at bounding box center [316, 136] width 197 height 14
click at [209, 123] on input "b. Cargue y actualice completamente el dispositivo e instale y configure el sof…" at bounding box center [209, 121] width 0 height 4
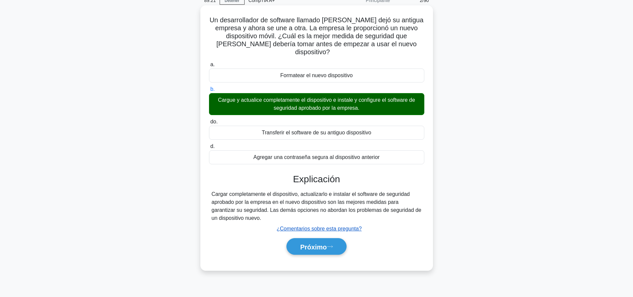
scroll to position [62, 0]
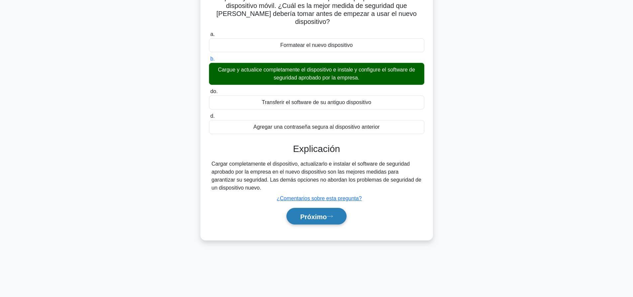
click at [327, 213] on font "Próximo" at bounding box center [313, 216] width 27 height 7
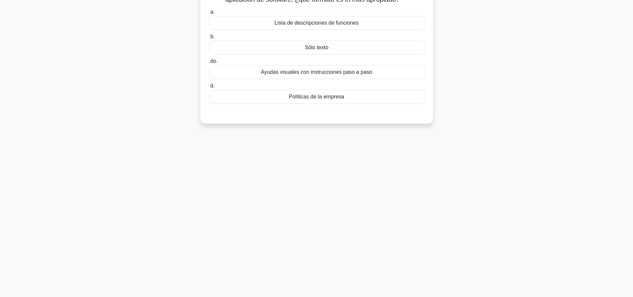
scroll to position [0, 0]
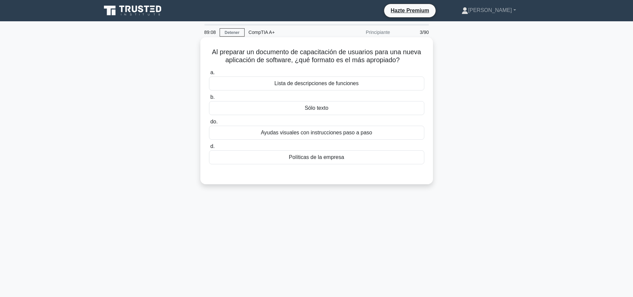
click at [317, 135] on font "Ayudas visuales con instrucciones paso a paso" at bounding box center [316, 133] width 111 height 6
click at [209, 124] on input "do. Ayudas visuales con instrucciones paso a paso" at bounding box center [209, 122] width 0 height 4
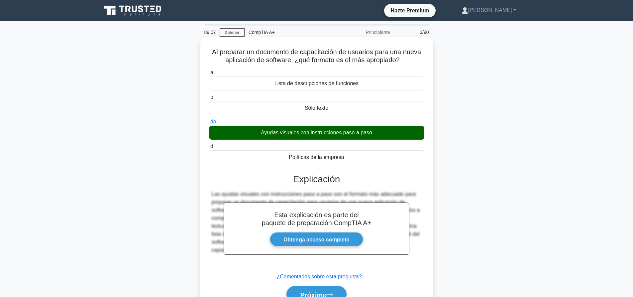
scroll to position [62, 0]
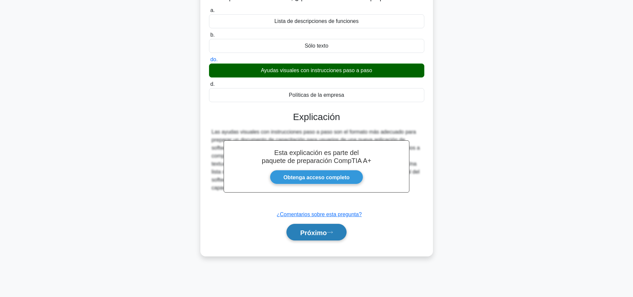
click at [327, 234] on font "Próximo" at bounding box center [313, 232] width 27 height 7
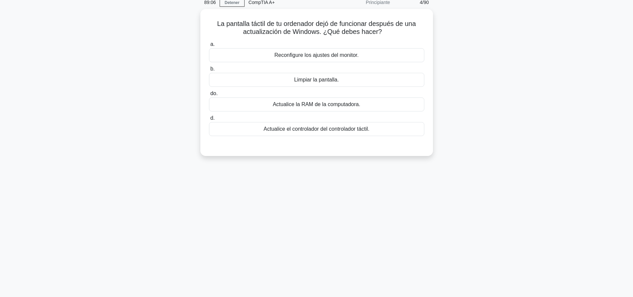
scroll to position [0, 0]
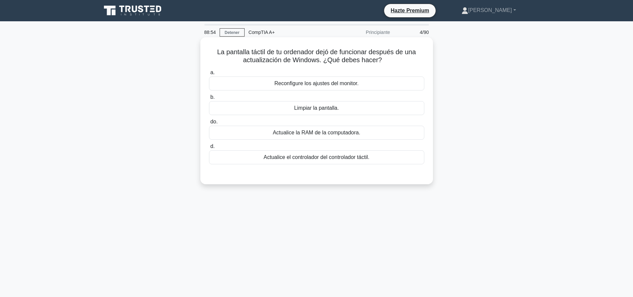
click at [341, 159] on font "Actualice el controlador del controlador táctil." at bounding box center [317, 157] width 106 height 6
click at [209, 149] on input "d. Actualice el controlador del controlador táctil." at bounding box center [209, 146] width 0 height 4
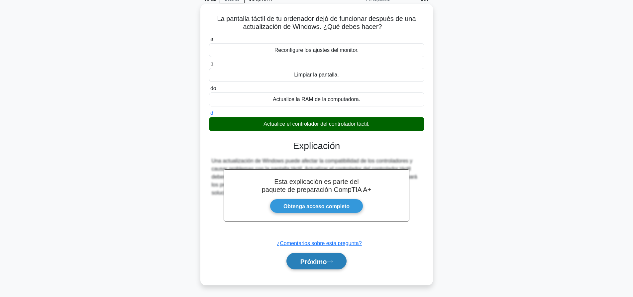
click at [326, 255] on button "Próximo" at bounding box center [317, 261] width 60 height 17
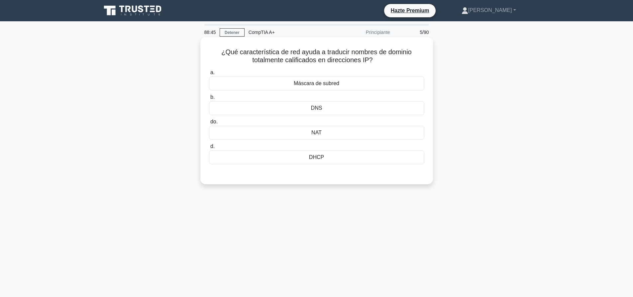
click at [322, 111] on font "DNS" at bounding box center [316, 108] width 11 height 6
click at [209, 99] on input "b. DNS" at bounding box center [209, 97] width 0 height 4
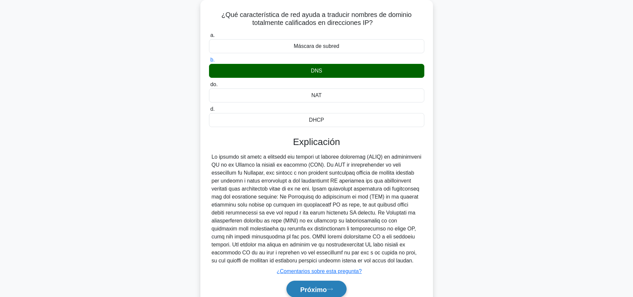
scroll to position [67, 0]
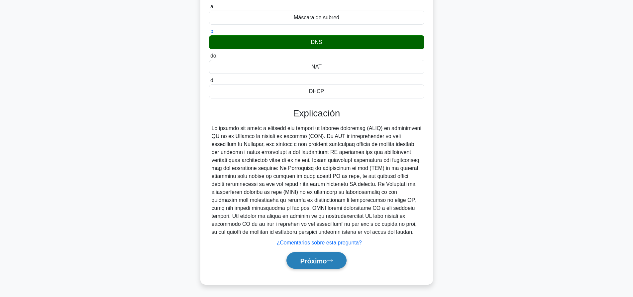
click at [312, 265] on button "Próximo" at bounding box center [317, 260] width 60 height 17
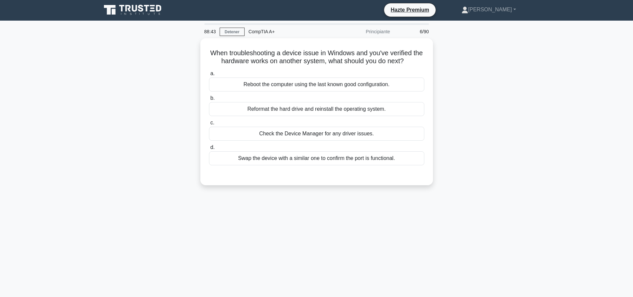
scroll to position [0, 0]
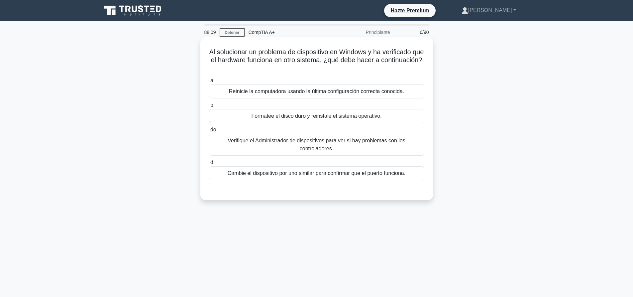
click at [267, 146] on font "Verifique el Administrador de dispositivos para ver si hay problemas con los co…" at bounding box center [316, 145] width 209 height 16
click at [209, 132] on input "do. Verifique el Administrador de dispositivos para ver si hay problemas con lo…" at bounding box center [209, 130] width 0 height 4
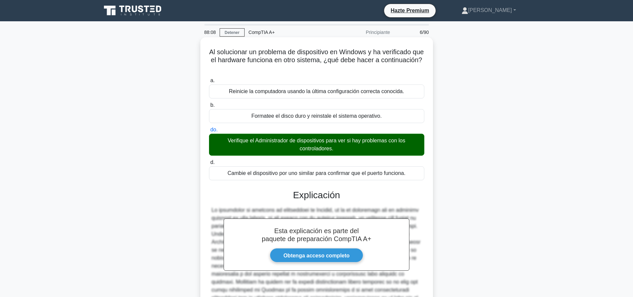
scroll to position [133, 0]
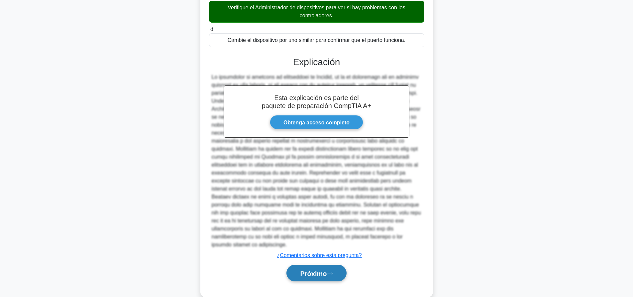
click at [307, 275] on font "Próximo" at bounding box center [313, 273] width 27 height 7
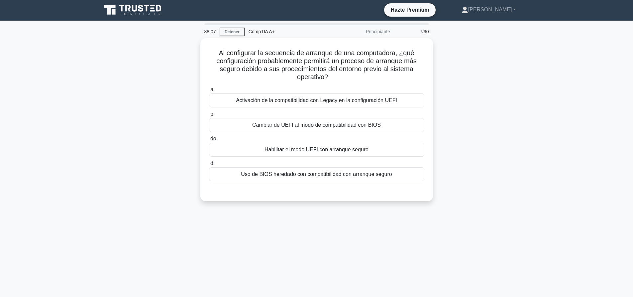
scroll to position [0, 0]
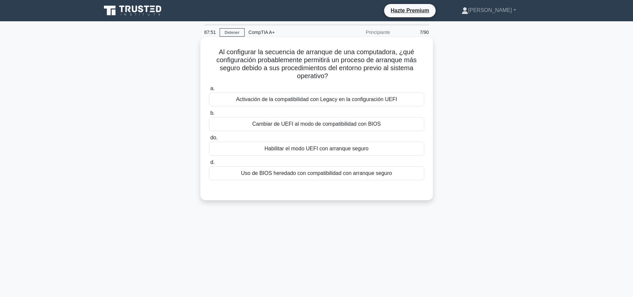
click at [274, 147] on font "Habilitar el modo UEFI con arranque seguro" at bounding box center [317, 149] width 104 height 6
click at [209, 140] on input "do. Habilitar el modo UEFI con arranque seguro" at bounding box center [209, 138] width 0 height 4
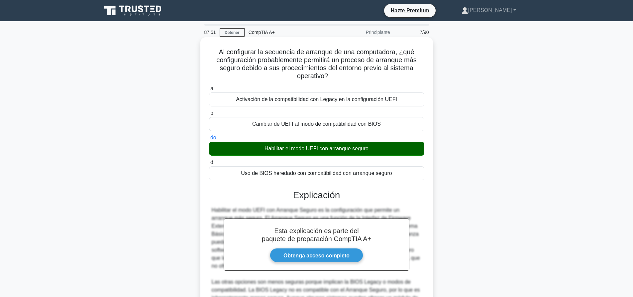
scroll to position [122, 0]
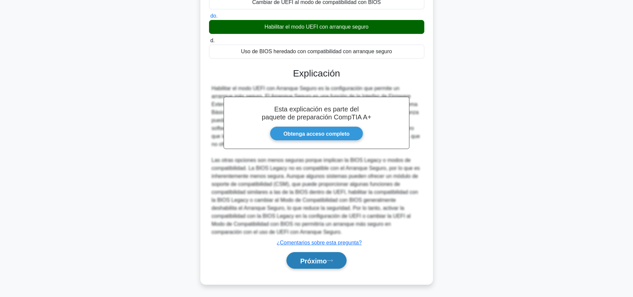
click at [300, 261] on font "Próximo" at bounding box center [313, 260] width 27 height 7
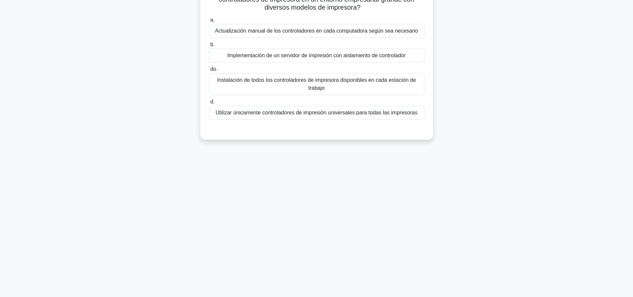
scroll to position [0, 0]
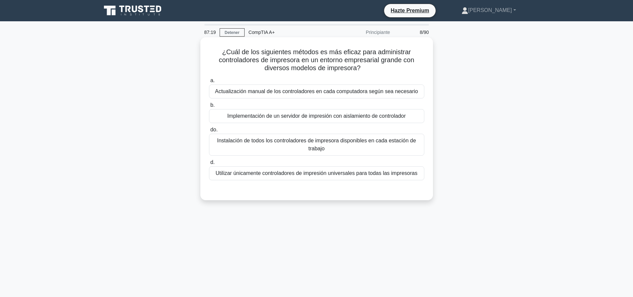
click at [287, 120] on font "Implementación de un servidor de impresión con aislamiento de controlador" at bounding box center [316, 116] width 179 height 8
click at [209, 107] on input "b. Implementación de un servidor de impresión con aislamiento de controlador" at bounding box center [209, 105] width 0 height 4
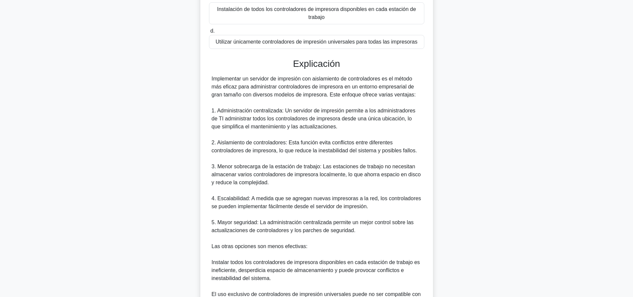
scroll to position [200, 0]
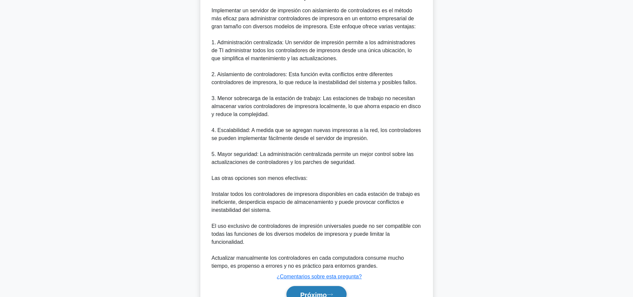
click at [301, 286] on button "Próximo" at bounding box center [317, 294] width 60 height 17
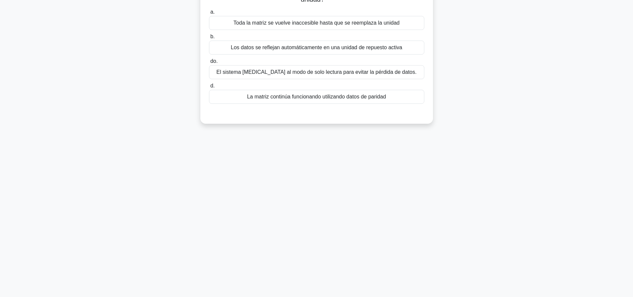
scroll to position [0, 0]
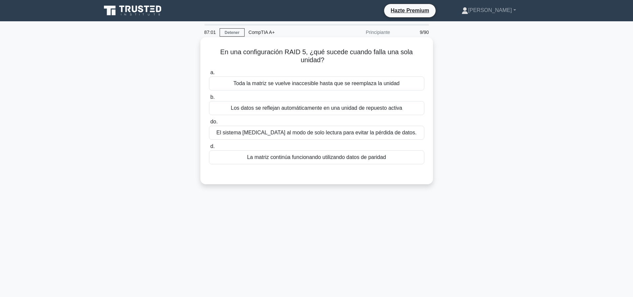
click at [336, 138] on div "El sistema cambia al modo de solo lectura para evitar la pérdida de datos." at bounding box center [316, 133] width 215 height 14
click at [209, 124] on input "do. El sistema cambia al modo de solo lectura para evitar la pérdida de datos." at bounding box center [209, 122] width 0 height 4
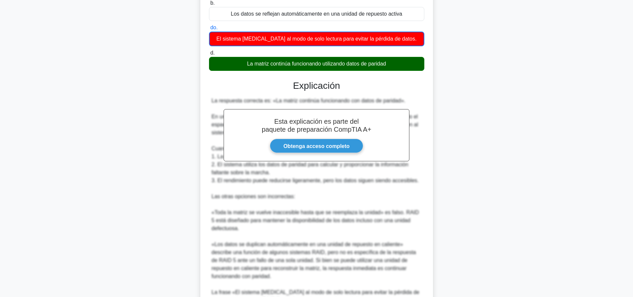
scroll to position [171, 0]
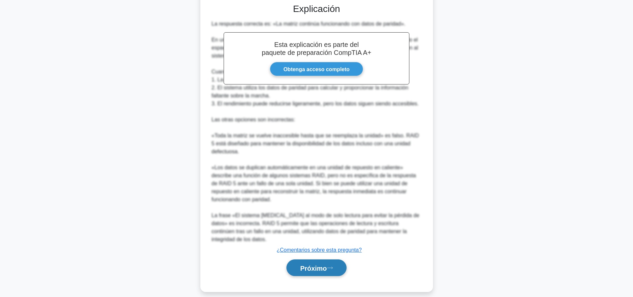
click at [322, 265] on button "Próximo" at bounding box center [317, 267] width 60 height 17
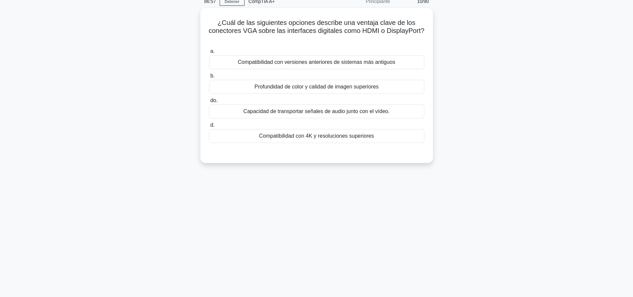
scroll to position [0, 0]
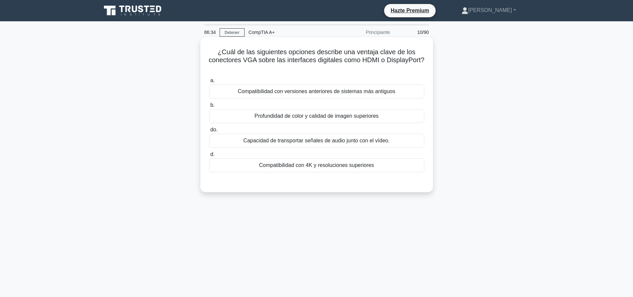
click at [337, 95] on font "Compatibilidad con versiones anteriores de sistemas más antiguos" at bounding box center [317, 91] width 158 height 8
click at [209, 83] on input "a. Compatibilidad con versiones anteriores de sistemas más antiguos" at bounding box center [209, 80] width 0 height 4
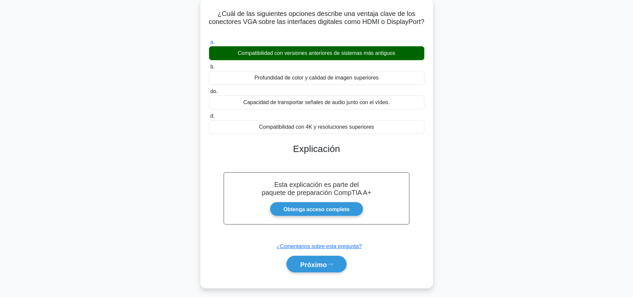
scroll to position [62, 0]
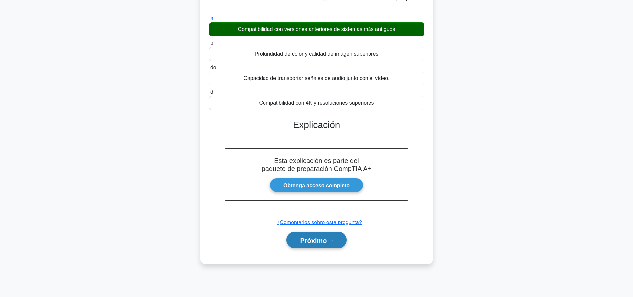
click at [331, 241] on icon at bounding box center [330, 240] width 6 height 4
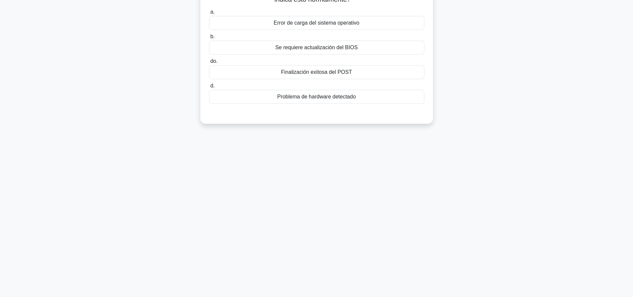
scroll to position [0, 0]
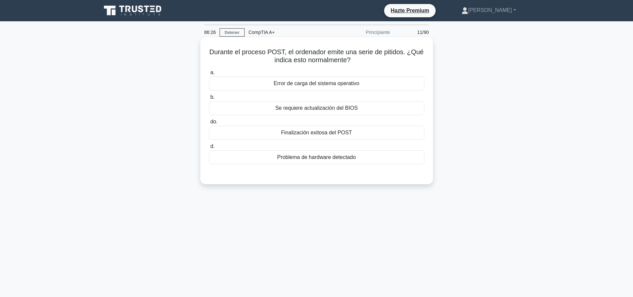
click at [341, 156] on font "Problema de hardware detectado" at bounding box center [316, 157] width 79 height 6
click at [209, 149] on input "d. Problema de hardware detectado" at bounding box center [209, 146] width 0 height 4
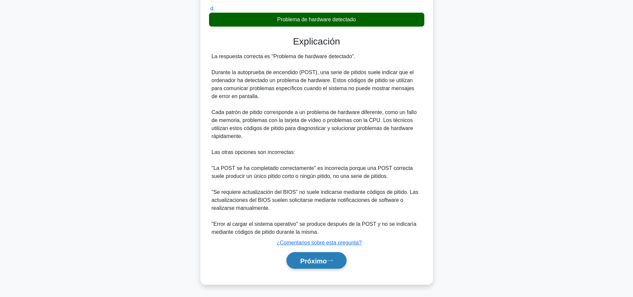
click at [332, 258] on button "Próximo" at bounding box center [317, 260] width 60 height 17
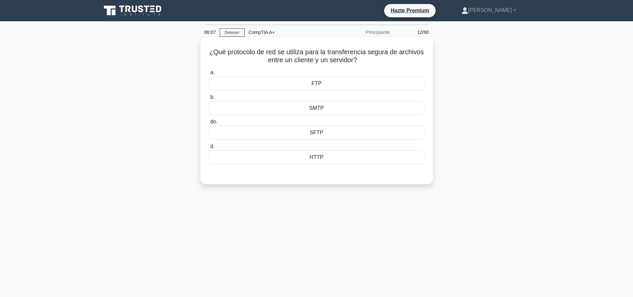
drag, startPoint x: 311, startPoint y: 134, endPoint x: 299, endPoint y: 217, distance: 83.9
click at [311, 134] on font "SFTP" at bounding box center [317, 134] width 14 height 6
click at [209, 126] on input "do. SFTP" at bounding box center [209, 123] width 0 height 4
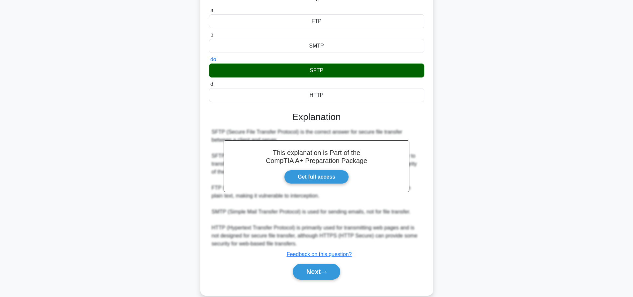
scroll to position [73, 0]
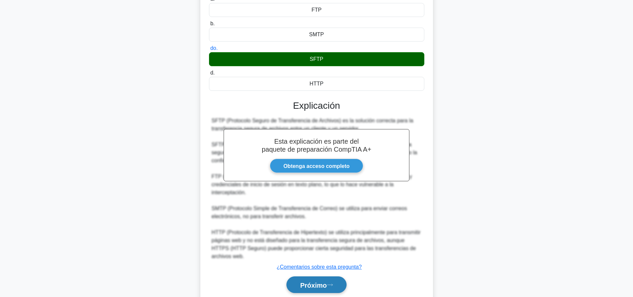
click at [317, 282] on font "Próximo" at bounding box center [313, 284] width 27 height 7
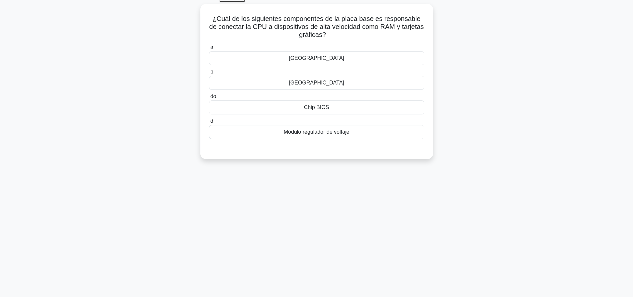
scroll to position [0, 0]
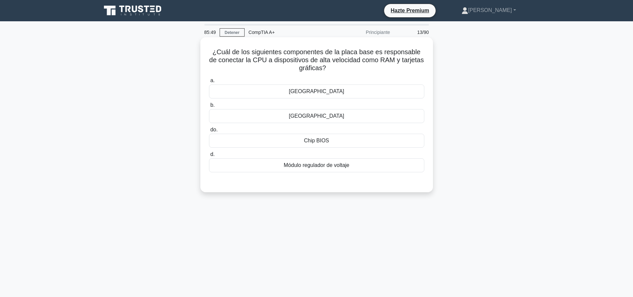
click at [333, 95] on div "Puente norte" at bounding box center [316, 91] width 215 height 14
click at [209, 83] on input "a. Puente norte" at bounding box center [209, 80] width 0 height 4
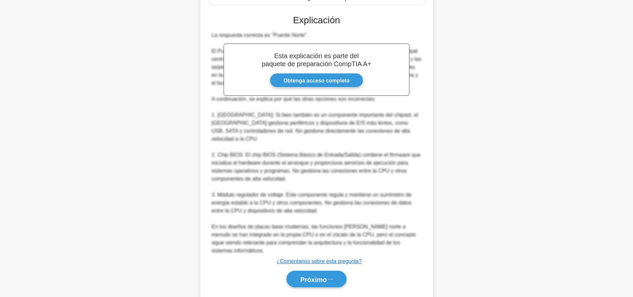
scroll to position [178, 0]
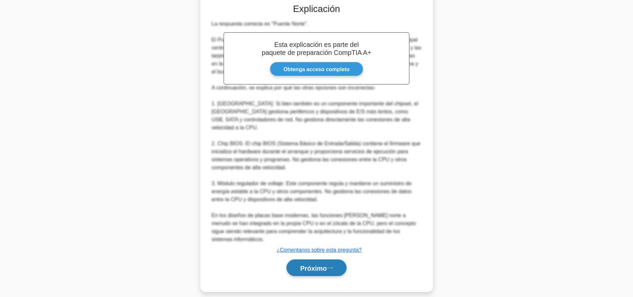
click at [333, 259] on button "Próximo" at bounding box center [317, 267] width 60 height 17
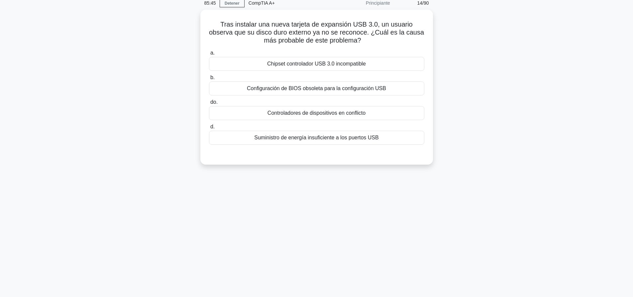
scroll to position [0, 0]
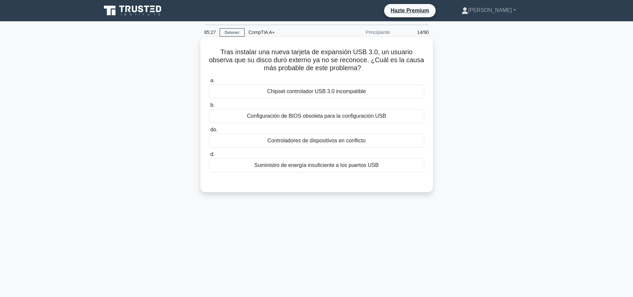
click at [285, 141] on font "Controladores de dispositivos en conflicto" at bounding box center [317, 141] width 98 height 6
click at [209, 132] on input "do. Controladores de dispositivos en conflicto" at bounding box center [209, 130] width 0 height 4
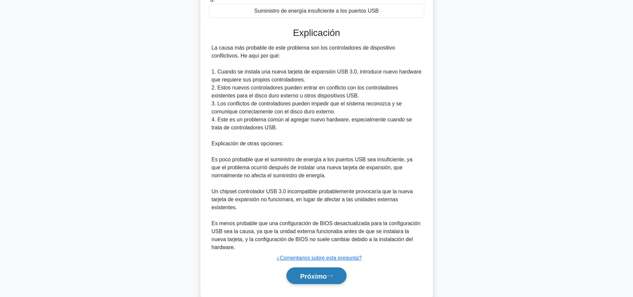
click at [321, 272] on font "Próximo" at bounding box center [313, 275] width 27 height 7
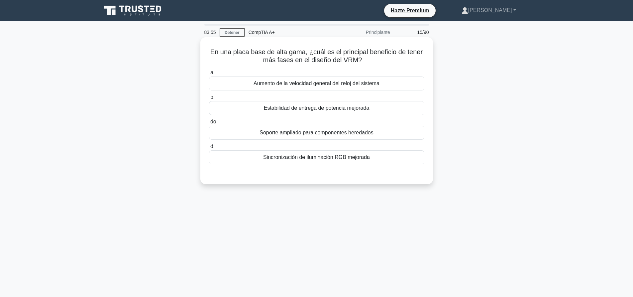
click at [351, 84] on font "Aumento de la velocidad general del reloj del sistema" at bounding box center [317, 83] width 126 height 6
click at [209, 75] on input "a. Aumento de la velocidad general del reloj del sistema" at bounding box center [209, 72] width 0 height 4
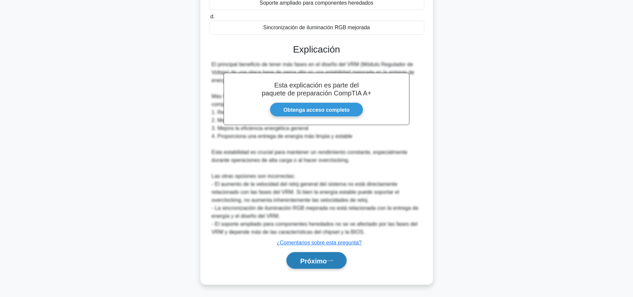
click at [333, 262] on icon at bounding box center [330, 261] width 6 height 4
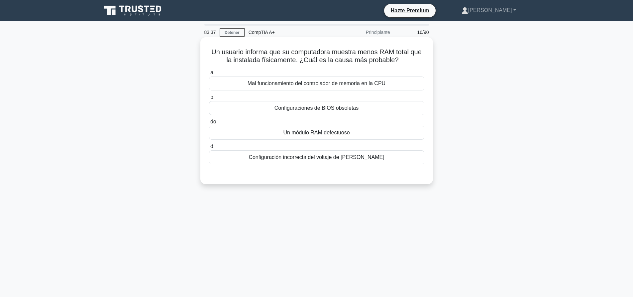
click at [296, 128] on div "Un módulo RAM defectuoso" at bounding box center [316, 133] width 215 height 14
click at [209, 124] on input "do. Un módulo RAM defectuoso" at bounding box center [209, 122] width 0 height 4
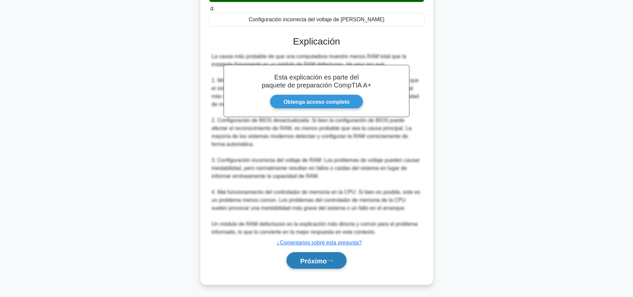
click at [327, 260] on font "Próximo" at bounding box center [313, 260] width 27 height 7
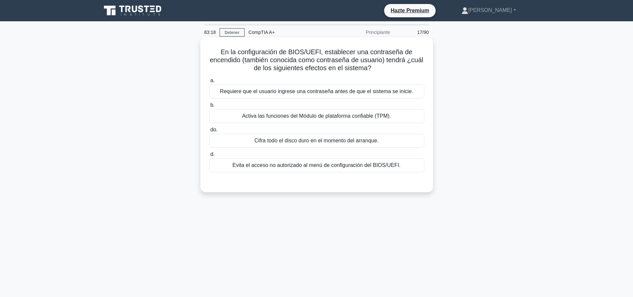
click at [244, 89] on font "Requiere que el usuario ingrese una contraseña antes de que el sistema se inici…" at bounding box center [317, 91] width 194 height 6
click at [209, 83] on input "a. Requiere que el usuario ingrese una contraseña antes de que el sistema se in…" at bounding box center [209, 80] width 0 height 4
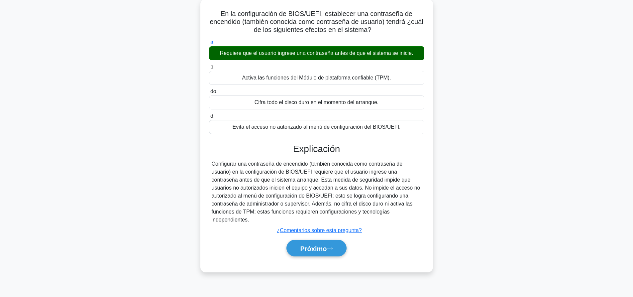
scroll to position [62, 0]
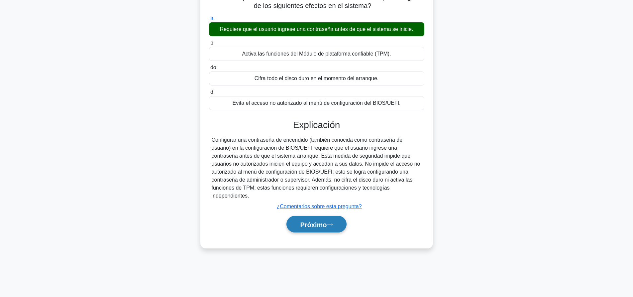
click at [311, 216] on button "Próximo" at bounding box center [317, 224] width 60 height 17
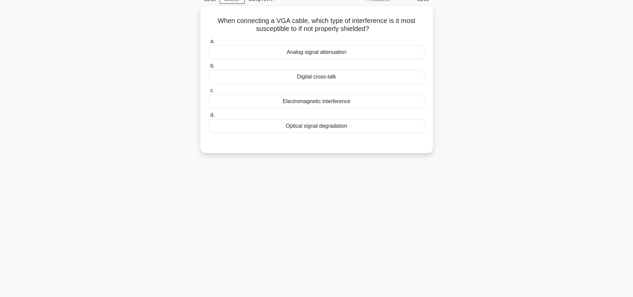
scroll to position [0, 0]
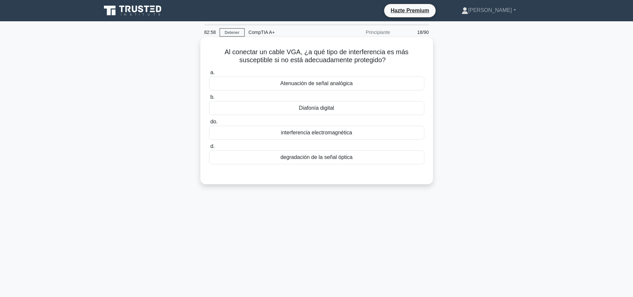
click at [320, 84] on font "Atenuación de señal analógica" at bounding box center [317, 83] width 72 height 6
click at [209, 75] on input "a. Atenuación de señal analógica" at bounding box center [209, 72] width 0 height 4
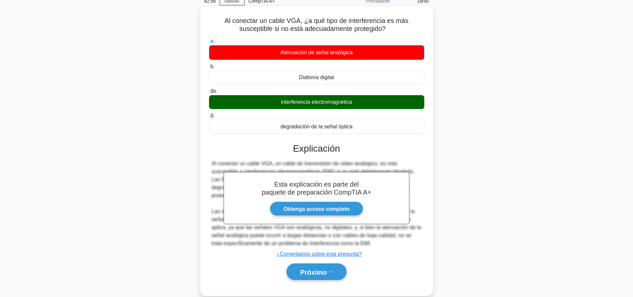
scroll to position [62, 0]
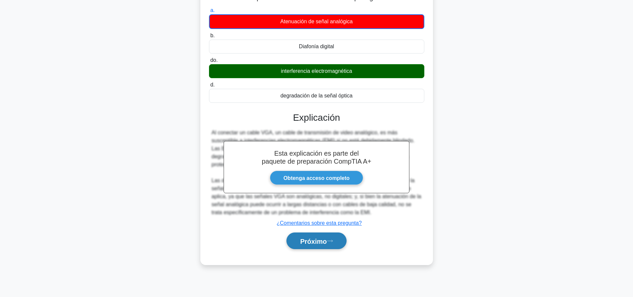
click at [331, 246] on button "Próximo" at bounding box center [317, 240] width 60 height 17
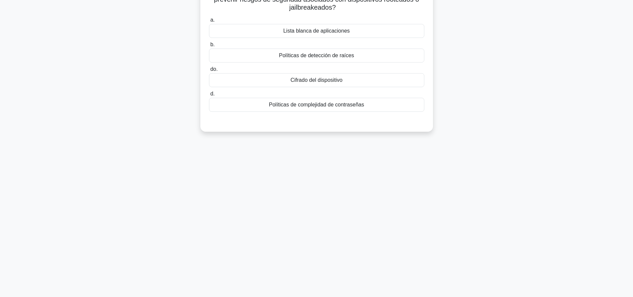
scroll to position [0, 0]
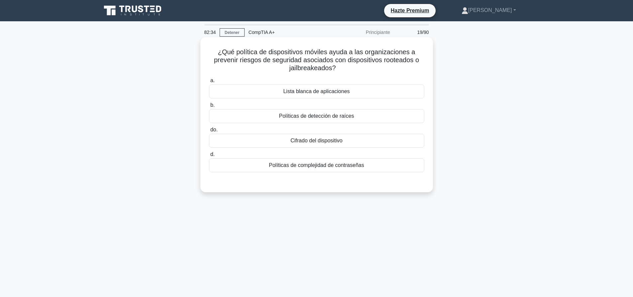
click at [323, 119] on font "Políticas de detección de raíces" at bounding box center [316, 116] width 75 height 6
click at [209, 107] on input "b. Políticas de detección de raíces" at bounding box center [209, 105] width 0 height 4
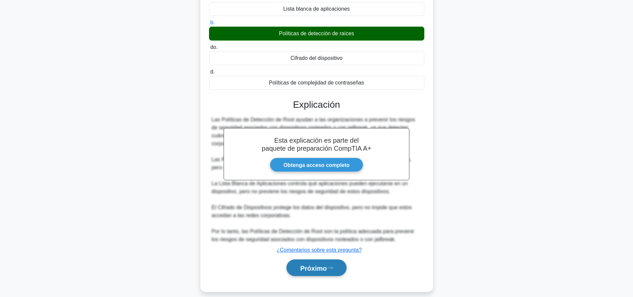
click at [321, 264] on font "Próximo" at bounding box center [313, 267] width 27 height 7
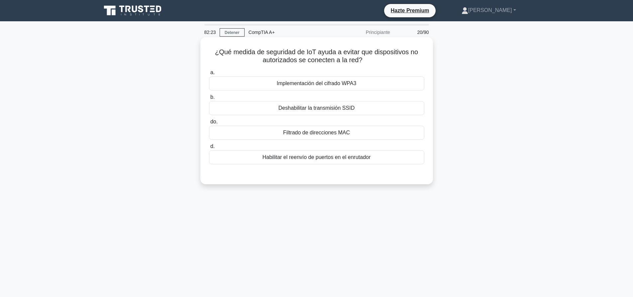
click at [309, 86] on font "Implementación del cifrado WPA3" at bounding box center [317, 83] width 80 height 6
click at [209, 75] on input "a. Implementación del cifrado WPA3" at bounding box center [209, 72] width 0 height 4
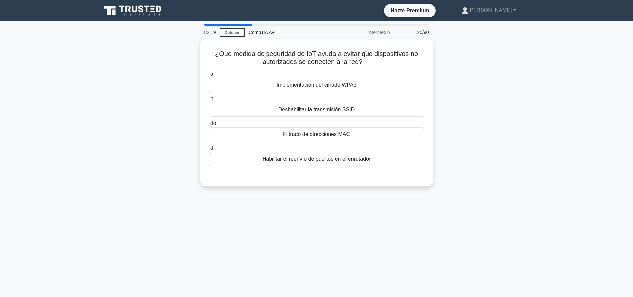
click at [491, 108] on div "¿Qué medida de seguridad de IoT ayuda a evitar que dispositivos no autorizados …" at bounding box center [316, 116] width 439 height 155
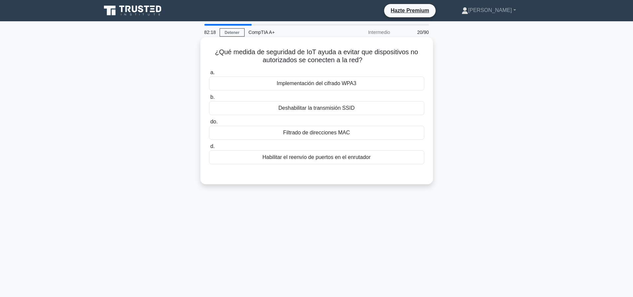
click at [368, 139] on div "Filtrado de direcciones MAC" at bounding box center [316, 133] width 215 height 14
click at [209, 124] on input "do. Filtrado de direcciones MAC" at bounding box center [209, 122] width 0 height 4
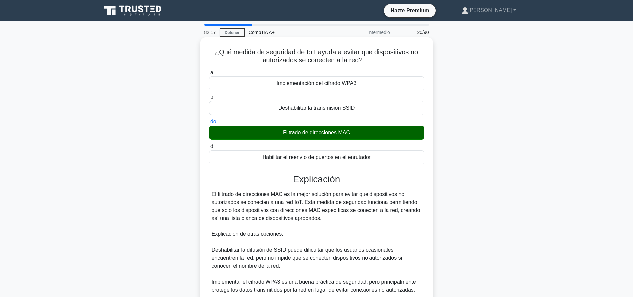
scroll to position [90, 0]
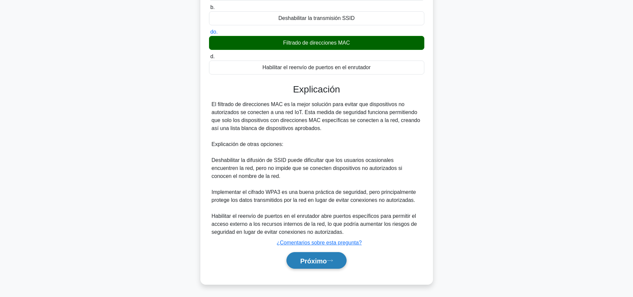
click at [323, 263] on font "Próximo" at bounding box center [313, 260] width 27 height 7
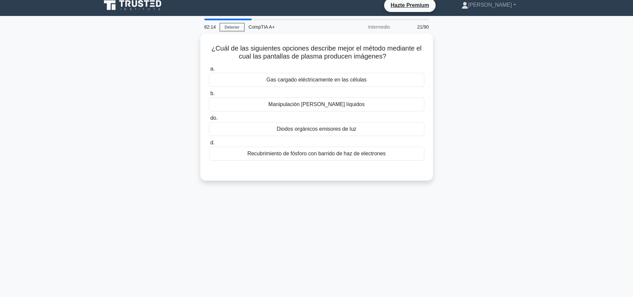
scroll to position [0, 0]
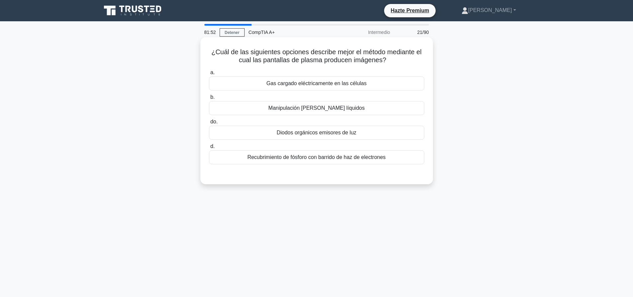
click at [328, 80] on font "Gas cargado eléctricamente en las células" at bounding box center [317, 83] width 100 height 8
click at [209, 75] on input "a. Gas cargado eléctricamente en las células" at bounding box center [209, 72] width 0 height 4
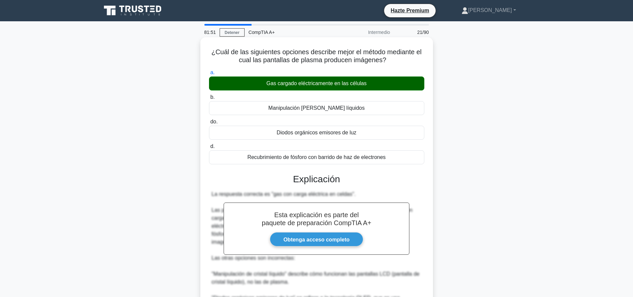
scroll to position [98, 0]
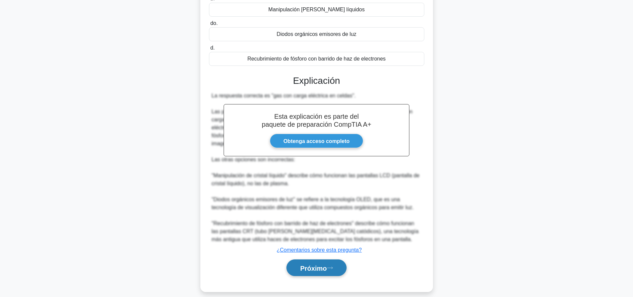
click at [327, 264] on font "Próximo" at bounding box center [313, 267] width 27 height 7
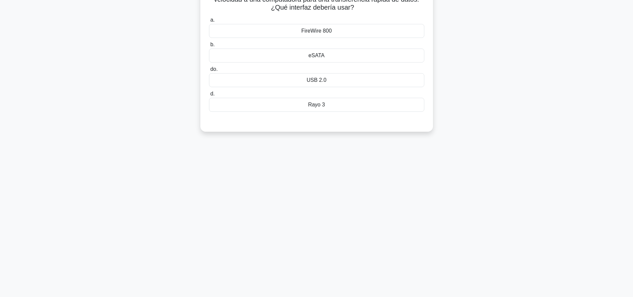
scroll to position [0, 0]
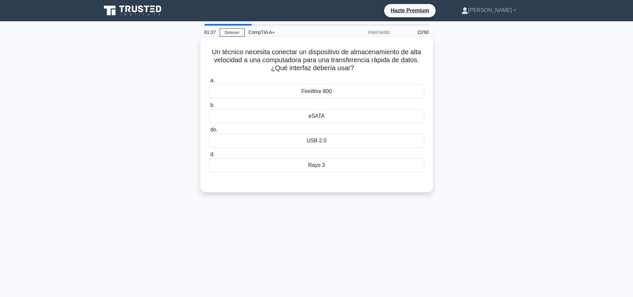
click at [314, 169] on font "Rayo 3" at bounding box center [316, 165] width 17 height 8
click at [209, 157] on input "[PERSON_NAME] 3" at bounding box center [209, 154] width 0 height 4
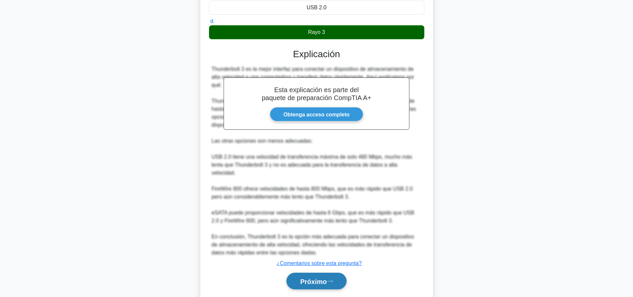
click at [325, 273] on button "Próximo" at bounding box center [317, 281] width 60 height 17
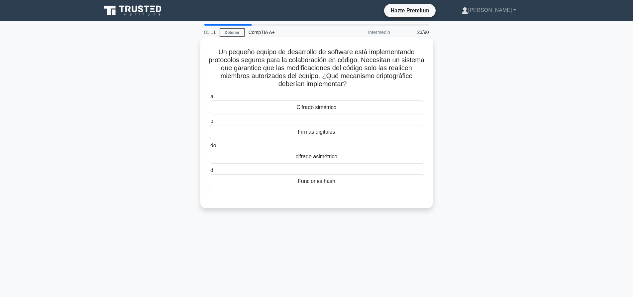
click at [305, 177] on div "Funciones hash" at bounding box center [316, 181] width 215 height 14
click at [209, 173] on input "d. Funciones hash" at bounding box center [209, 170] width 0 height 4
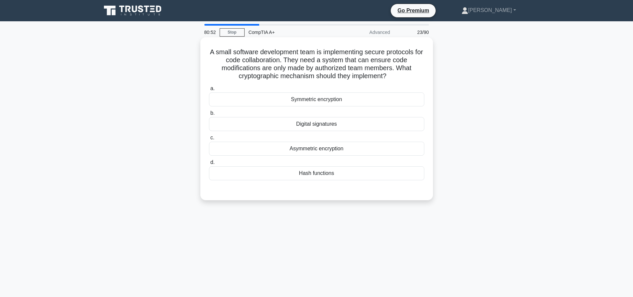
click at [305, 128] on div "Digital signatures" at bounding box center [316, 124] width 215 height 14
click at [209, 115] on input "b. Digital signatures" at bounding box center [209, 113] width 0 height 4
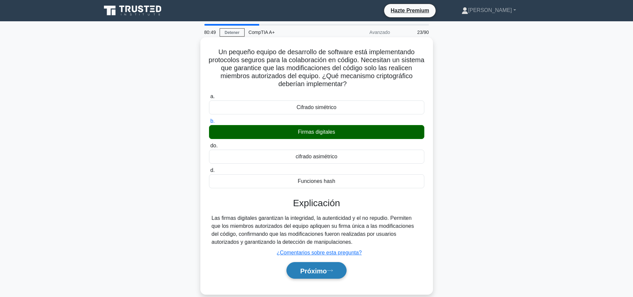
click at [323, 278] on button "Próximo" at bounding box center [317, 270] width 60 height 17
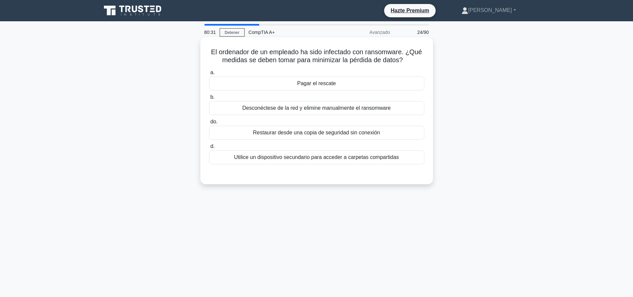
click at [308, 129] on div "Restaurar desde una copia de seguridad sin conexión" at bounding box center [316, 133] width 215 height 14
click at [209, 124] on input "do. Restaurar desde una copia de seguridad sin conexión" at bounding box center [209, 122] width 0 height 4
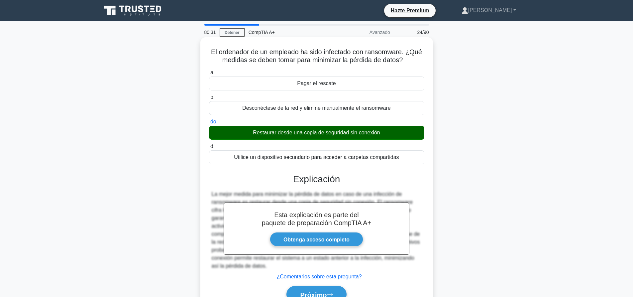
scroll to position [62, 0]
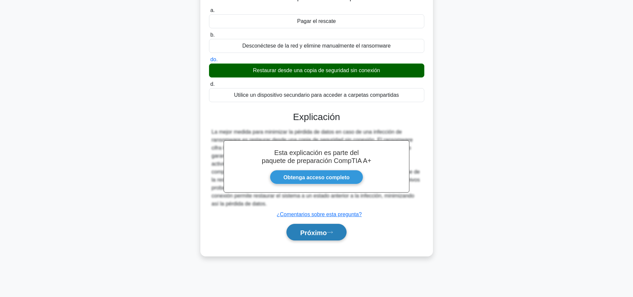
click at [325, 236] on font "Próximo" at bounding box center [313, 232] width 27 height 7
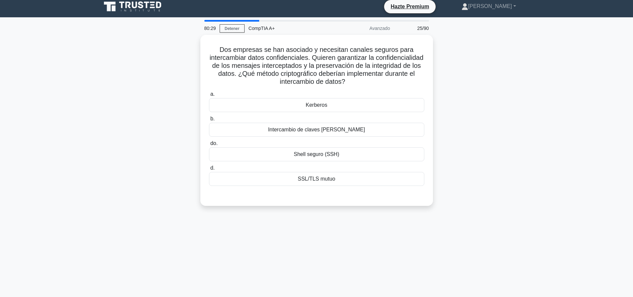
scroll to position [0, 0]
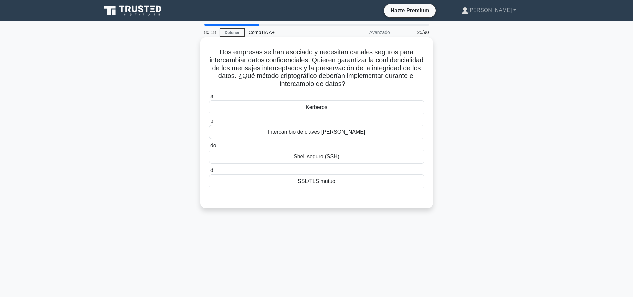
click at [268, 176] on div "SSL/TLS mutuo" at bounding box center [316, 181] width 215 height 14
click at [209, 173] on input "d. SSL/TLS mutuo" at bounding box center [209, 170] width 0 height 4
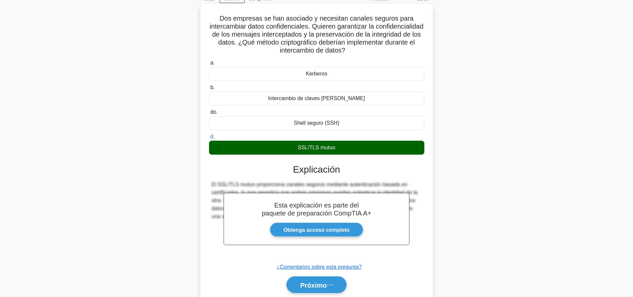
scroll to position [62, 0]
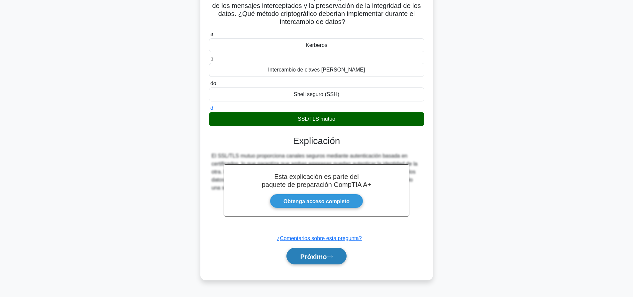
click at [320, 253] on font "Próximo" at bounding box center [313, 256] width 27 height 7
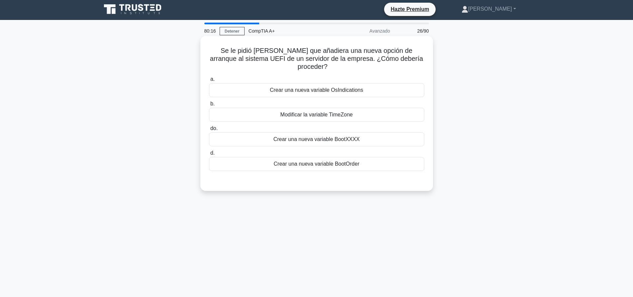
scroll to position [0, 0]
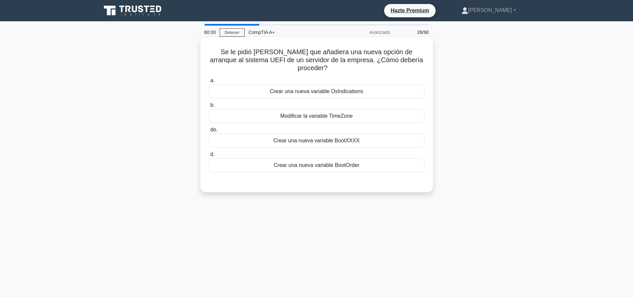
click at [283, 140] on font "Crear una nueva variable BootXXXX" at bounding box center [317, 141] width 86 height 6
click at [209, 132] on input "do. Crear una nueva variable BootXXXX" at bounding box center [209, 130] width 0 height 4
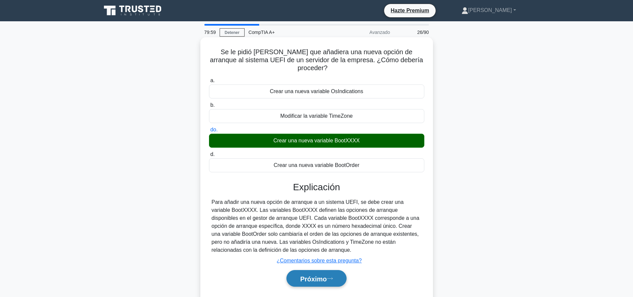
click at [325, 278] on font "Próximo" at bounding box center [313, 278] width 27 height 7
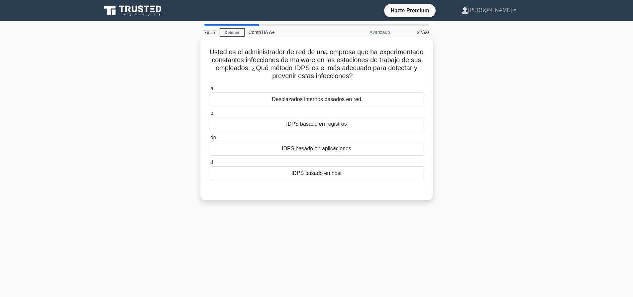
click at [312, 146] on font "IDPS basado en aplicaciones" at bounding box center [316, 149] width 69 height 6
click at [209, 140] on input "do. IDPS basado en aplicaciones" at bounding box center [209, 138] width 0 height 4
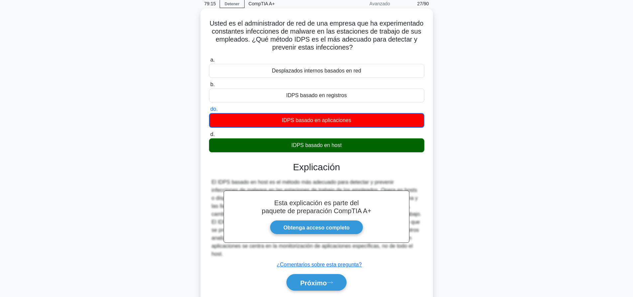
scroll to position [62, 0]
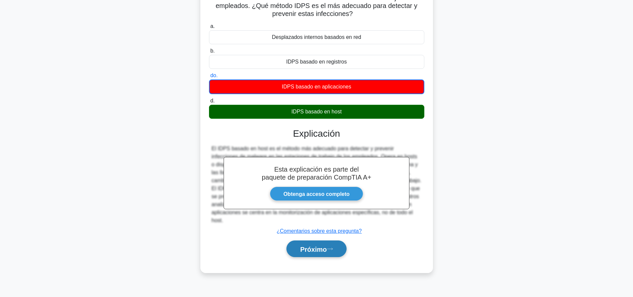
click at [325, 247] on font "Próximo" at bounding box center [313, 248] width 27 height 7
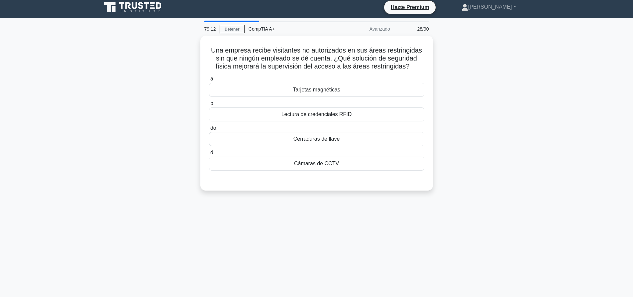
scroll to position [0, 0]
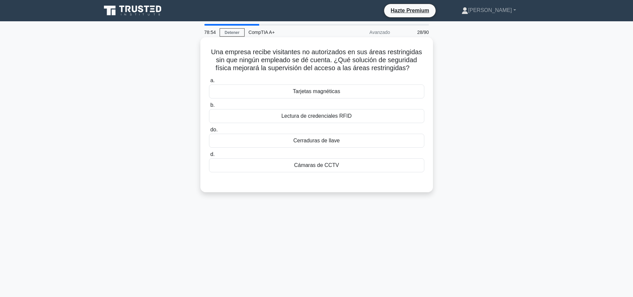
click at [326, 88] on font "Tarjetas magnéticas" at bounding box center [316, 91] width 47 height 6
click at [209, 83] on input "a. Tarjetas magnéticas" at bounding box center [209, 80] width 0 height 4
click at [322, 167] on div "CCTV cameras" at bounding box center [316, 165] width 215 height 14
click at [209, 157] on input "d. CCTV cameras" at bounding box center [209, 154] width 0 height 4
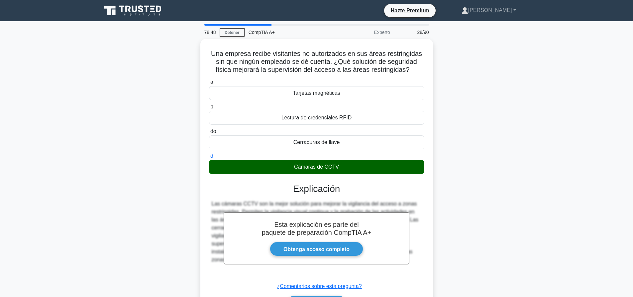
click at [484, 146] on div "Una empresa recibe visitantes no autorizados en sus áreas restringidas sin que …" at bounding box center [316, 187] width 439 height 297
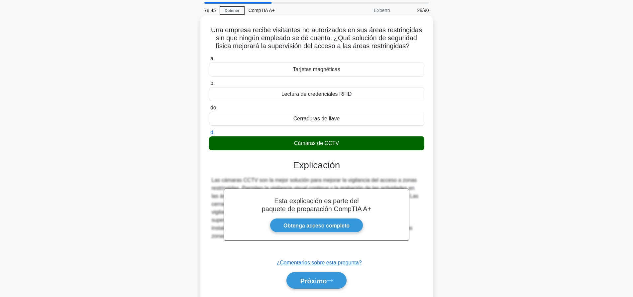
scroll to position [62, 0]
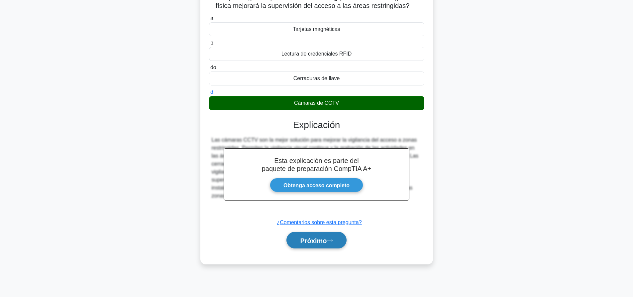
click at [337, 244] on button "Próximo" at bounding box center [317, 240] width 60 height 17
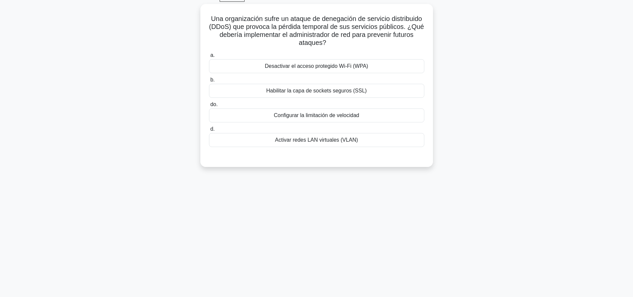
scroll to position [0, 0]
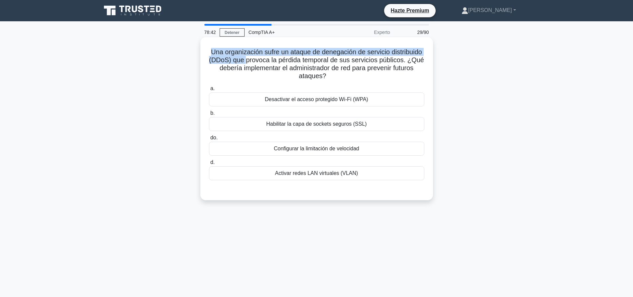
drag, startPoint x: 227, startPoint y: 54, endPoint x: 288, endPoint y: 60, distance: 60.8
click at [286, 60] on font "Una organización sufre un ataque de denegación de servicio distribuido (DDoS) q…" at bounding box center [316, 63] width 215 height 31
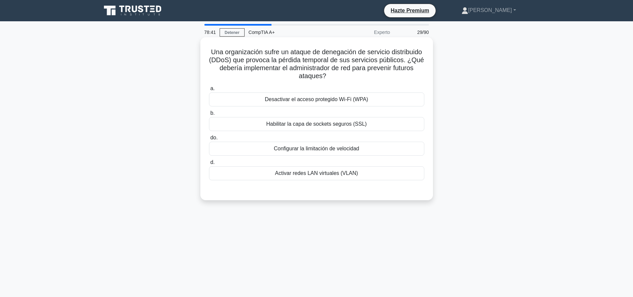
click at [330, 60] on font "Una organización sufre un ataque de denegación de servicio distribuido (DDoS) q…" at bounding box center [316, 63] width 215 height 31
click at [326, 123] on font "Habilitar la capa de sockets seguros (SSL)" at bounding box center [316, 124] width 100 height 6
click at [209, 115] on input "b. Habilitar la capa de sockets seguros (SSL)" at bounding box center [209, 113] width 0 height 4
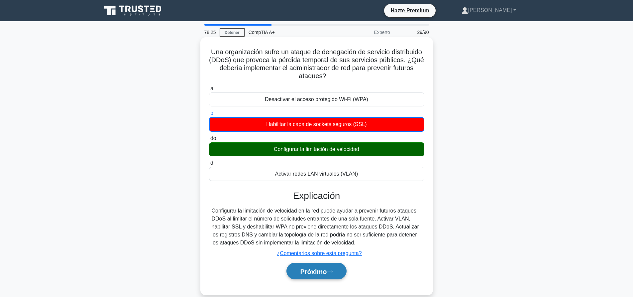
click at [330, 272] on icon at bounding box center [330, 271] width 6 height 4
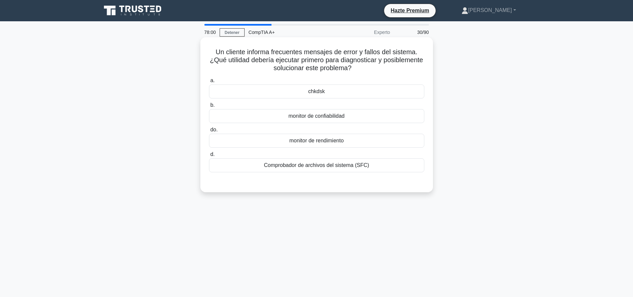
click at [327, 165] on font "Comprobador de archivos del sistema (SFC)" at bounding box center [316, 165] width 105 height 6
click at [209, 157] on input "d. Comprobador de archivos del sistema (SFC)" at bounding box center [209, 154] width 0 height 4
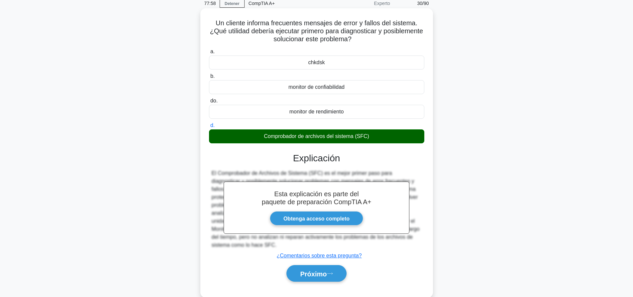
scroll to position [62, 0]
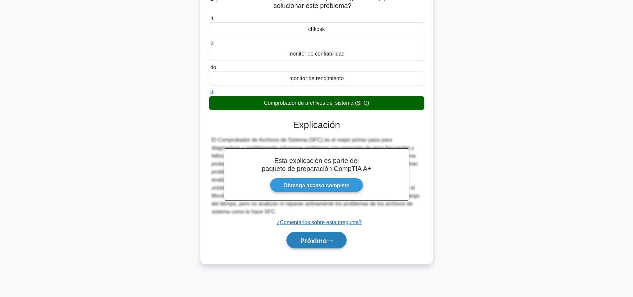
click at [330, 246] on button "Próximo" at bounding box center [317, 240] width 60 height 17
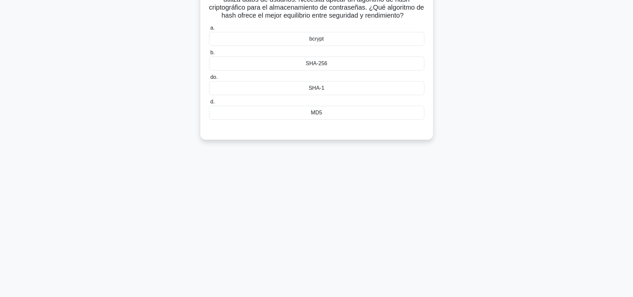
scroll to position [0, 0]
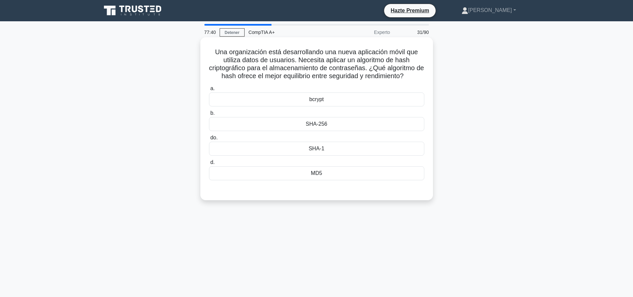
click at [332, 123] on div "SHA-256" at bounding box center [316, 124] width 215 height 14
click at [209, 115] on input "b. SHA-256" at bounding box center [209, 113] width 0 height 4
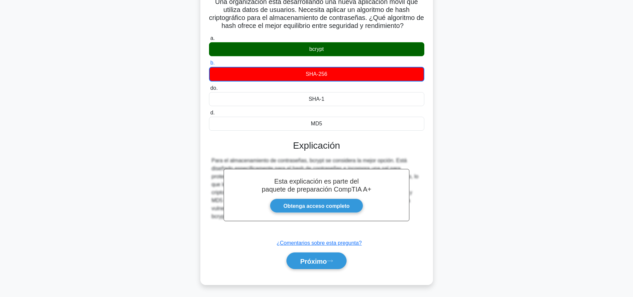
scroll to position [62, 0]
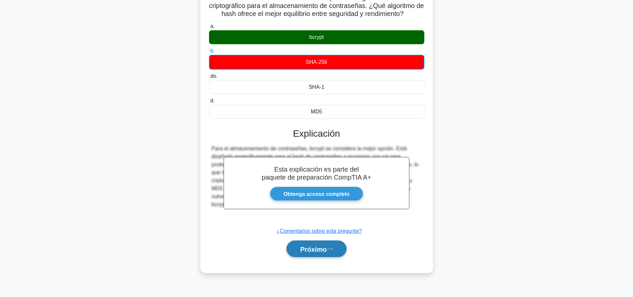
click at [324, 243] on button "Próximo" at bounding box center [317, 248] width 60 height 17
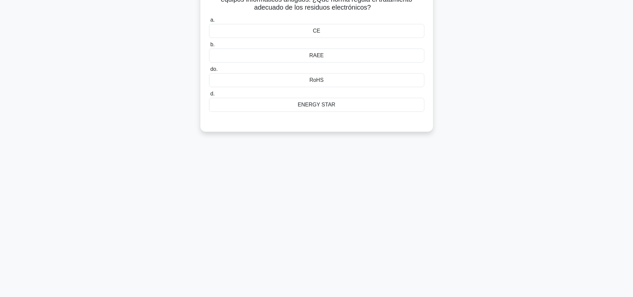
scroll to position [0, 0]
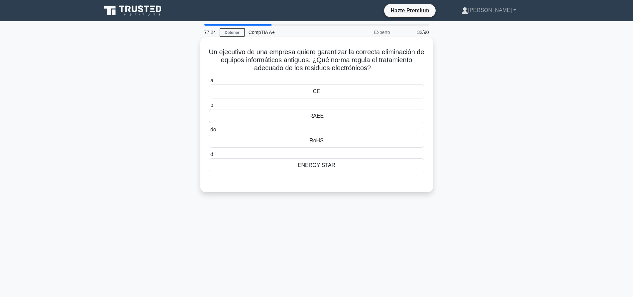
click at [311, 113] on font "RAEE" at bounding box center [317, 116] width 15 height 6
click at [209, 107] on input "b. RAEE" at bounding box center [209, 105] width 0 height 4
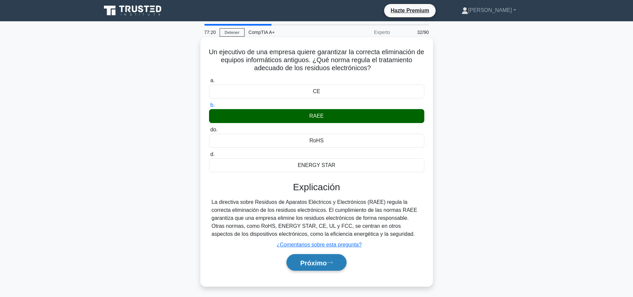
click at [328, 268] on button "Próximo" at bounding box center [317, 262] width 60 height 17
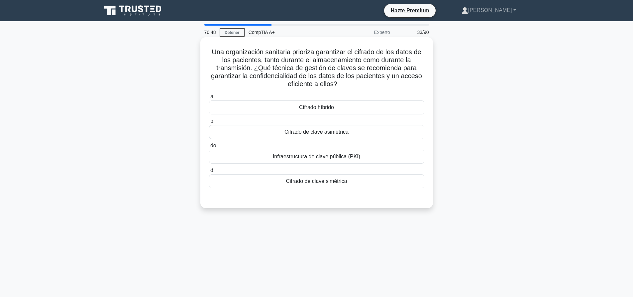
click at [323, 182] on font "Cifrado de clave simétrica" at bounding box center [316, 181] width 61 height 6
click at [209, 173] on input "d. Cifrado de clave simétrica" at bounding box center [209, 170] width 0 height 4
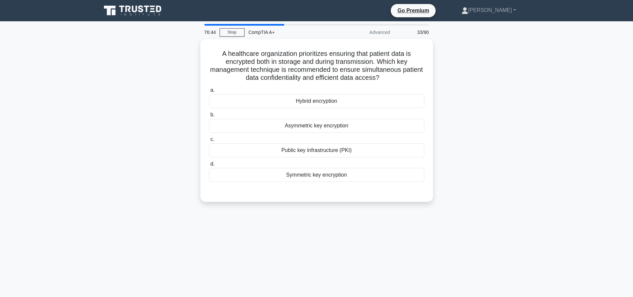
click at [342, 102] on div "Hybrid encryption" at bounding box center [316, 101] width 215 height 14
click at [209, 92] on input "a. Hybrid encryption" at bounding box center [209, 90] width 0 height 4
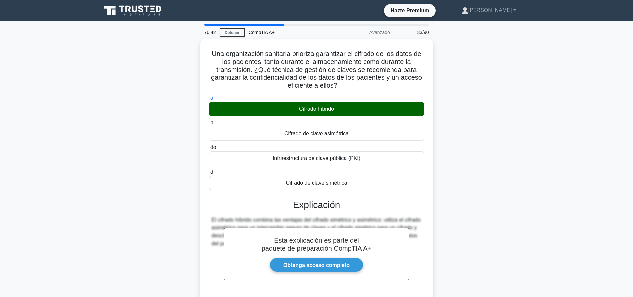
click at [500, 105] on div "Una organización sanitaria prioriza garantizar el cifrado de los datos de los p…" at bounding box center [316, 195] width 439 height 313
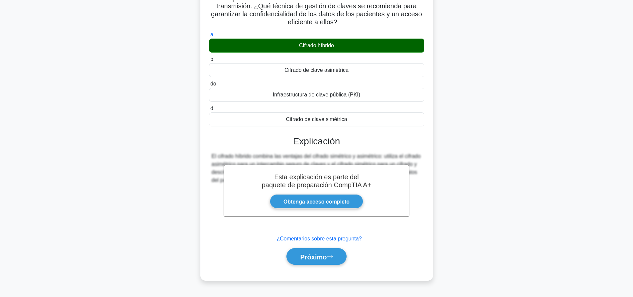
scroll to position [62, 0]
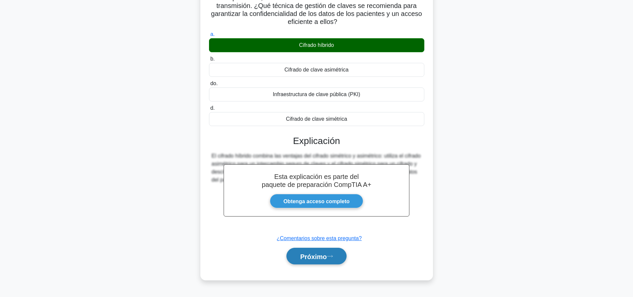
click at [343, 262] on button "Próximo" at bounding box center [317, 256] width 60 height 17
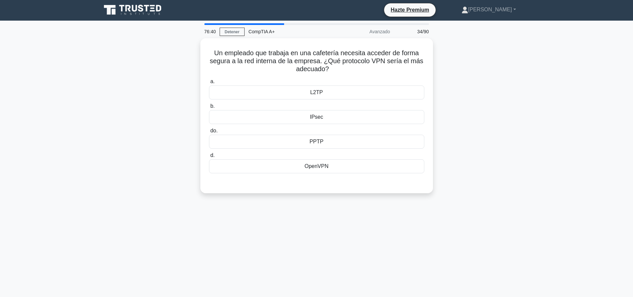
scroll to position [0, 0]
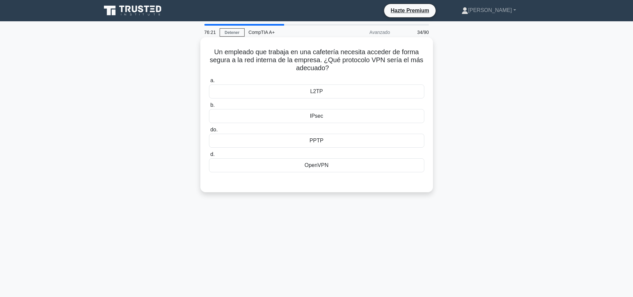
drag, startPoint x: 335, startPoint y: 73, endPoint x: 213, endPoint y: 52, distance: 123.6
click at [213, 52] on div "Un empleado que trabaja en una cafetería necesita acceder de forma segura a la …" at bounding box center [316, 115] width 227 height 150
copy font "Un empleado que trabaja en una cafetería necesita acceder de forma segura a la …"
click at [356, 165] on div "OpenVPN" at bounding box center [316, 165] width 215 height 14
click at [209, 157] on input "d. OpenVPN" at bounding box center [209, 154] width 0 height 4
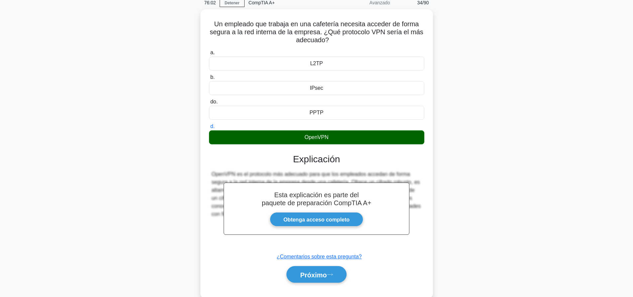
scroll to position [62, 0]
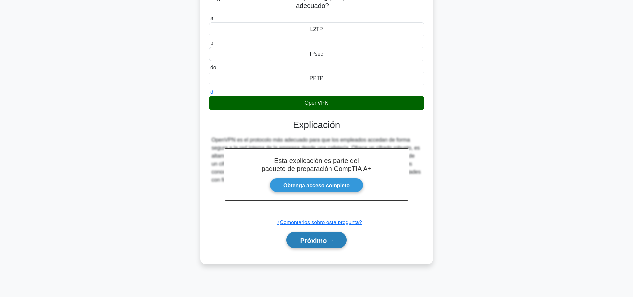
click at [333, 247] on button "Próximo" at bounding box center [317, 240] width 60 height 17
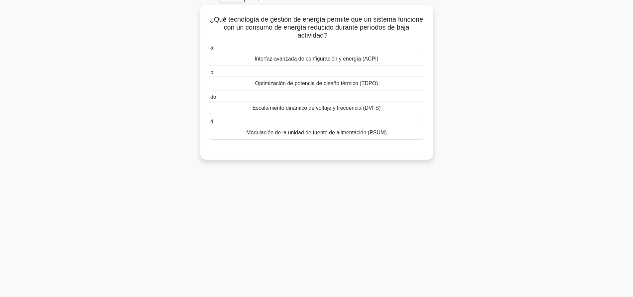
scroll to position [0, 0]
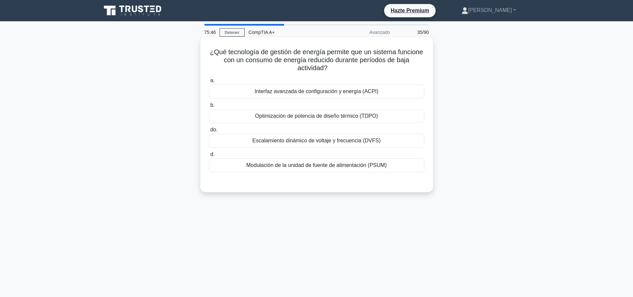
click at [350, 165] on font "Modulación de la unidad de fuente de alimentación (PSUM)" at bounding box center [316, 165] width 140 height 6
click at [209, 157] on input "d. Modulación de la unidad de fuente de alimentación (PSUM)" at bounding box center [209, 154] width 0 height 4
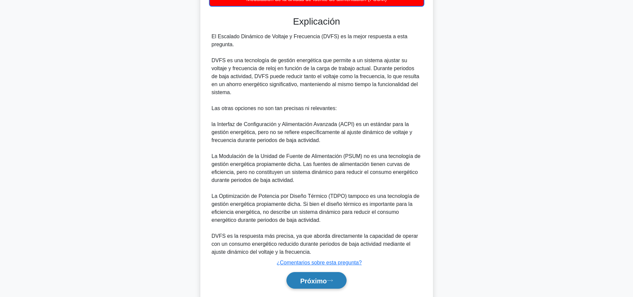
click at [306, 273] on button "Próximo" at bounding box center [317, 280] width 60 height 17
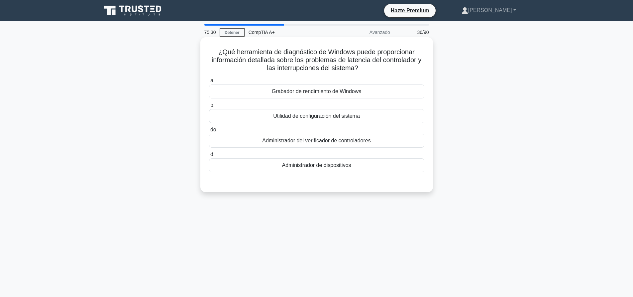
click at [300, 166] on font "Administrador de dispositivos" at bounding box center [316, 165] width 69 height 6
click at [209, 157] on input "d. Administrador de dispositivos" at bounding box center [209, 154] width 0 height 4
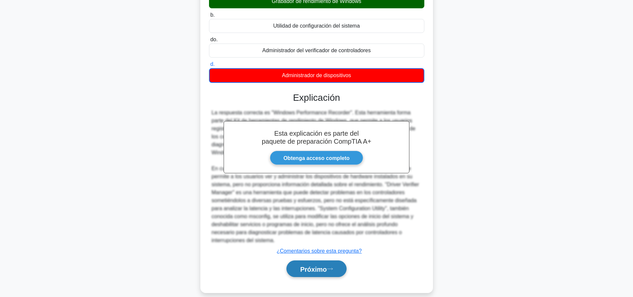
scroll to position [91, 0]
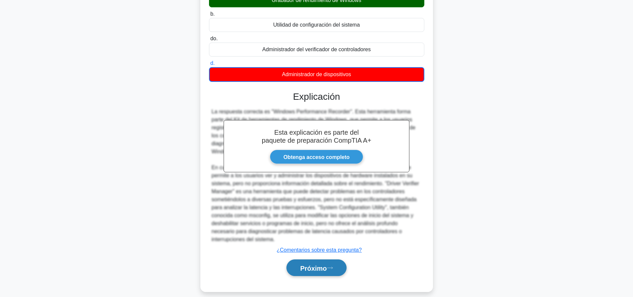
click at [320, 264] on font "Próximo" at bounding box center [313, 267] width 27 height 7
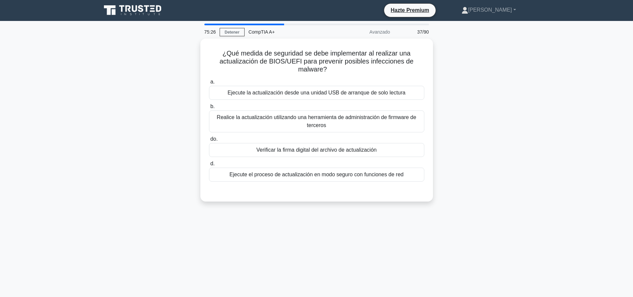
scroll to position [0, 0]
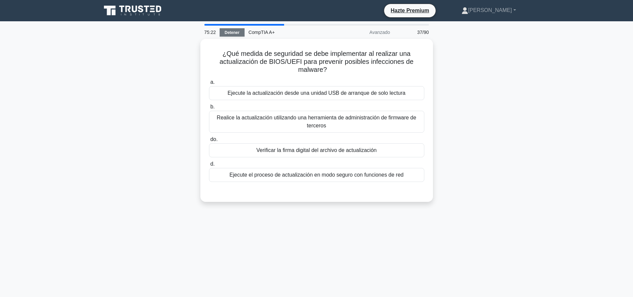
click at [222, 32] on link "Detener" at bounding box center [232, 32] width 25 height 8
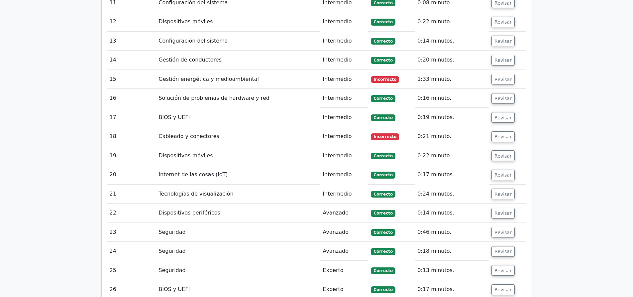
scroll to position [1563, 0]
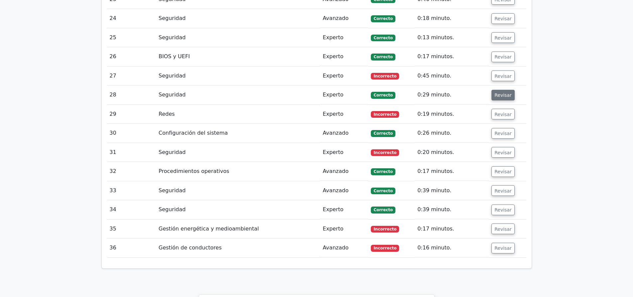
click at [495, 92] on font "Revisar" at bounding box center [503, 94] width 17 height 5
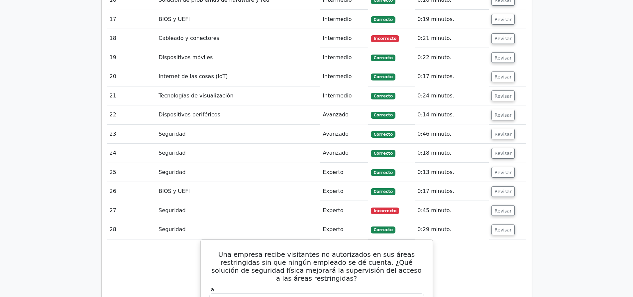
scroll to position [0, 0]
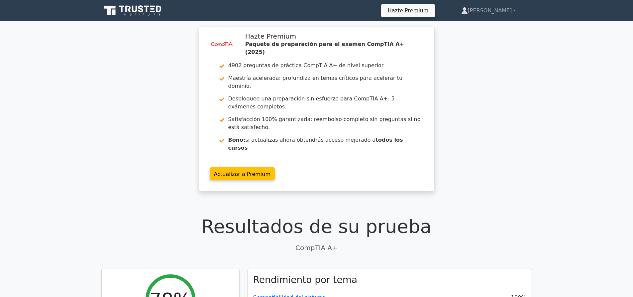
click at [474, 86] on div "image/svg+xml Hazte Premium Paquete de preparación para el examen CompTIA A+ (2…" at bounding box center [316, 113] width 633 height 173
